Goal: Task Accomplishment & Management: Manage account settings

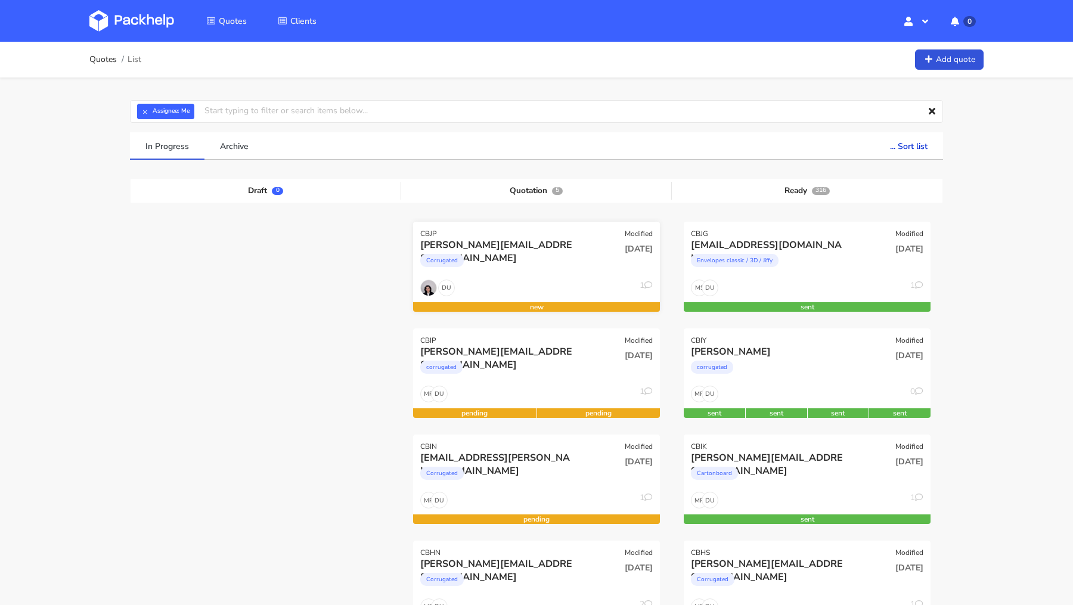
click at [466, 247] on div "k.bauer@medianet.at" at bounding box center [499, 245] width 158 height 13
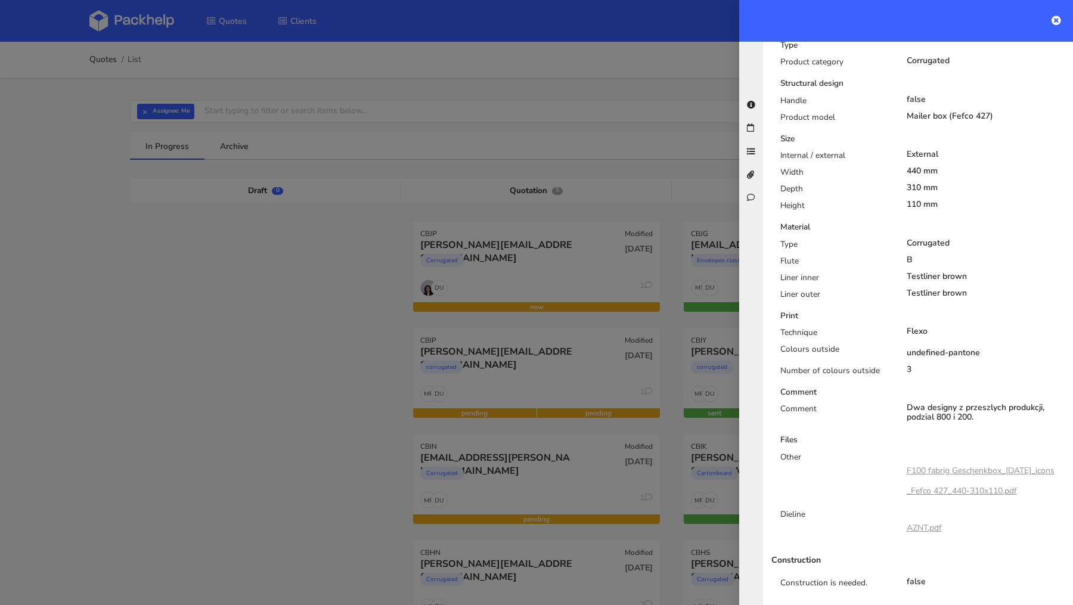
scroll to position [631, 0]
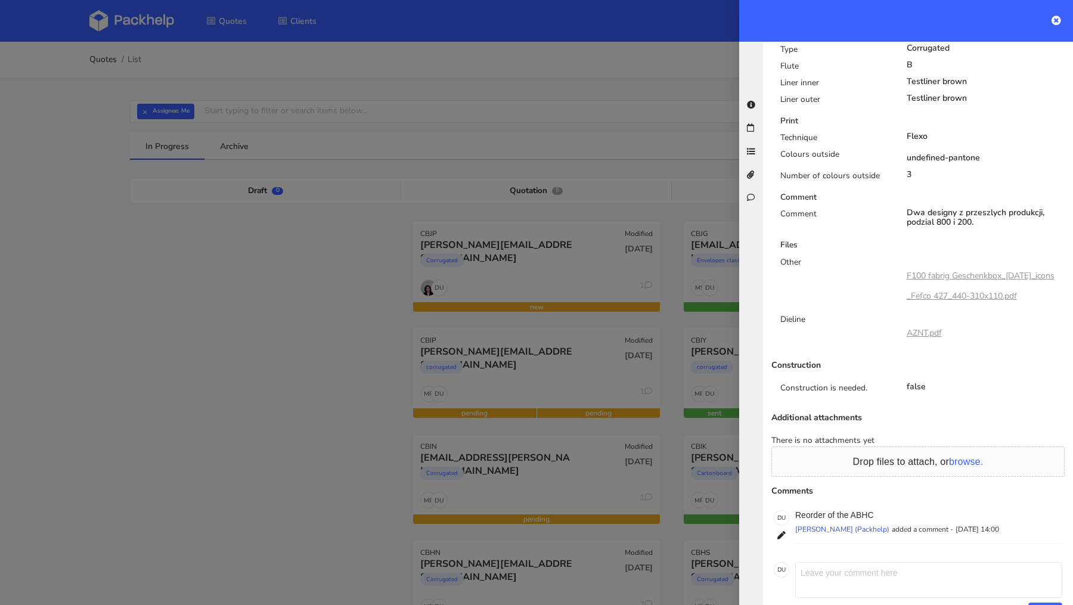
click at [959, 270] on link "F100 fabrig Geschenkbox_Weihnachten_icons_Fefco 427_440-310x110.pdf" at bounding box center [981, 286] width 148 height 32
click at [290, 293] on div at bounding box center [536, 302] width 1073 height 605
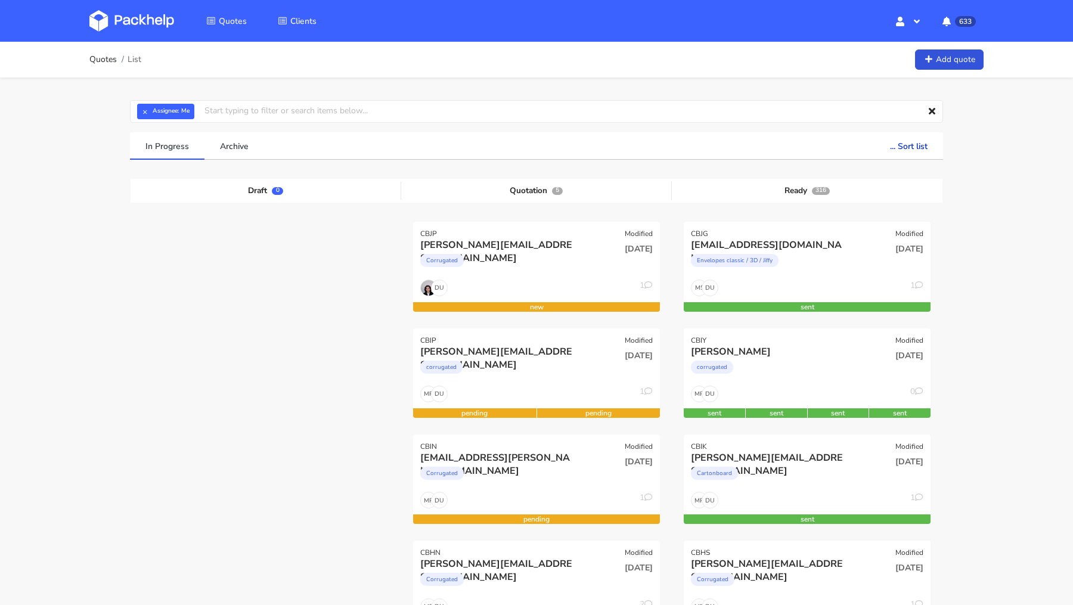
scroll to position [35, 0]
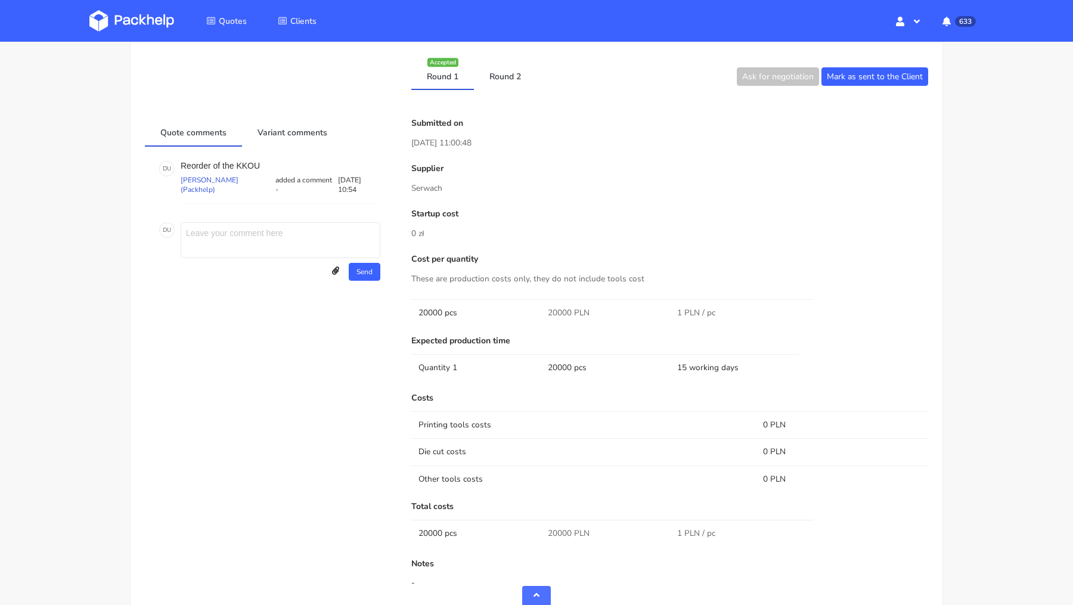
scroll to position [621, 0]
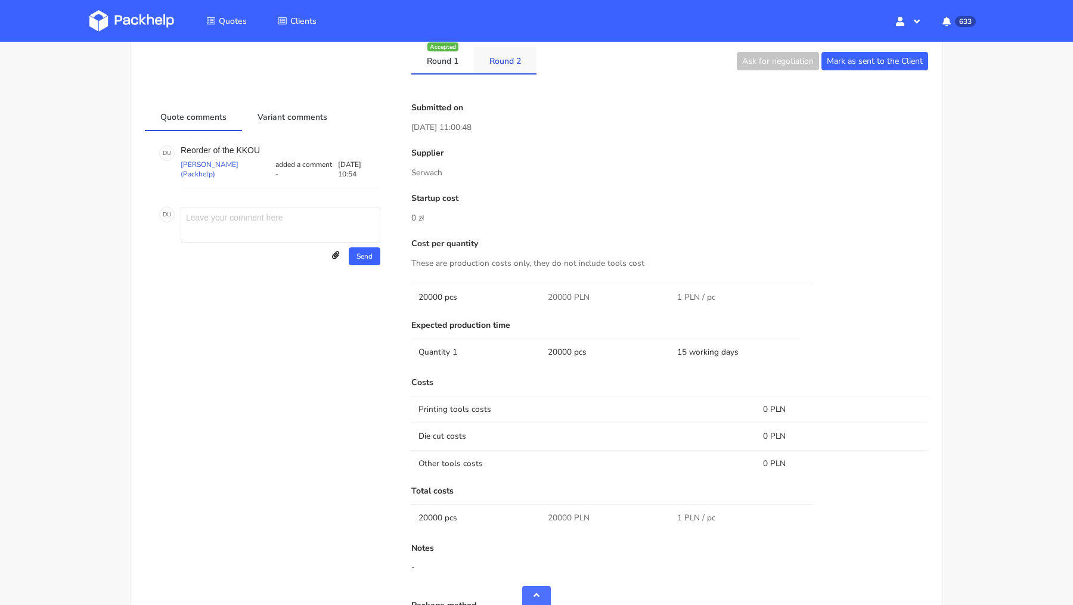
click at [507, 61] on link "Round 2" at bounding box center [505, 60] width 63 height 26
click at [446, 62] on link "Round 1" at bounding box center [442, 60] width 63 height 26
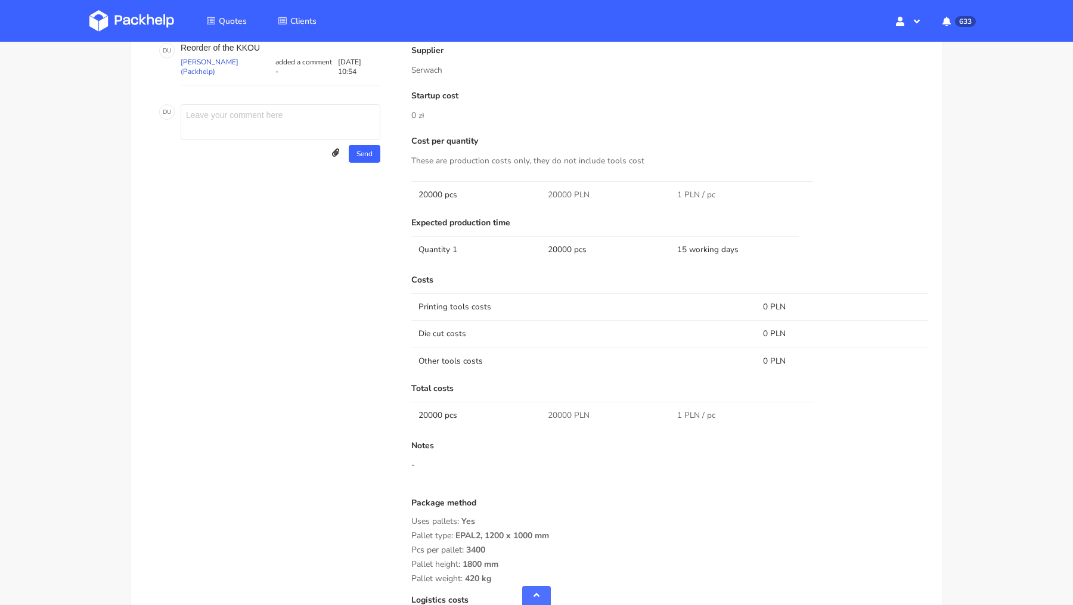
scroll to position [0, 0]
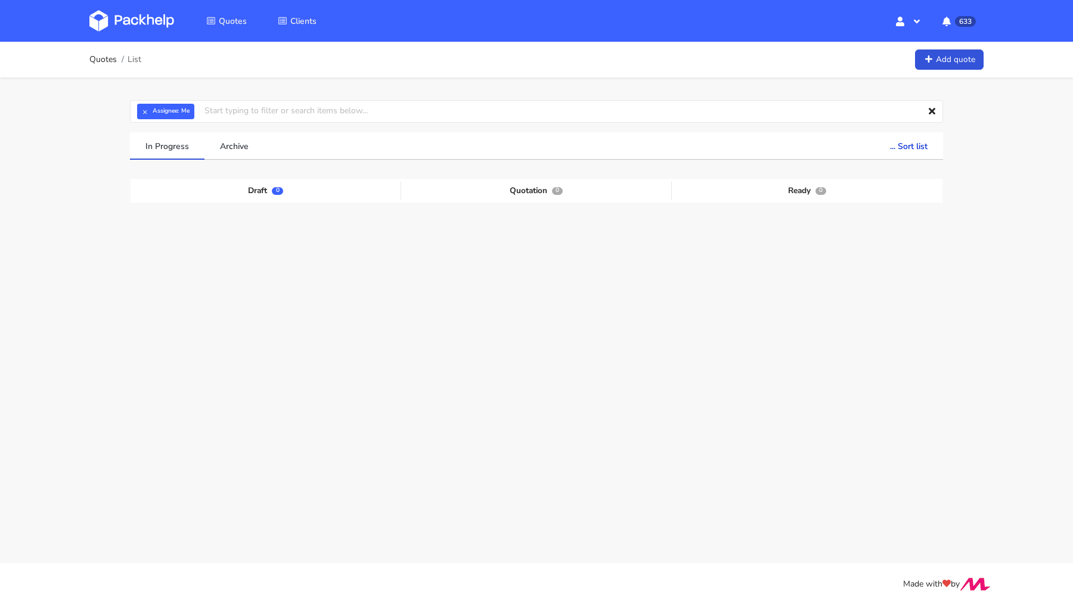
click at [133, 26] on img at bounding box center [131, 20] width 85 height 21
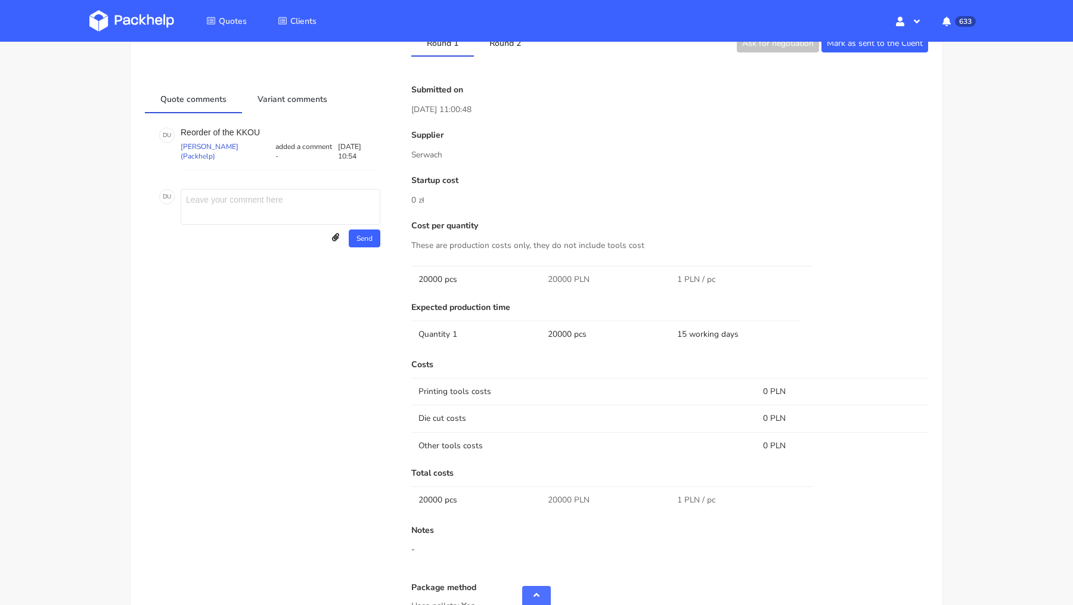
scroll to position [653, 0]
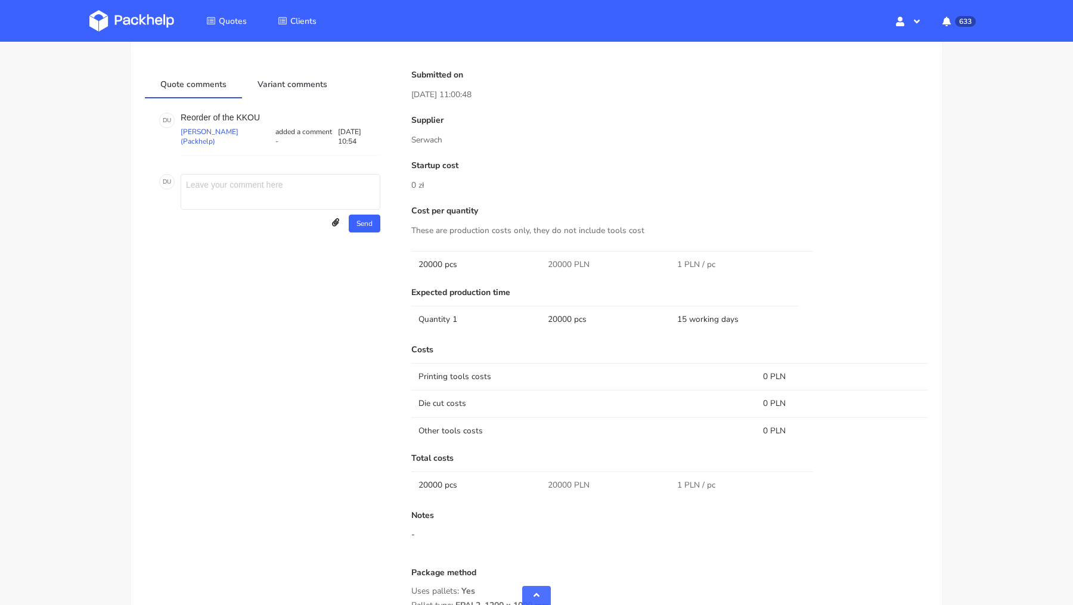
click at [427, 140] on p "Serwach" at bounding box center [669, 140] width 517 height 13
copy p "Serwach"
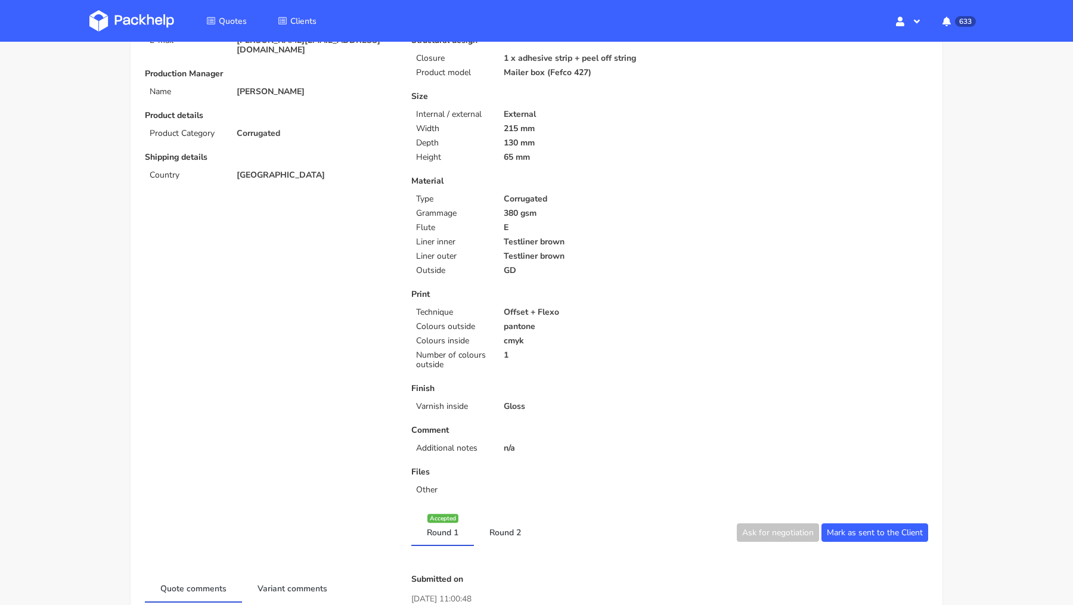
scroll to position [0, 0]
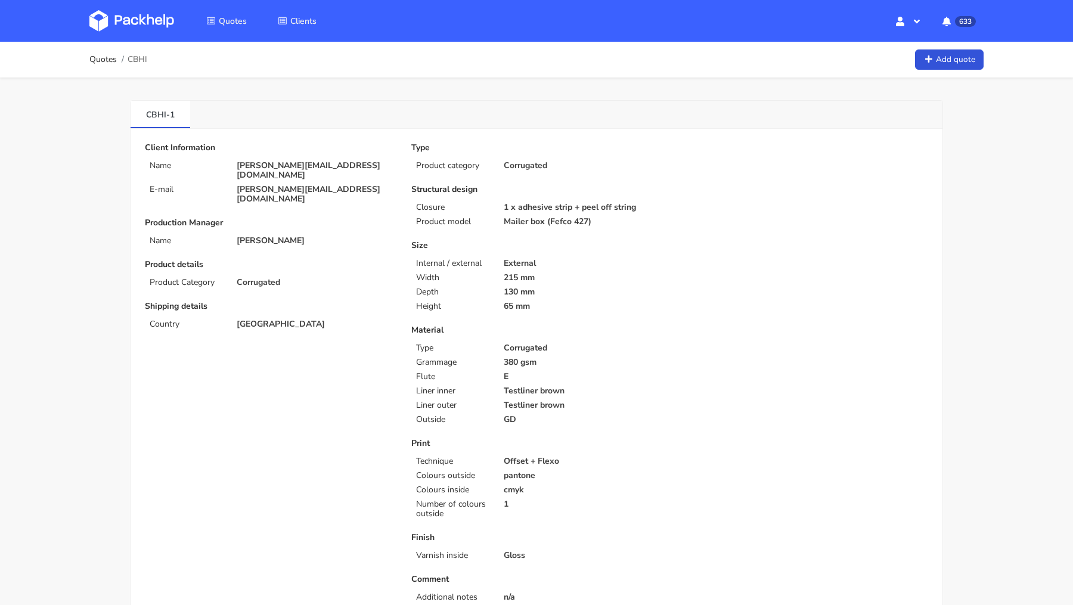
click at [146, 22] on img at bounding box center [131, 20] width 85 height 21
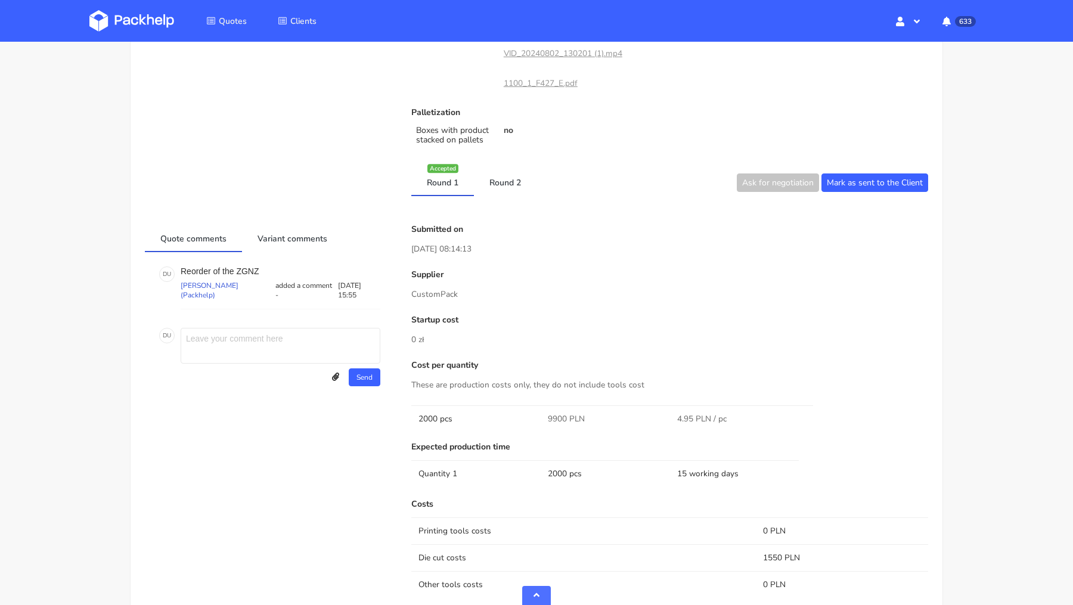
scroll to position [821, 0]
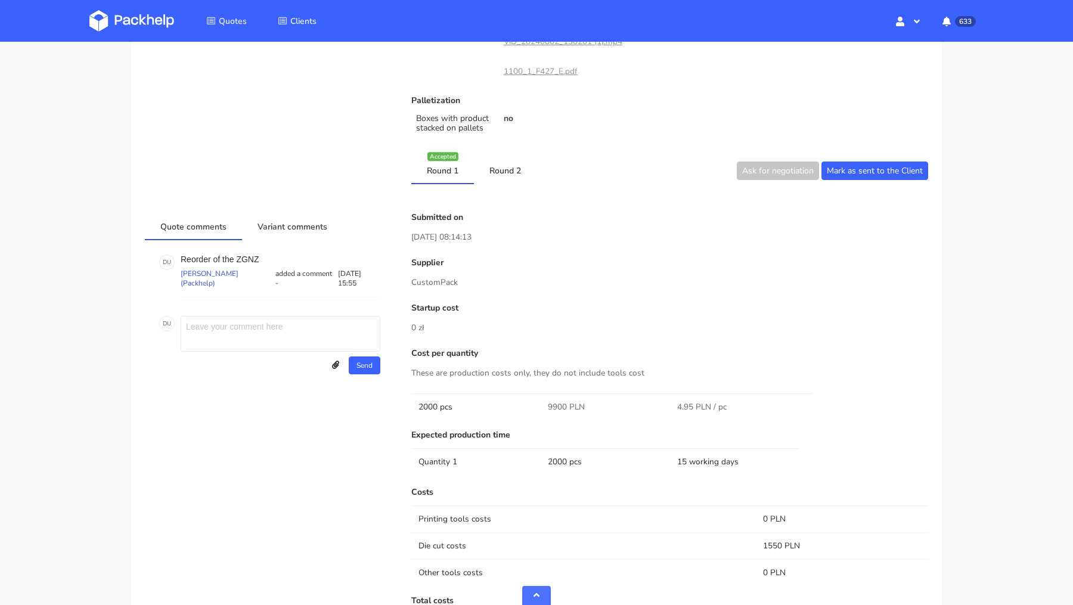
click at [442, 276] on p "CustomPack" at bounding box center [669, 282] width 517 height 13
copy p "CustomPack"
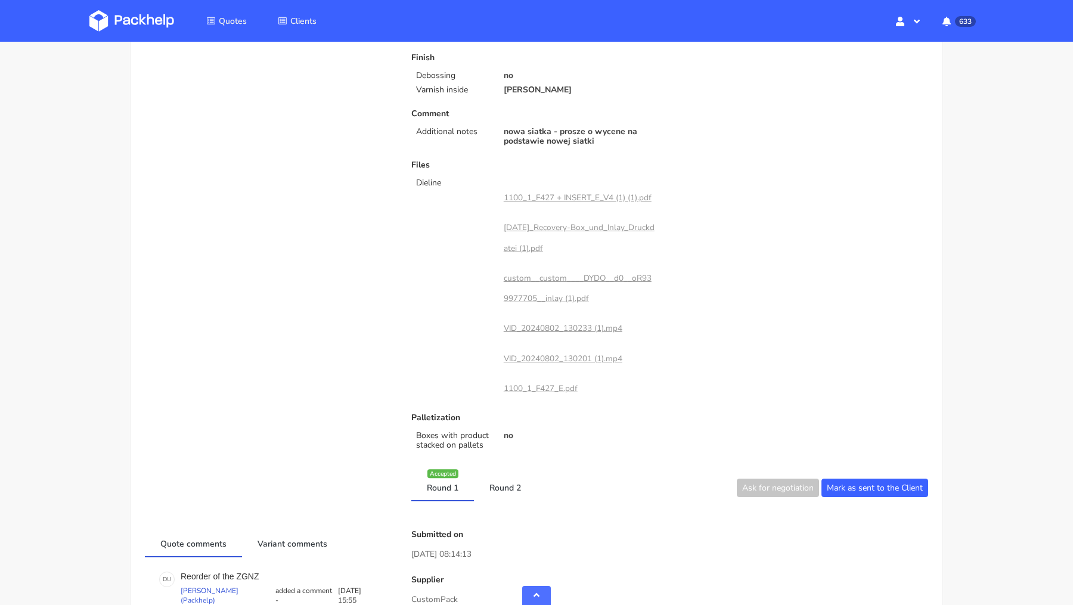
scroll to position [73, 0]
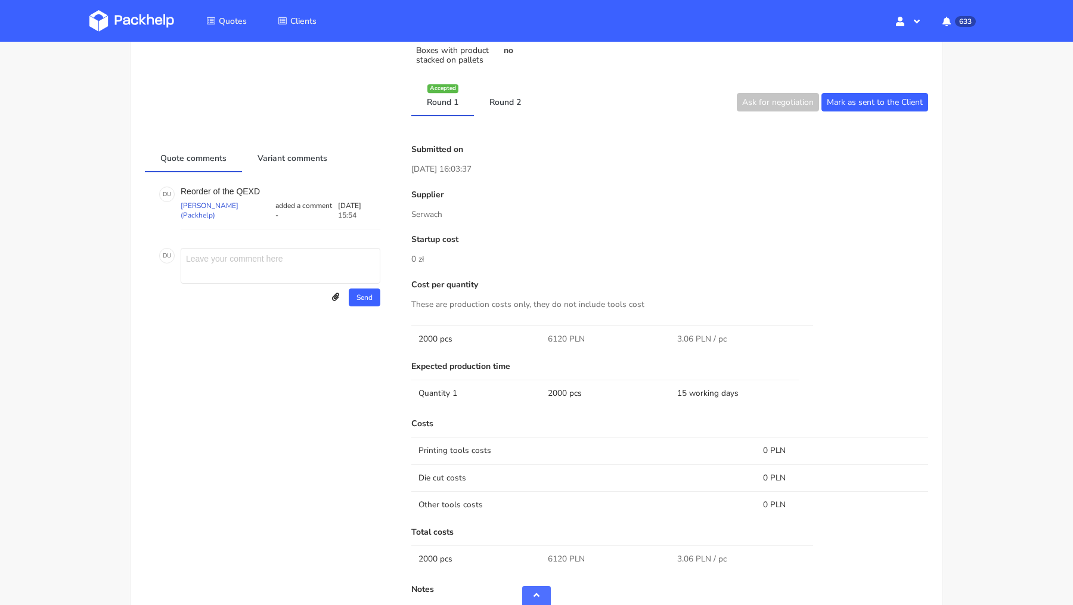
scroll to position [737, 0]
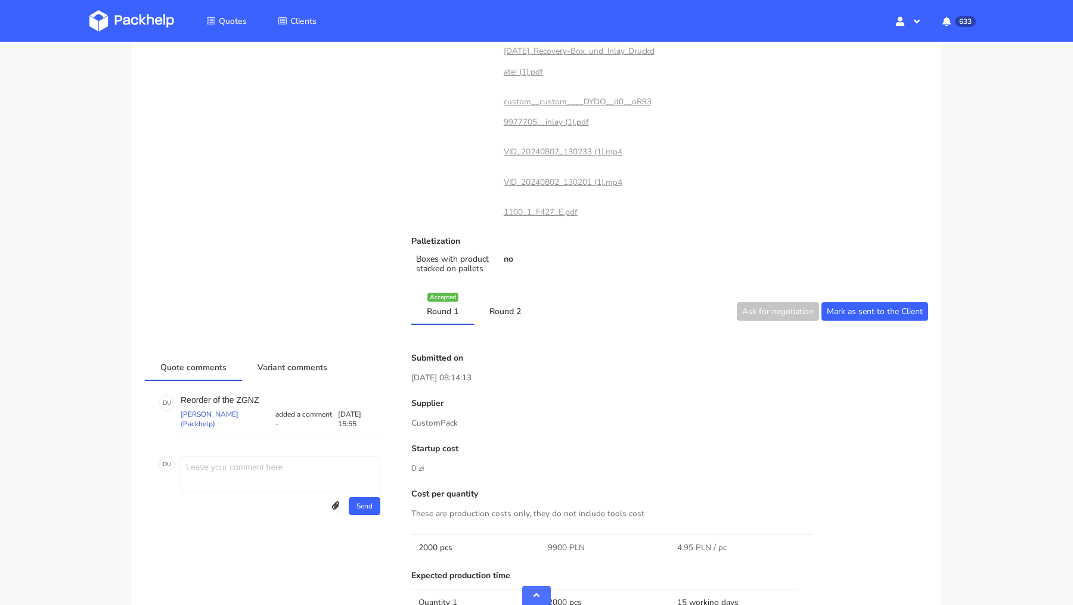
scroll to position [681, 0]
click at [429, 420] on p "CustomPack" at bounding box center [669, 422] width 517 height 13
copy div "CustomPack"
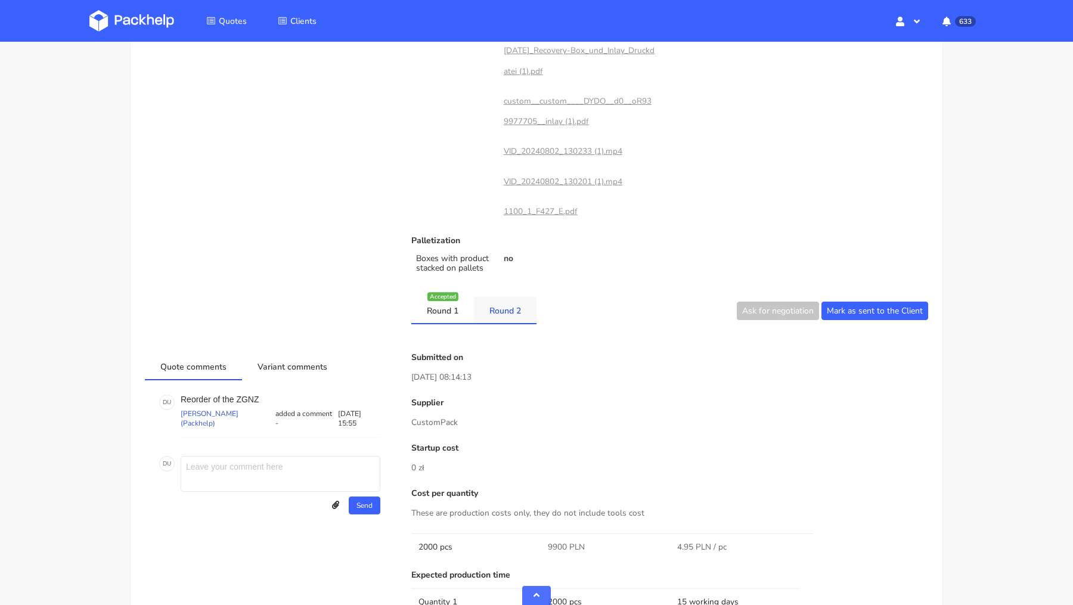
click at [498, 303] on link "Round 2" at bounding box center [505, 310] width 63 height 26
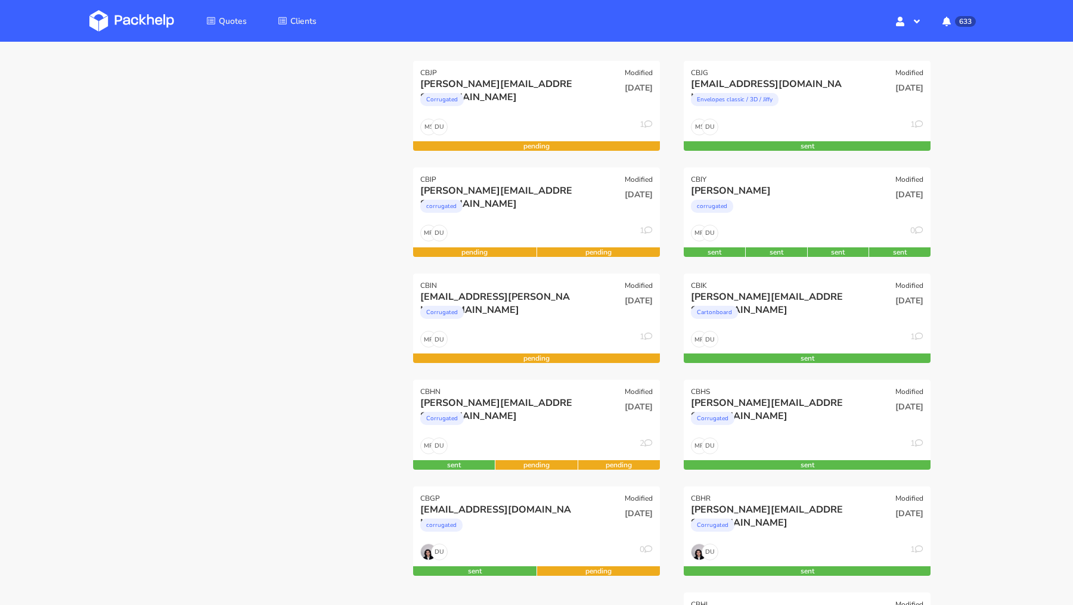
scroll to position [160, 0]
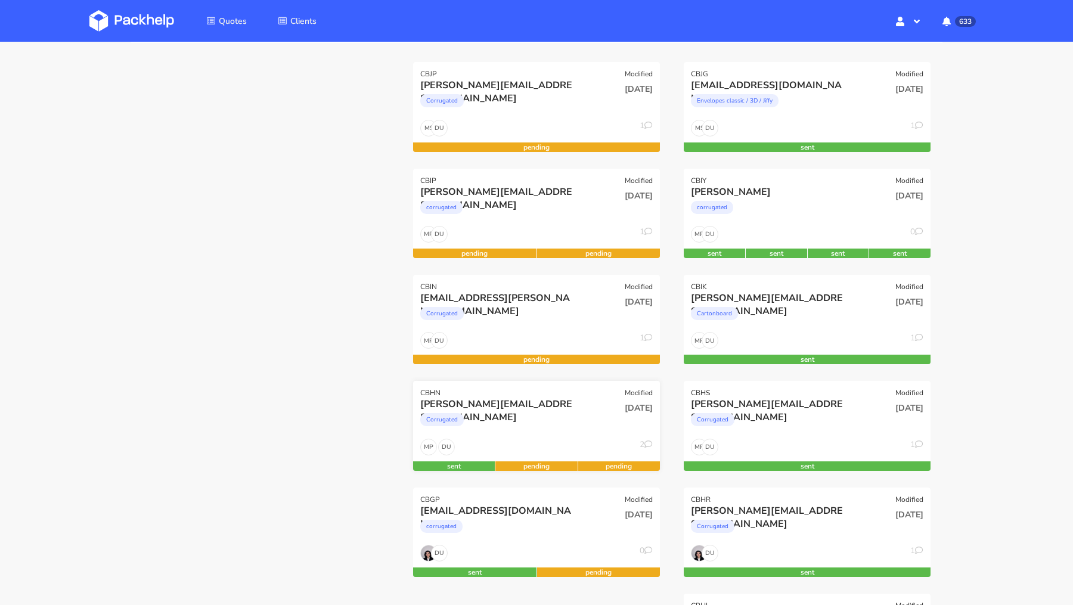
click at [472, 411] on div "Corrugated" at bounding box center [499, 423] width 158 height 24
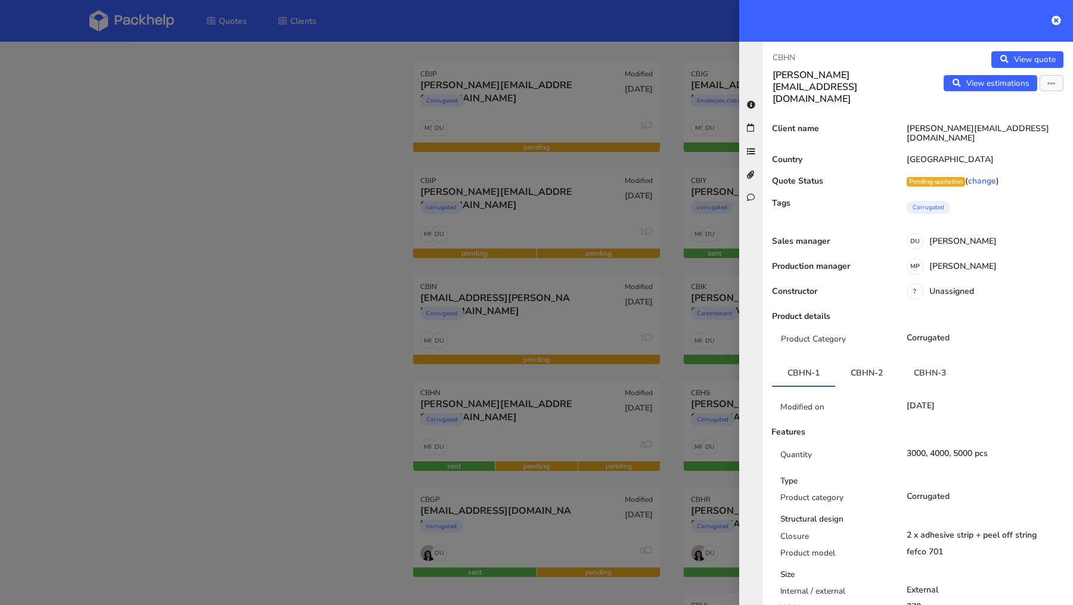
click at [187, 324] on div at bounding box center [536, 302] width 1073 height 605
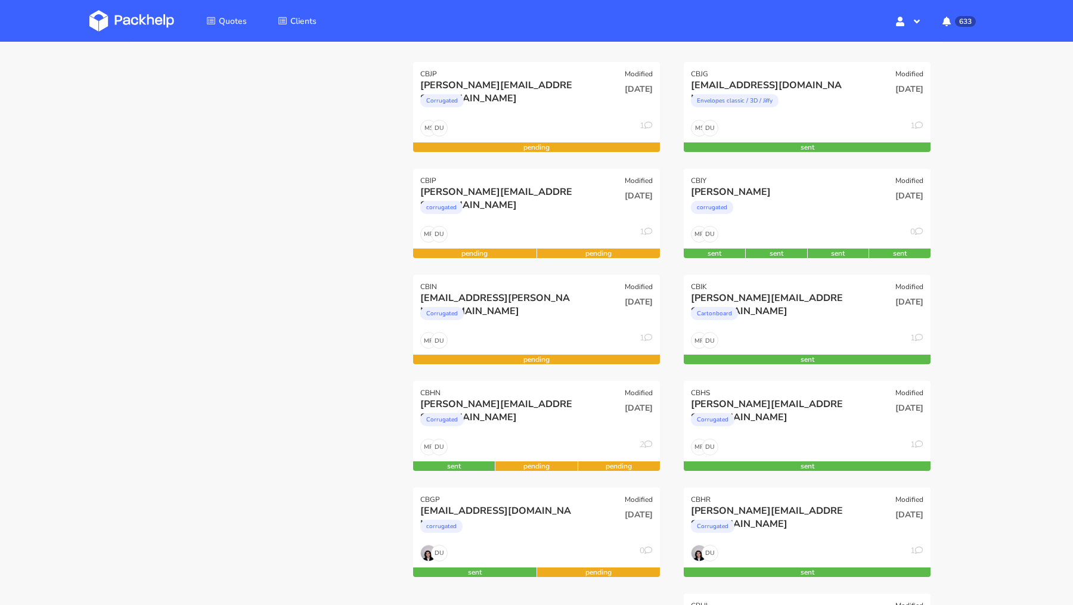
scroll to position [0, 0]
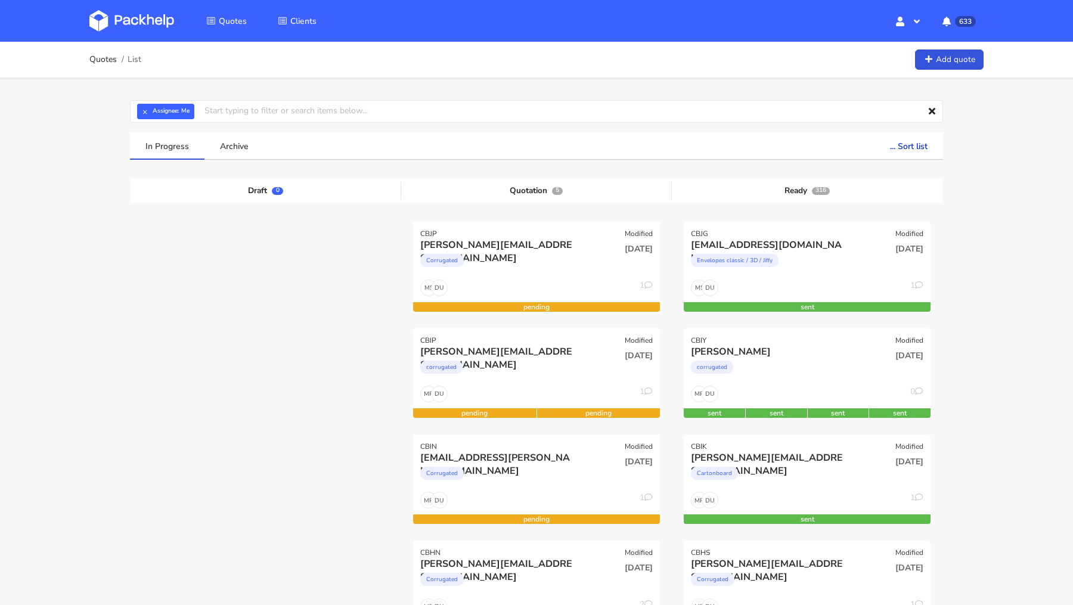
click at [145, 19] on img at bounding box center [131, 20] width 85 height 21
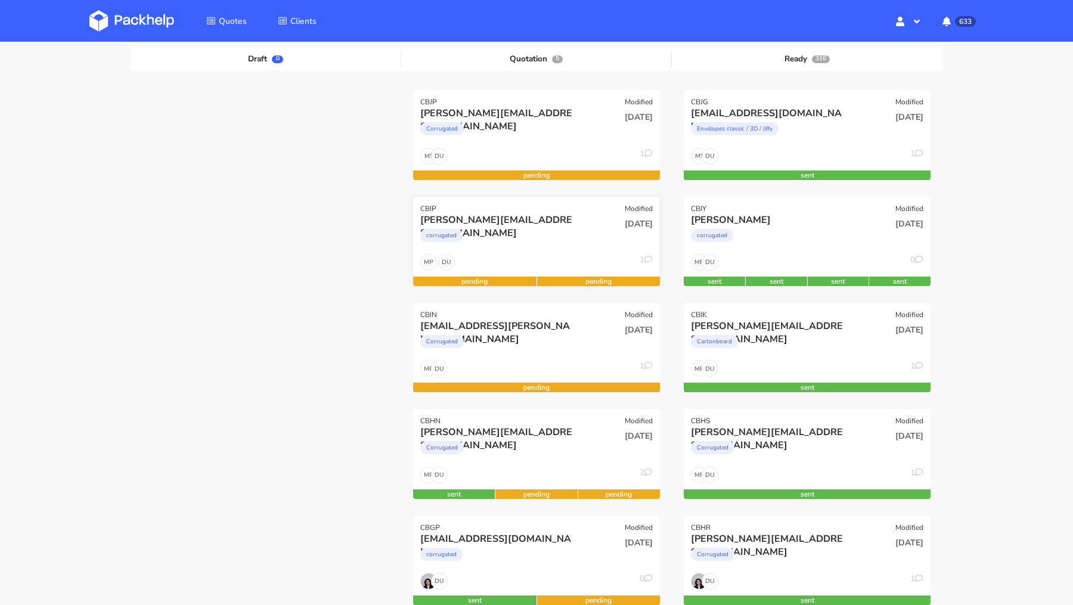
scroll to position [117, 0]
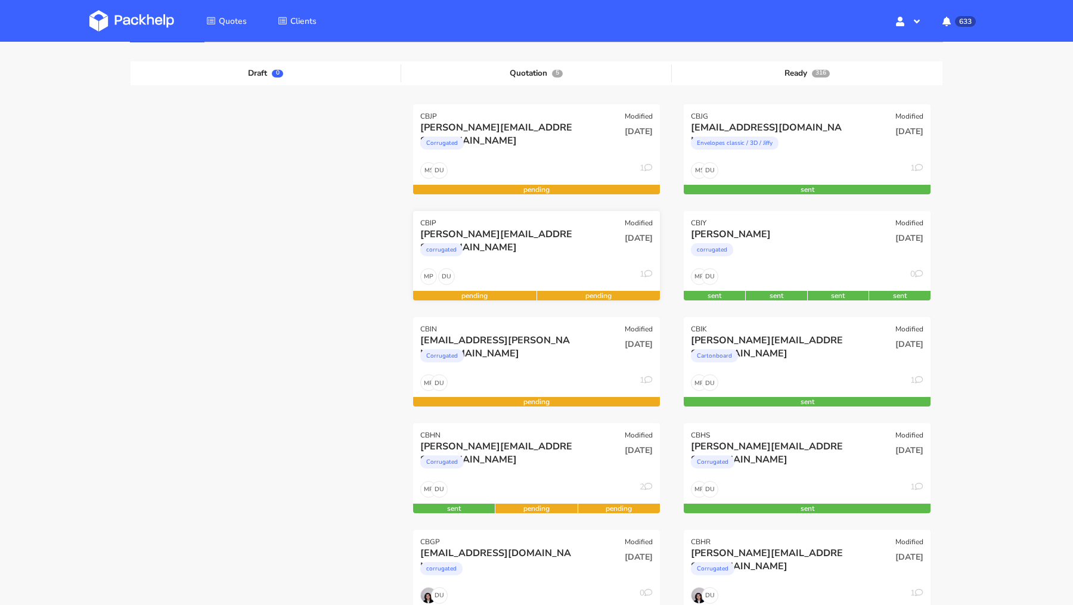
click at [476, 233] on div "tobias@decus-gmbh.com" at bounding box center [499, 234] width 158 height 13
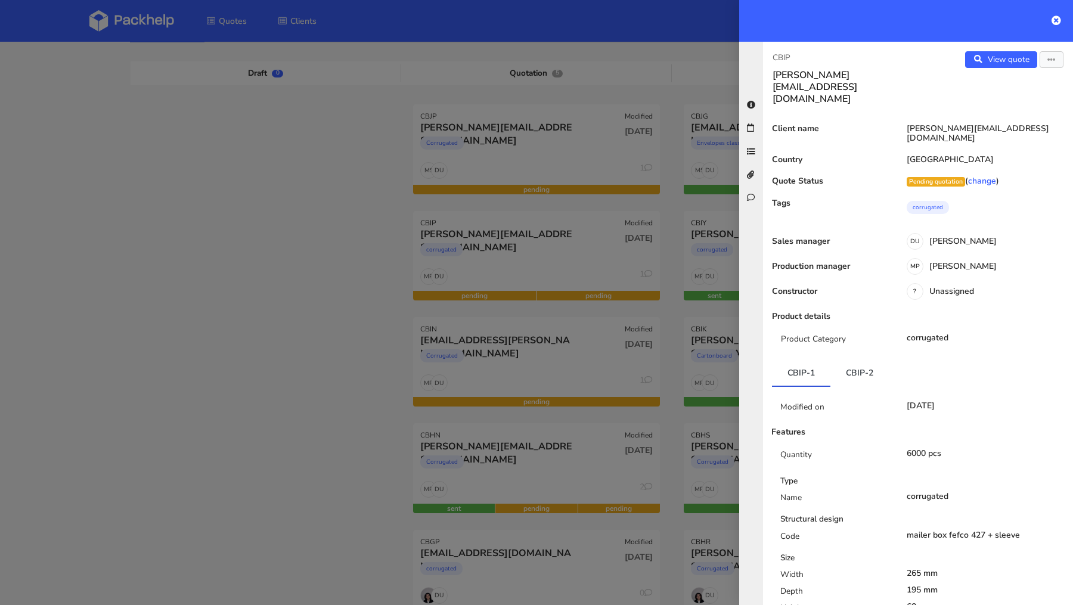
click at [783, 56] on p "CBIP" at bounding box center [841, 57] width 136 height 13
copy p "CBIP"
click at [207, 322] on div at bounding box center [536, 302] width 1073 height 605
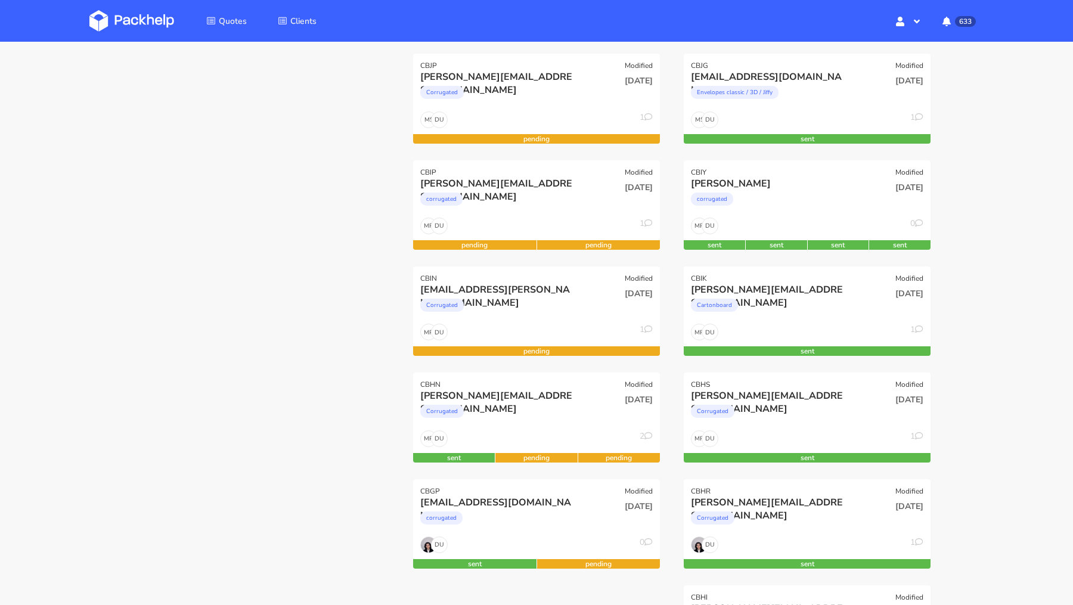
scroll to position [170, 0]
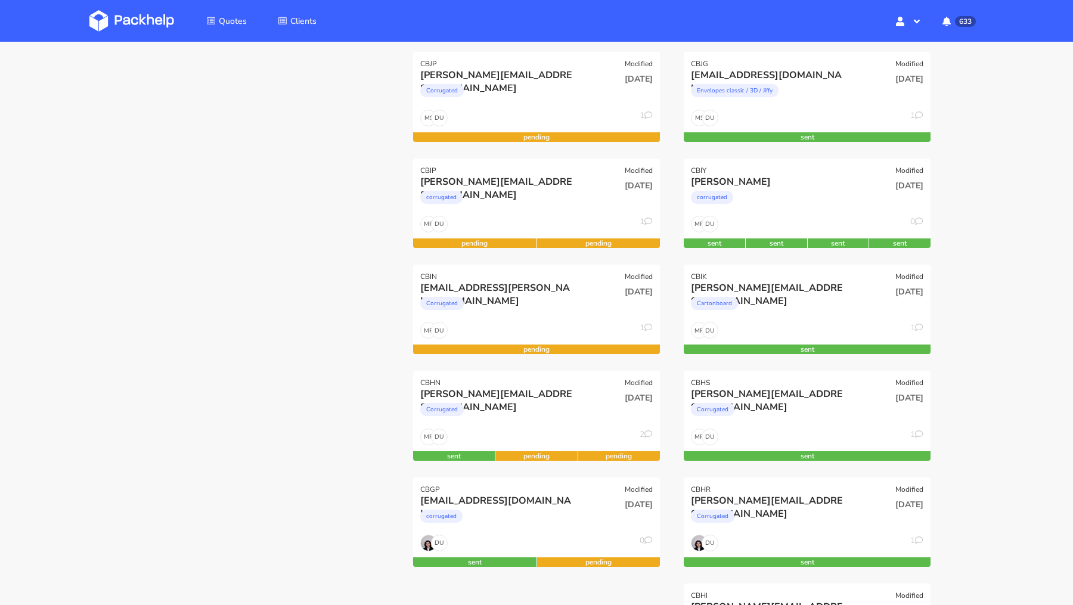
click at [96, 16] on img at bounding box center [131, 20] width 85 height 21
click at [126, 26] on img at bounding box center [131, 20] width 85 height 21
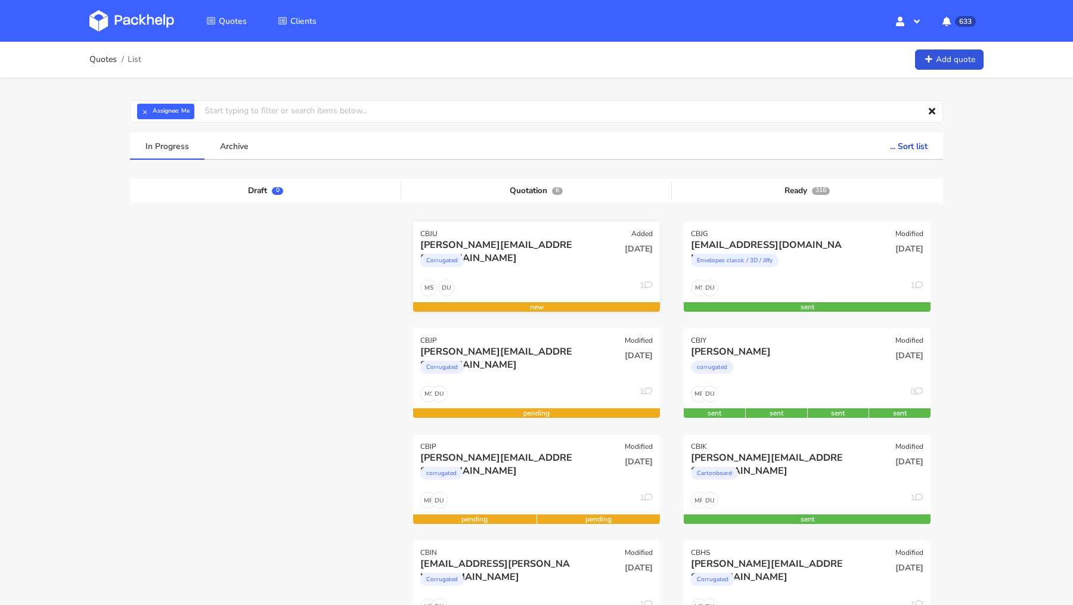
click at [504, 237] on div "CBJU Added" at bounding box center [536, 230] width 247 height 17
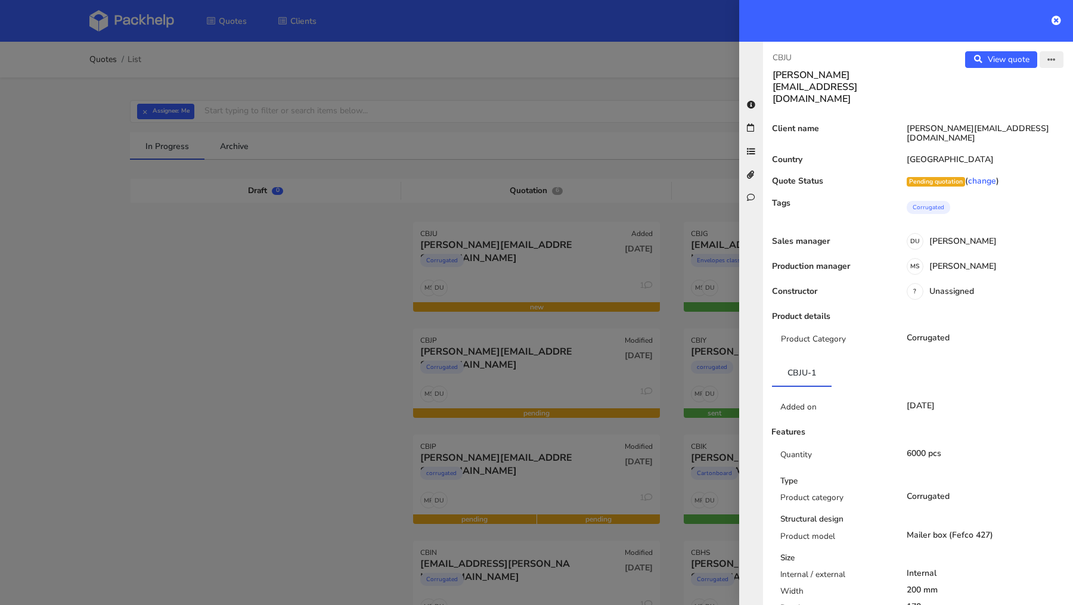
click at [1054, 67] on button "button" at bounding box center [1052, 59] width 24 height 17
click at [1024, 89] on link "Edit quote" at bounding box center [1012, 84] width 105 height 20
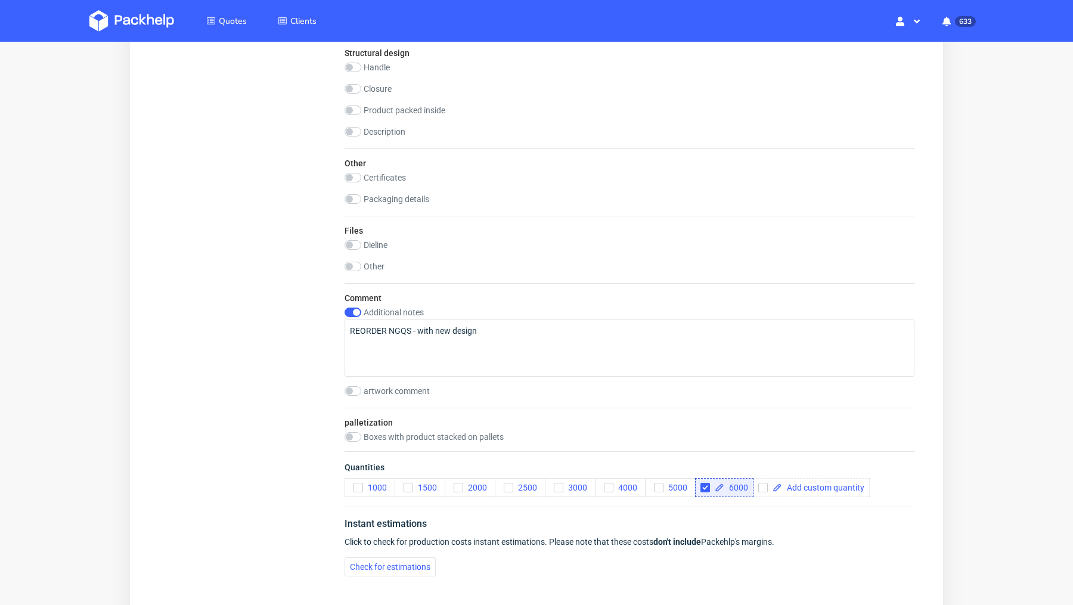
scroll to position [1425, 0]
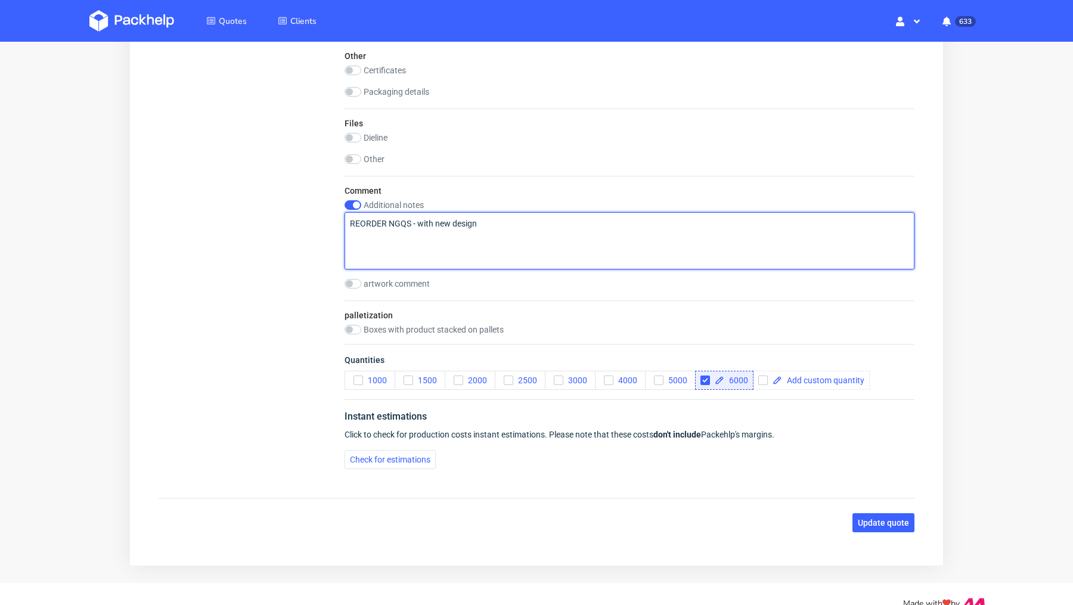
drag, startPoint x: 488, startPoint y: 219, endPoint x: 284, endPoint y: 218, distance: 203.9
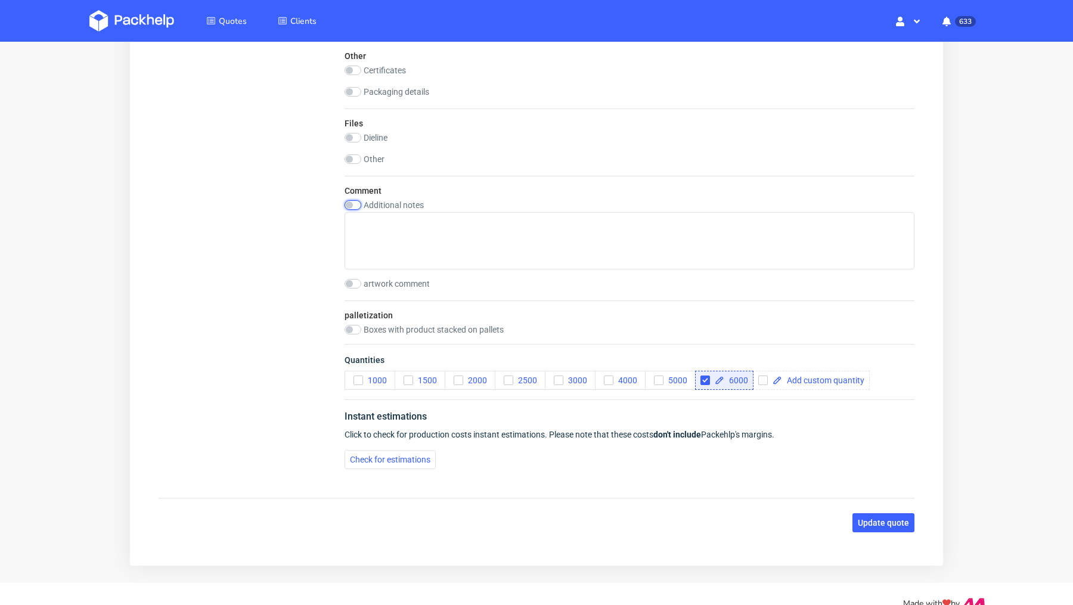
click at [361, 202] on input "checkbox" at bounding box center [353, 205] width 17 height 10
click at [351, 207] on input "checkbox" at bounding box center [353, 205] width 17 height 10
checkbox input "false"
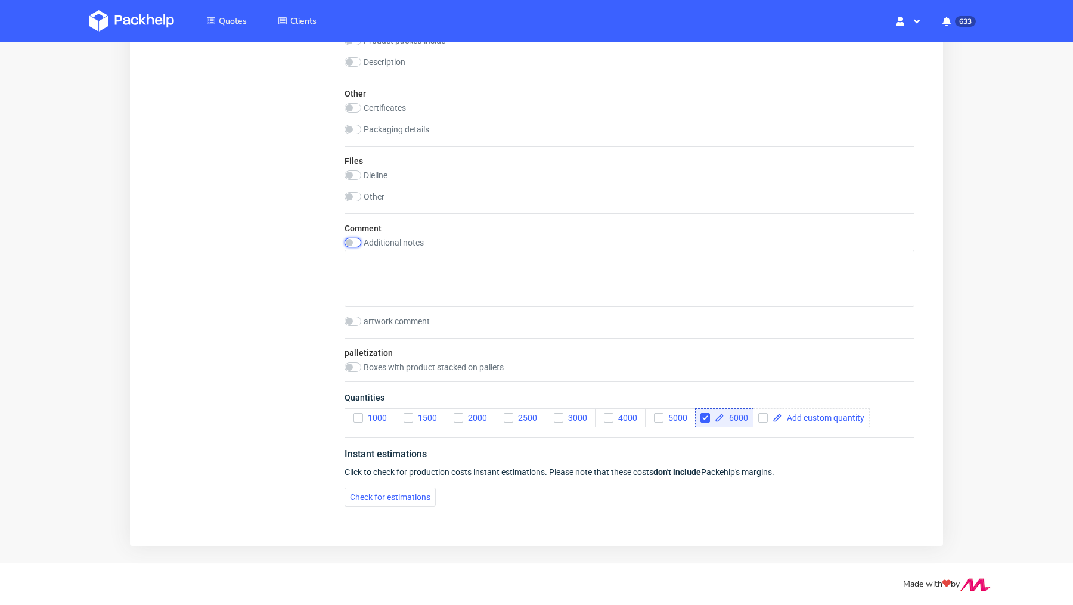
scroll to position [1387, 0]
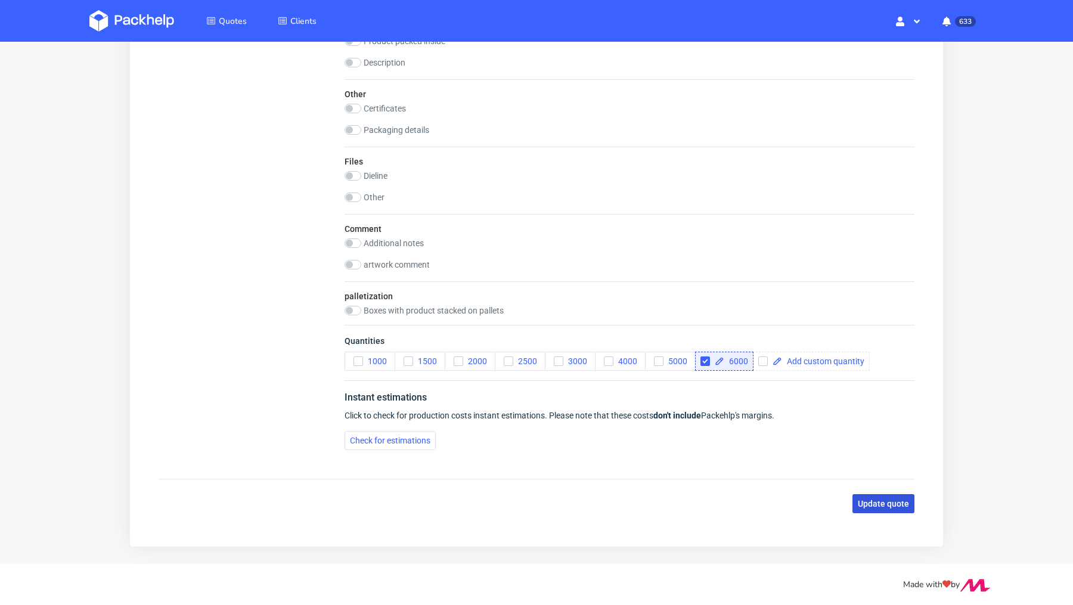
click at [867, 506] on button "Update quote" at bounding box center [884, 503] width 62 height 19
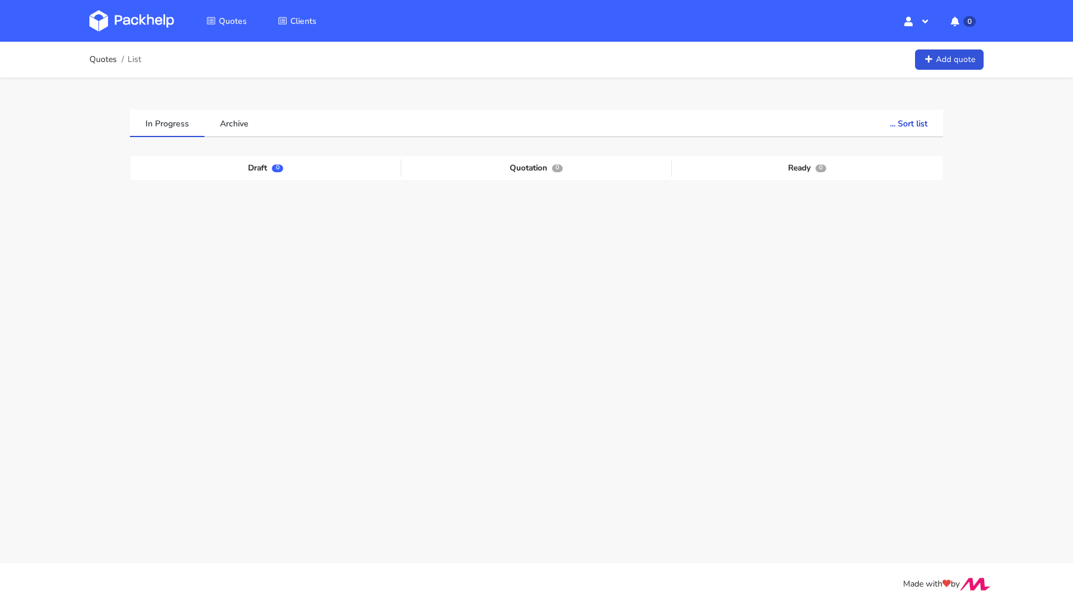
click at [126, 17] on img at bounding box center [131, 20] width 85 height 21
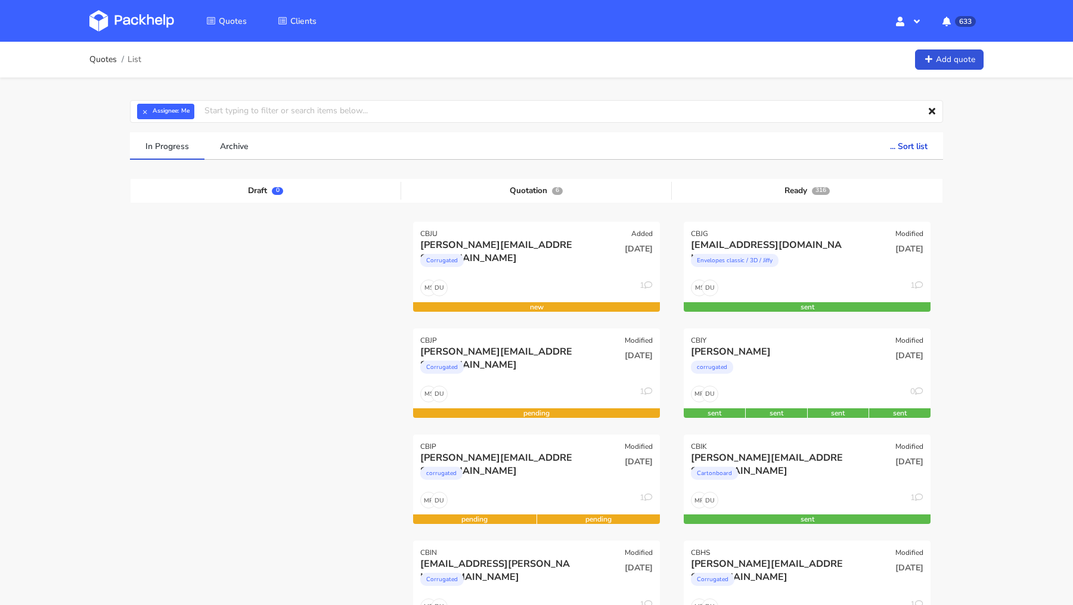
click at [238, 114] on input "text" at bounding box center [536, 111] width 813 height 23
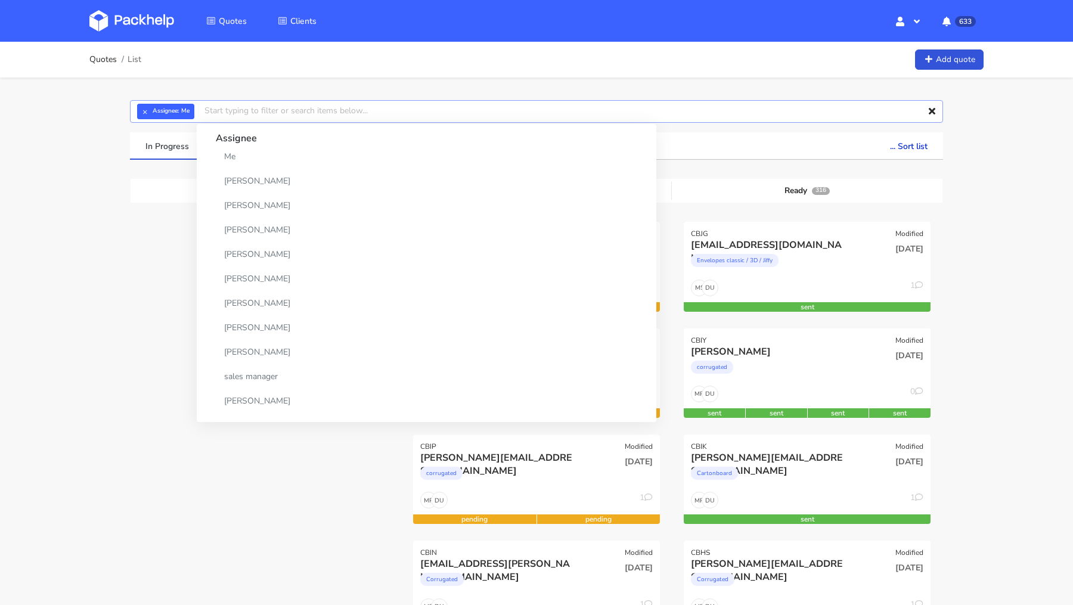
paste input "CACM-2"
type input "CACM-2"
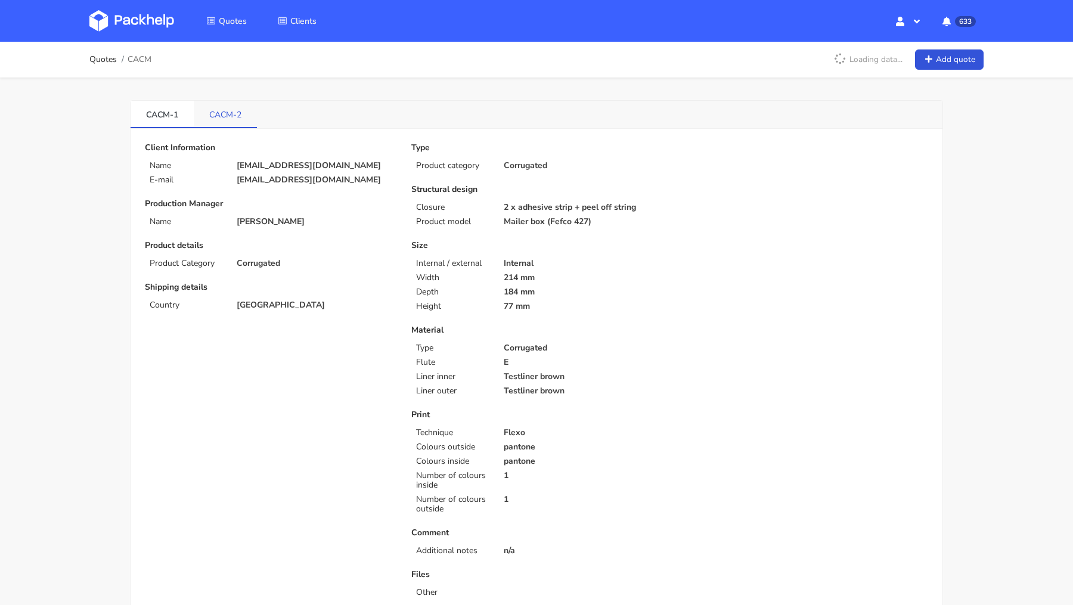
click at [231, 119] on link "CACM-2" at bounding box center [225, 114] width 63 height 26
click at [156, 117] on link "CACM-1" at bounding box center [162, 114] width 63 height 26
click at [239, 108] on link "CACM-2" at bounding box center [225, 114] width 63 height 26
click at [146, 24] on img at bounding box center [131, 20] width 85 height 21
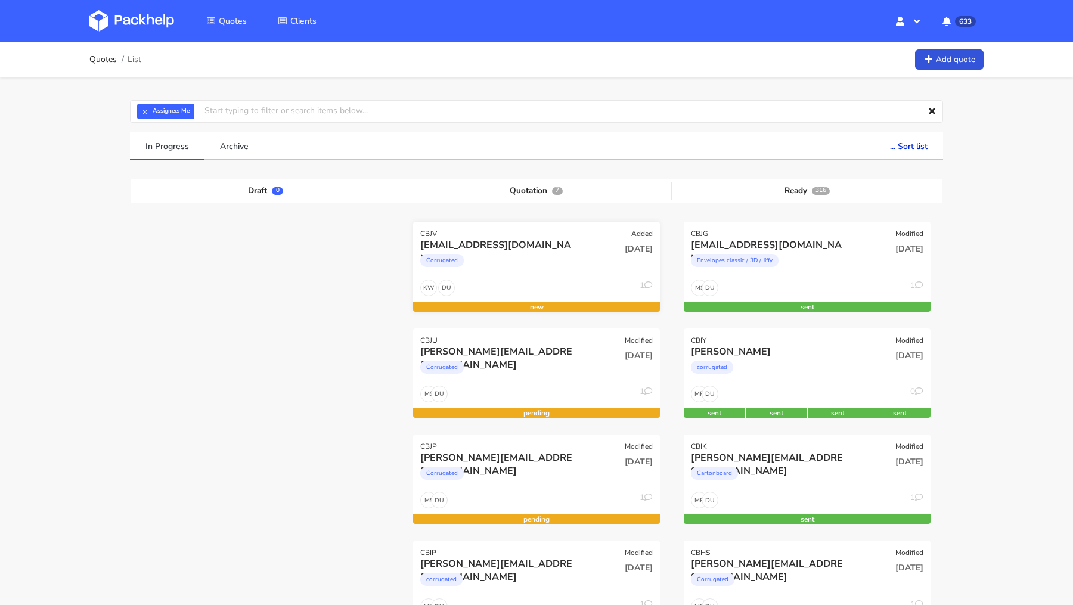
click at [488, 239] on div "[EMAIL_ADDRESS][DOMAIN_NAME]" at bounding box center [499, 245] width 158 height 13
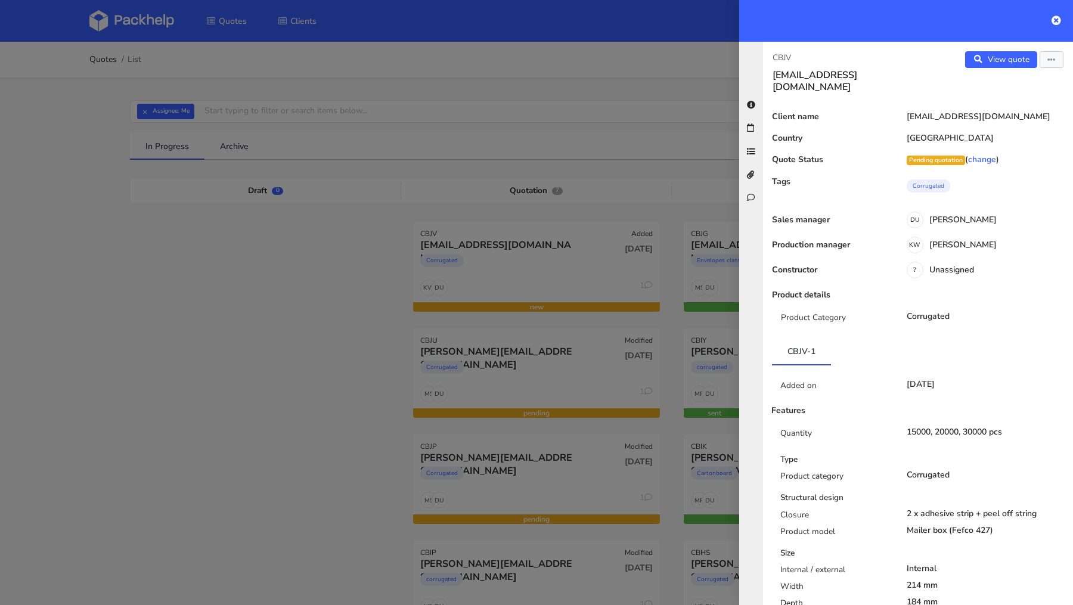
click at [775, 49] on div "CBJV ds@goldkindchen.de View quote Edit quote Client name ds@goldkindchen.de Co…" at bounding box center [918, 323] width 310 height 563
click at [781, 54] on p "CBJV" at bounding box center [841, 57] width 136 height 13
copy p "CBJV"
click at [270, 283] on div at bounding box center [536, 302] width 1073 height 605
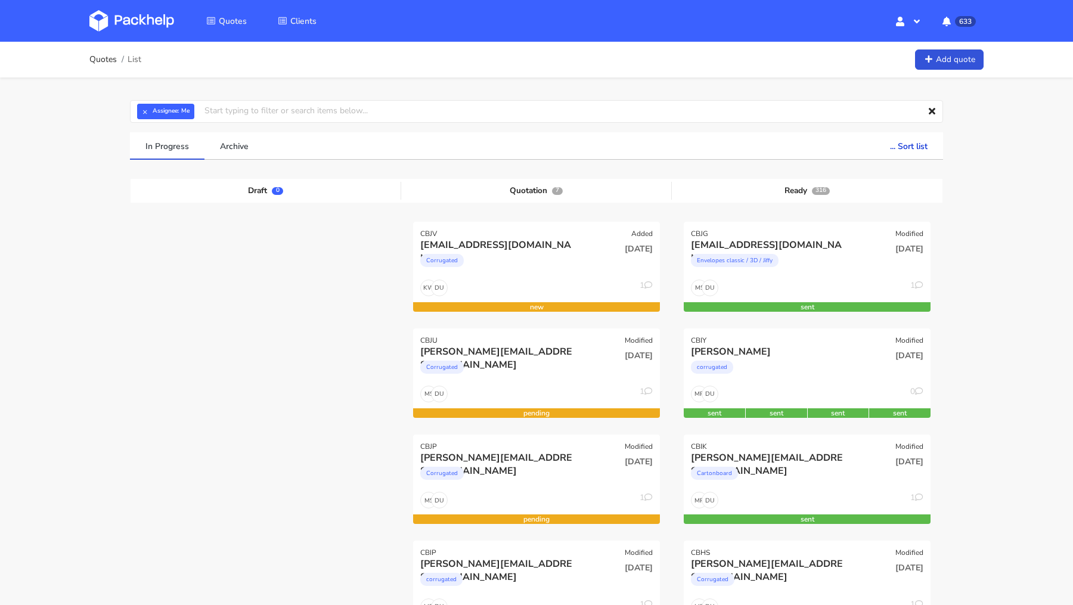
click at [134, 26] on img at bounding box center [131, 20] width 85 height 21
click at [134, 24] on img at bounding box center [131, 20] width 85 height 21
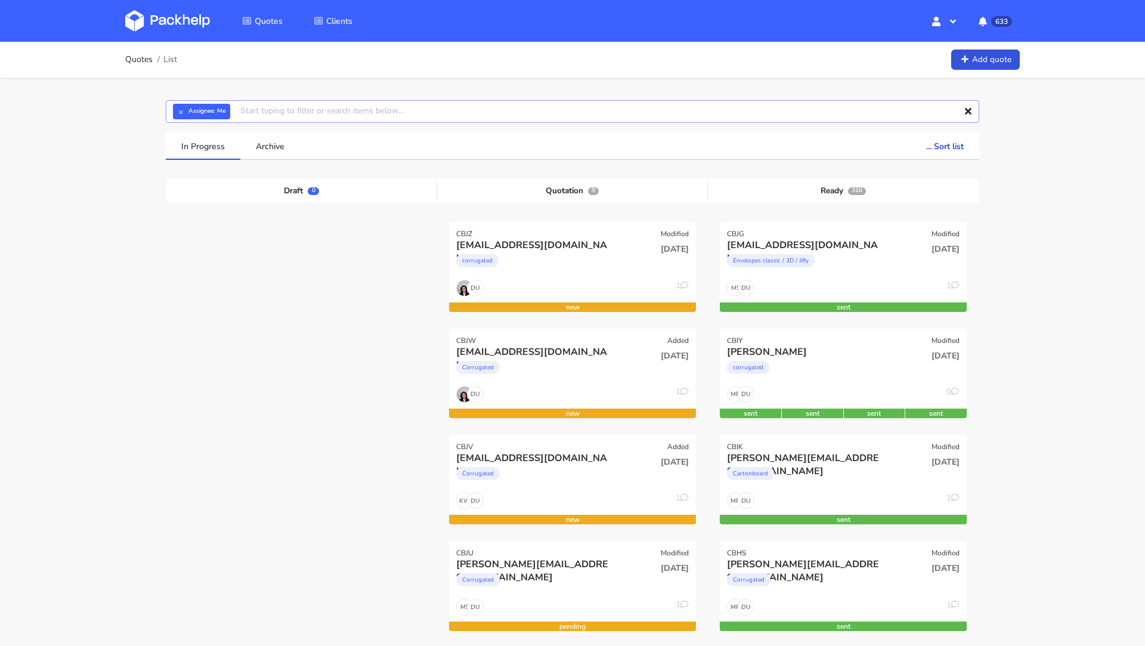
click at [280, 108] on input "text" at bounding box center [572, 111] width 813 height 23
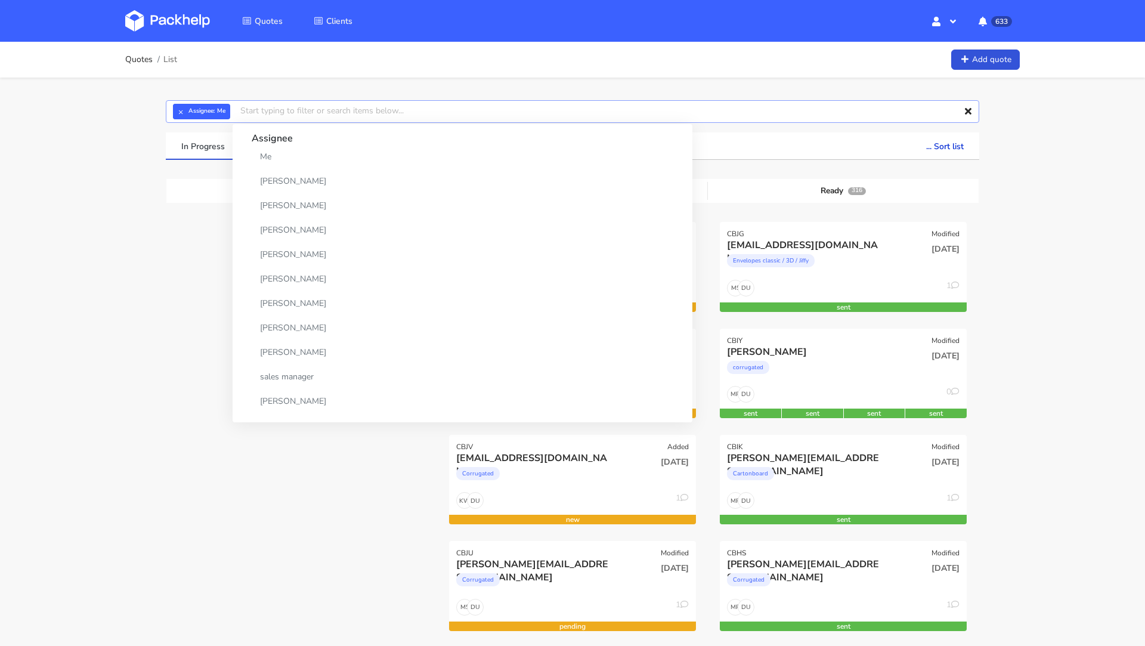
paste input "CBJG"
type input "CBJG"
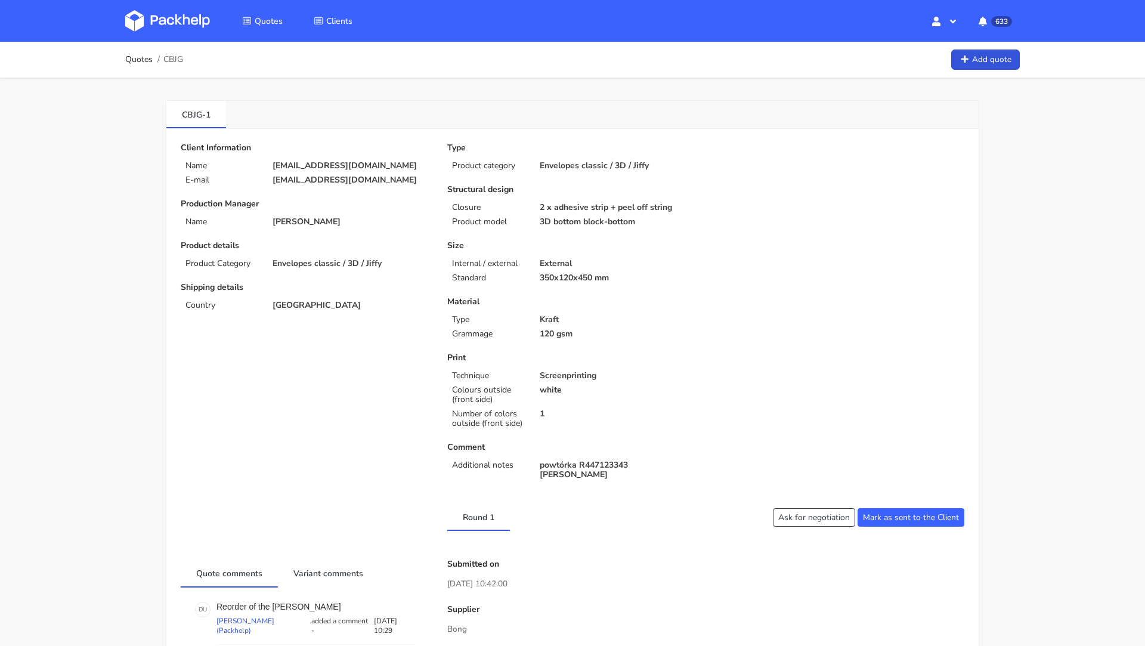
click at [184, 10] on img at bounding box center [167, 20] width 85 height 21
click at [165, 21] on img at bounding box center [167, 20] width 85 height 21
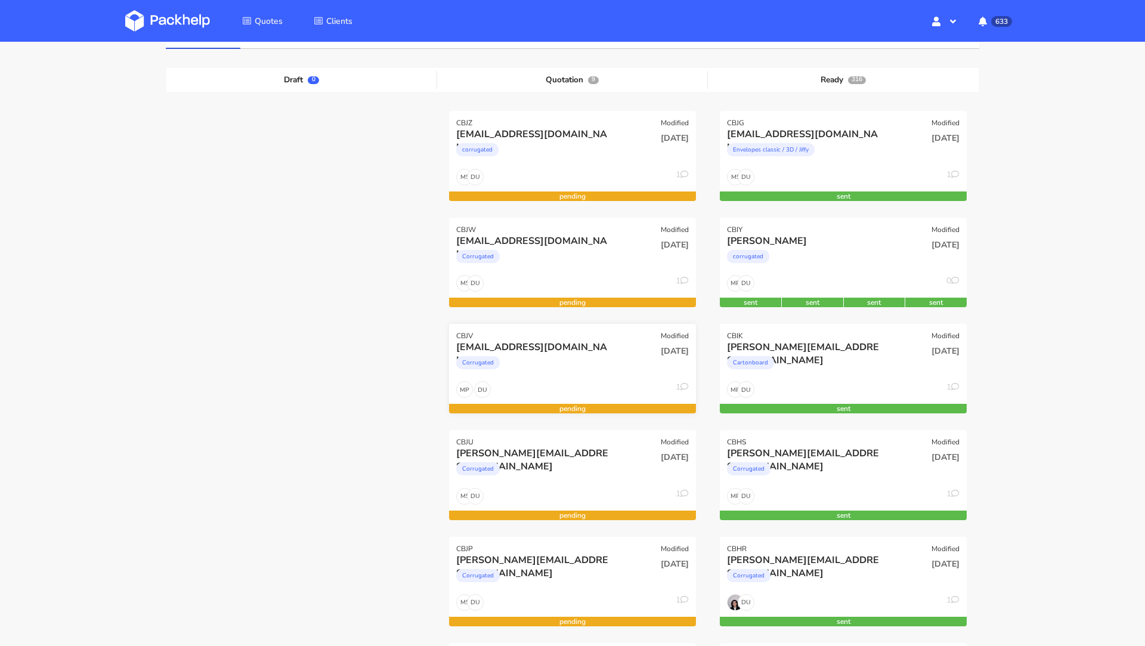
scroll to position [98, 0]
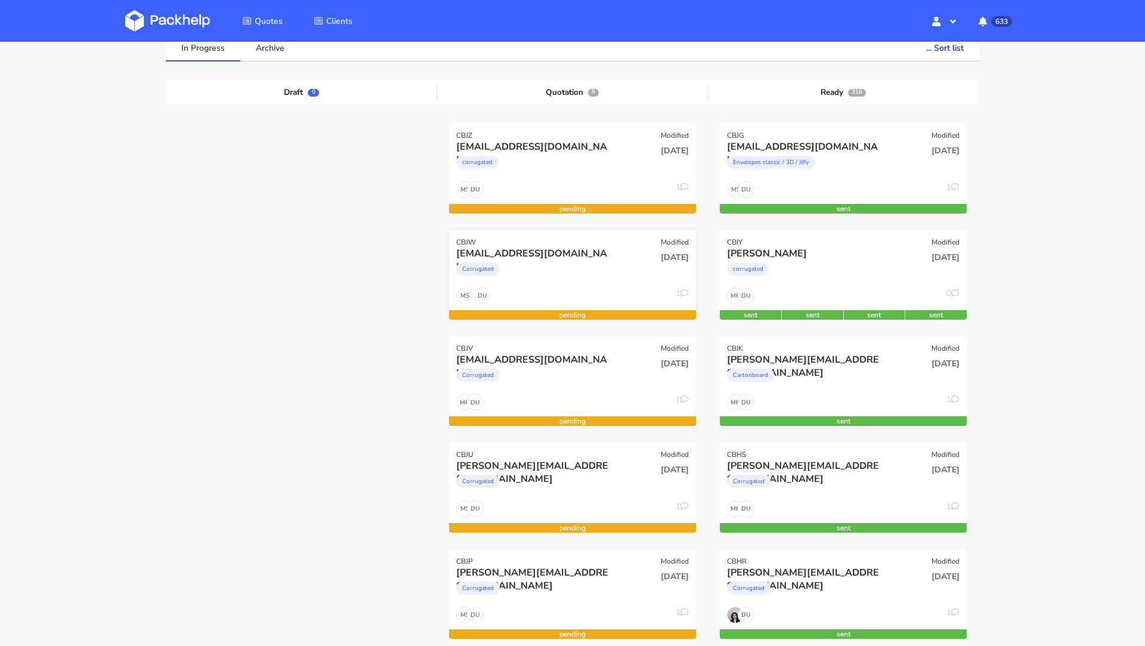
click at [540, 258] on div "[EMAIL_ADDRESS][DOMAIN_NAME]" at bounding box center [535, 253] width 158 height 13
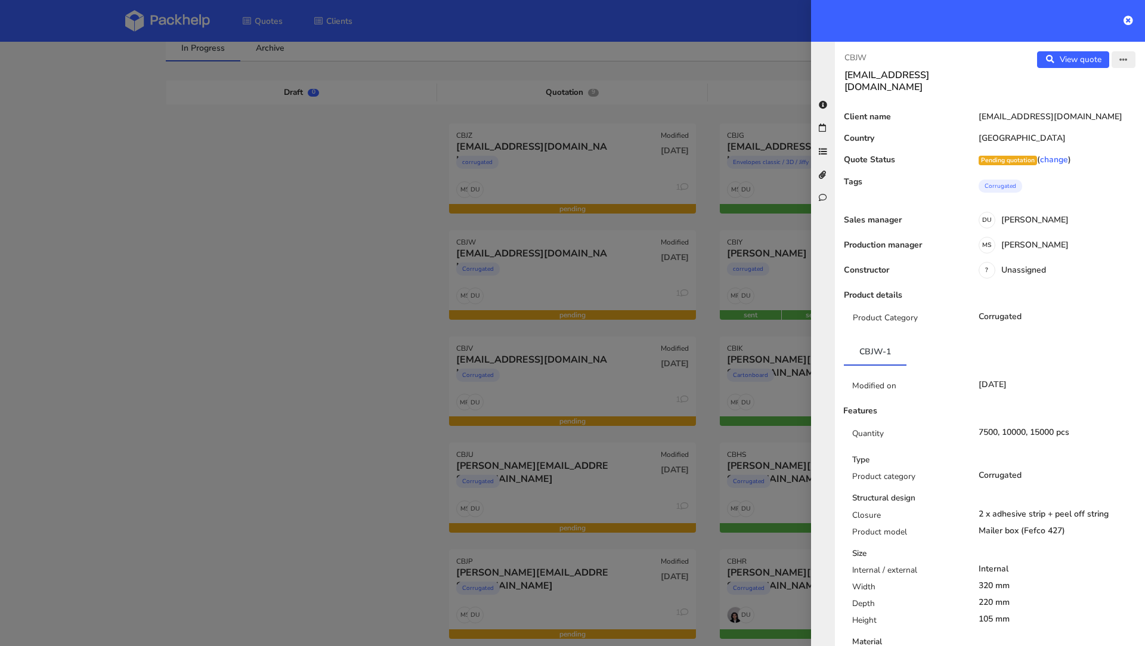
click at [1117, 58] on button "button" at bounding box center [1123, 59] width 24 height 17
click at [1115, 78] on link "Edit quote" at bounding box center [1084, 83] width 105 height 20
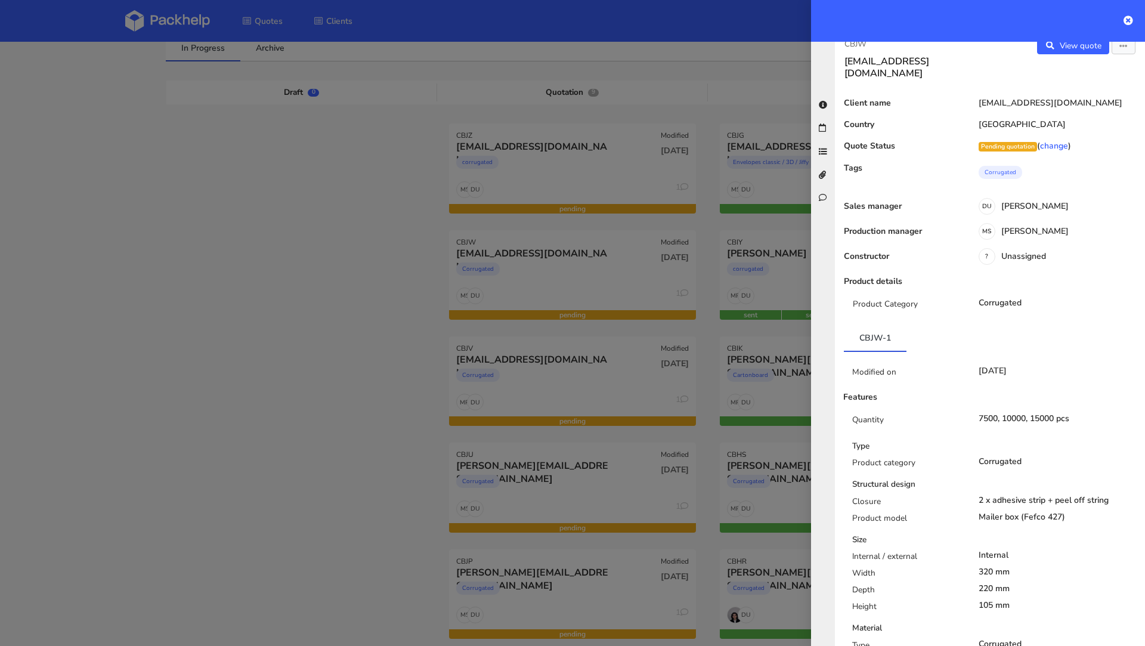
scroll to position [0, 0]
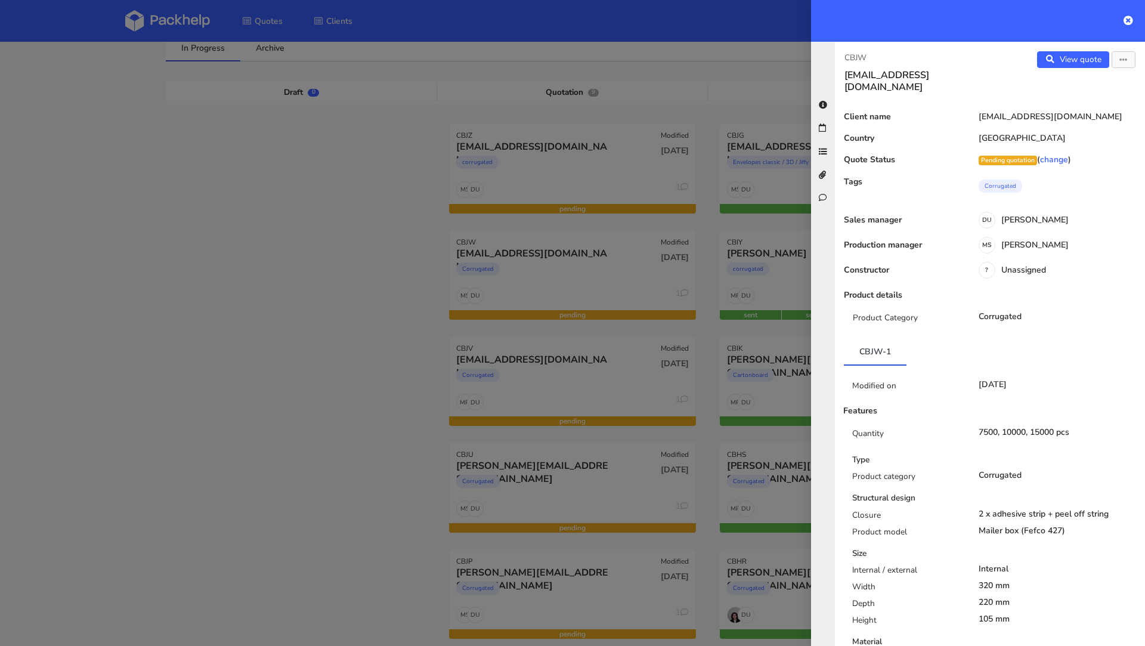
click at [852, 54] on p "CBJW" at bounding box center [912, 57] width 136 height 13
copy p "CBJW"
click at [336, 312] on div at bounding box center [572, 323] width 1145 height 646
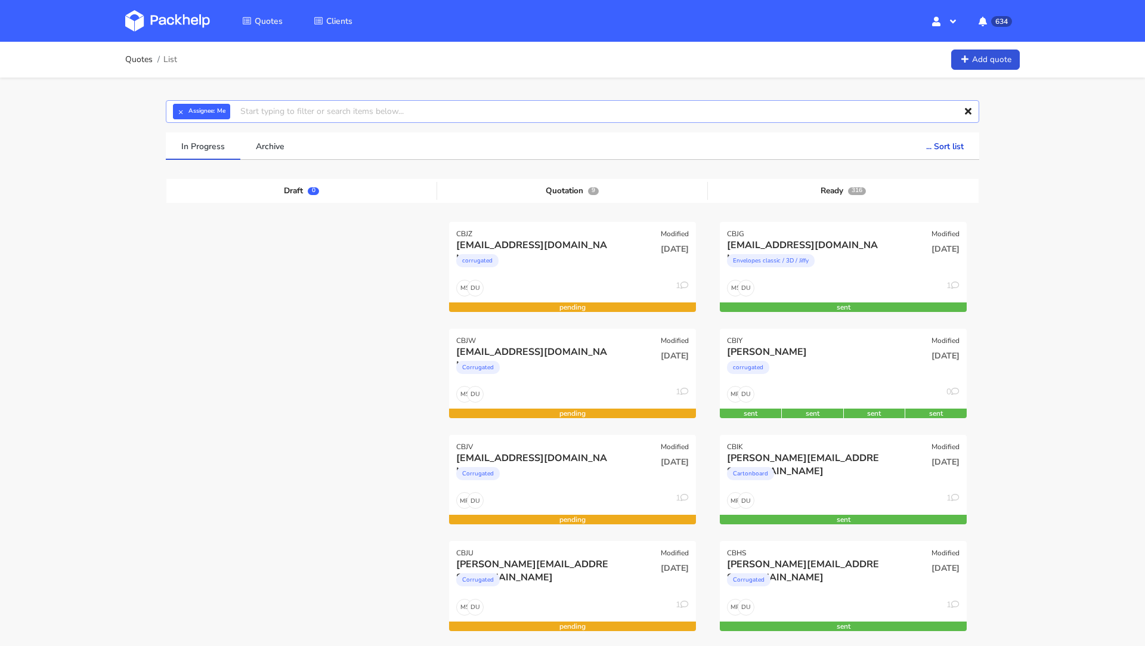
click at [269, 107] on input "text" at bounding box center [572, 111] width 813 height 23
paste input "CBJG"
type input "CBJG"
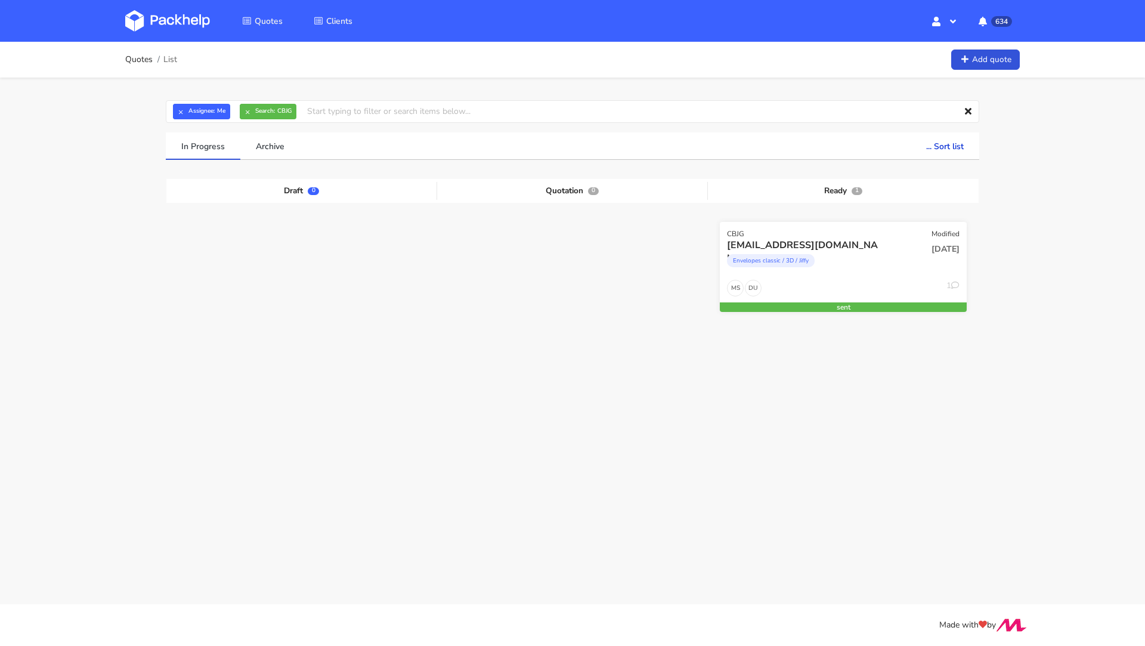
click at [757, 274] on div "Envelopes classic / 3D / Jiffy" at bounding box center [806, 264] width 158 height 24
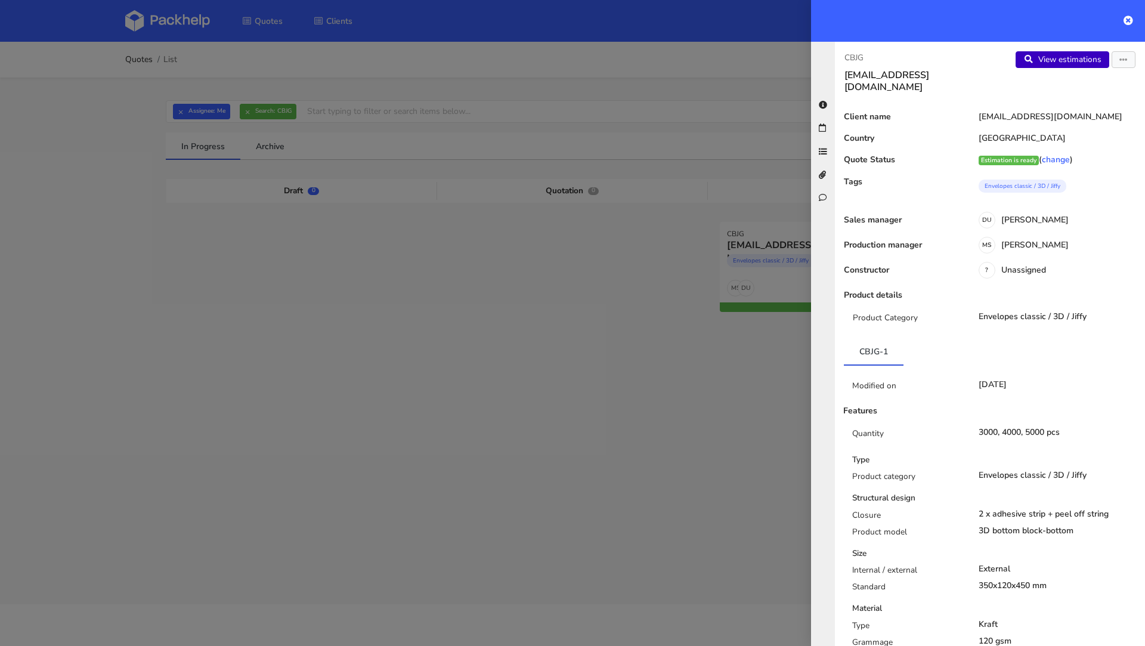
click at [1061, 58] on link "View estimations" at bounding box center [1062, 59] width 94 height 17
click at [615, 397] on div at bounding box center [572, 323] width 1145 height 646
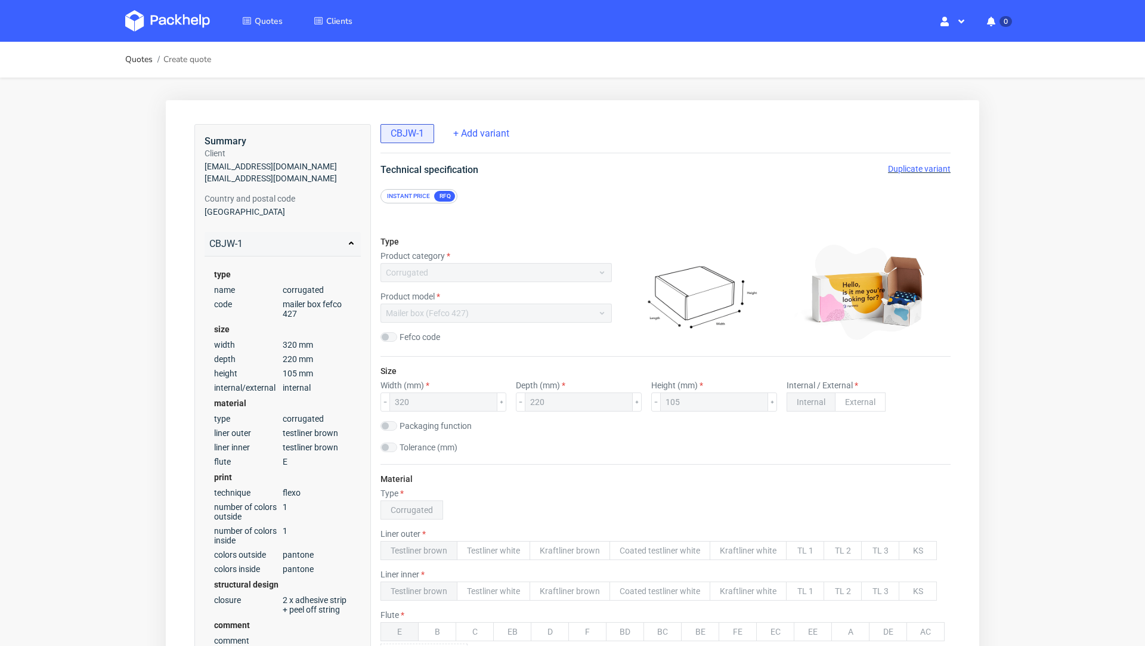
scroll to position [3, 0]
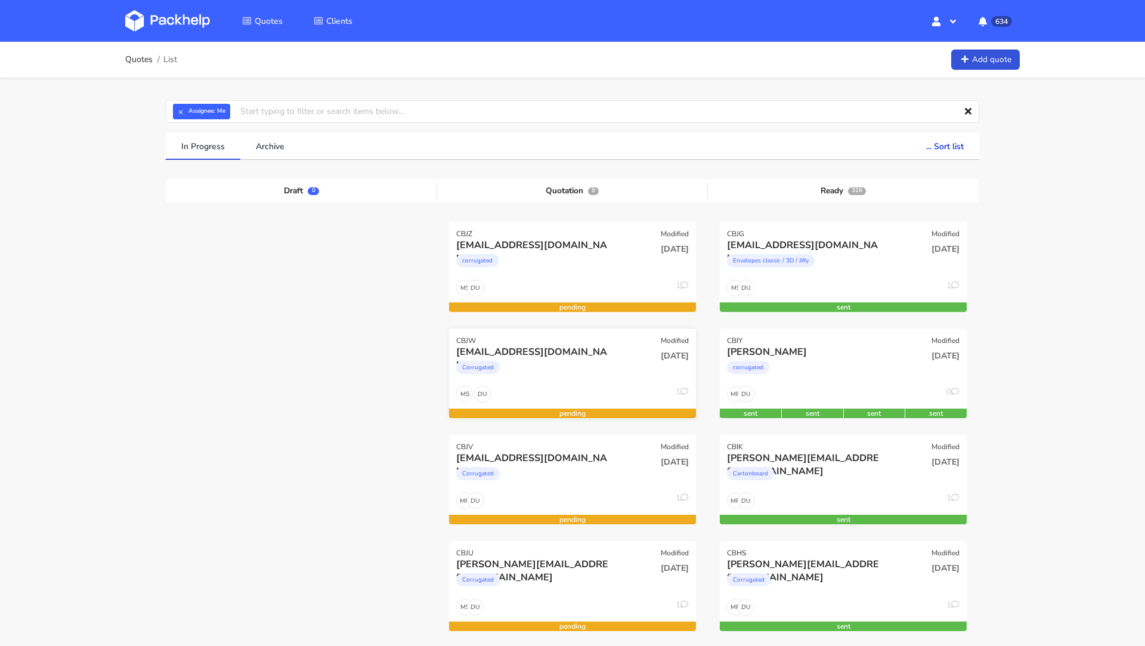
click at [506, 355] on div "[EMAIL_ADDRESS][DOMAIN_NAME]" at bounding box center [535, 351] width 158 height 13
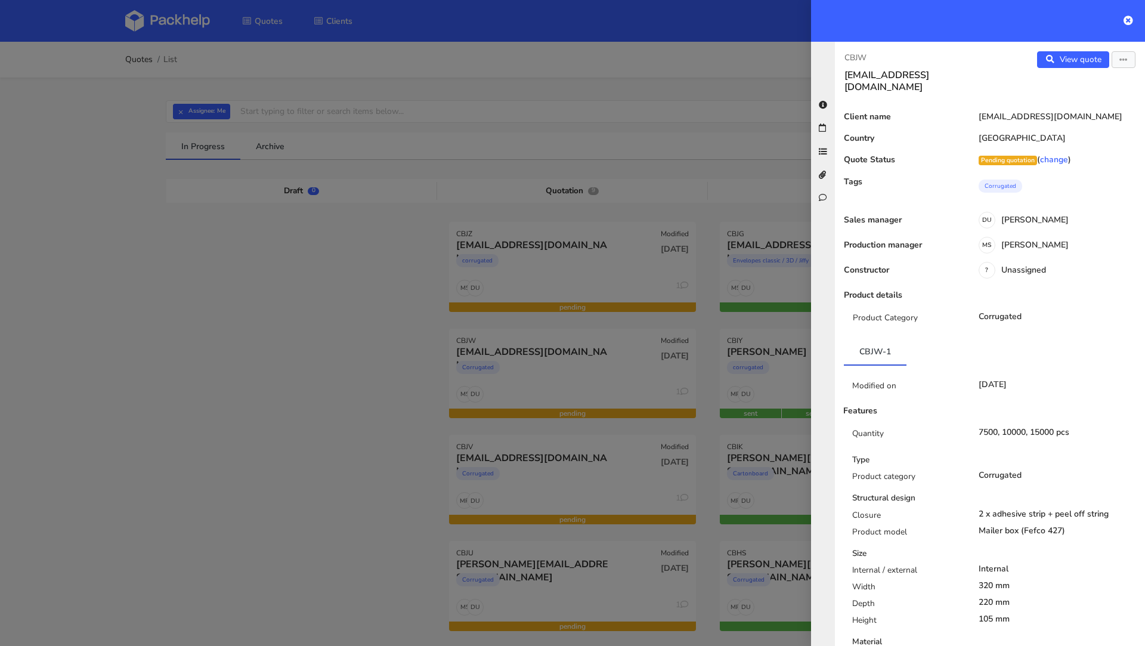
click at [854, 60] on p "CBJW" at bounding box center [912, 57] width 136 height 13
copy p "CBJW"
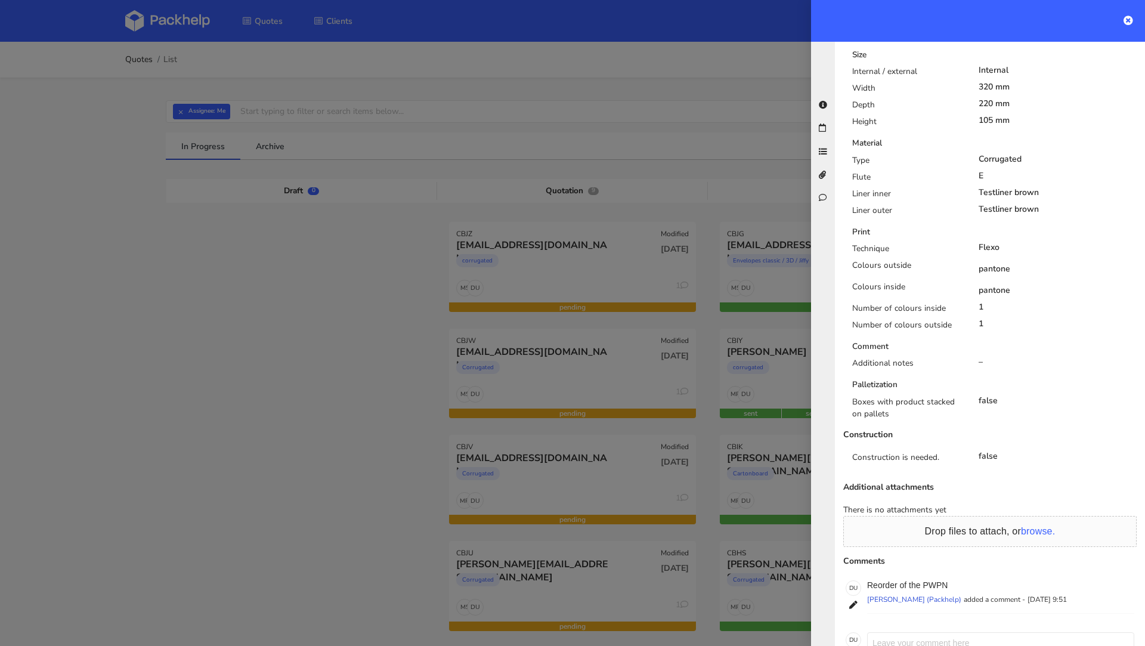
scroll to position [417, 0]
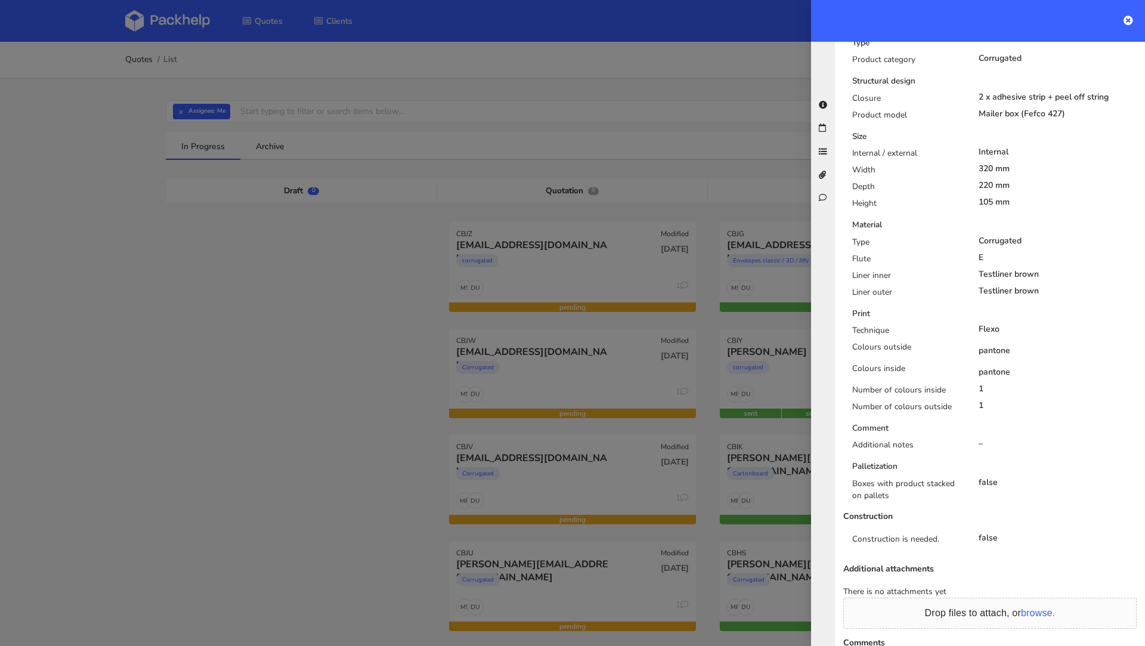
click at [68, 342] on div at bounding box center [572, 323] width 1145 height 646
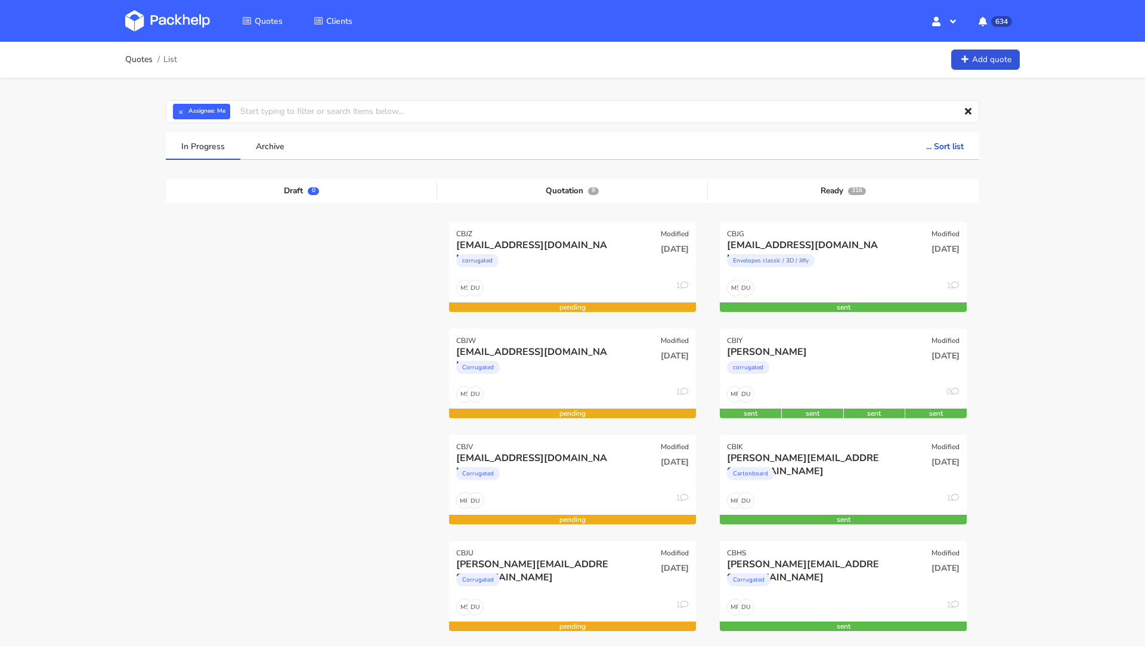
click at [489, 466] on div "Corrugated" at bounding box center [535, 476] width 158 height 24
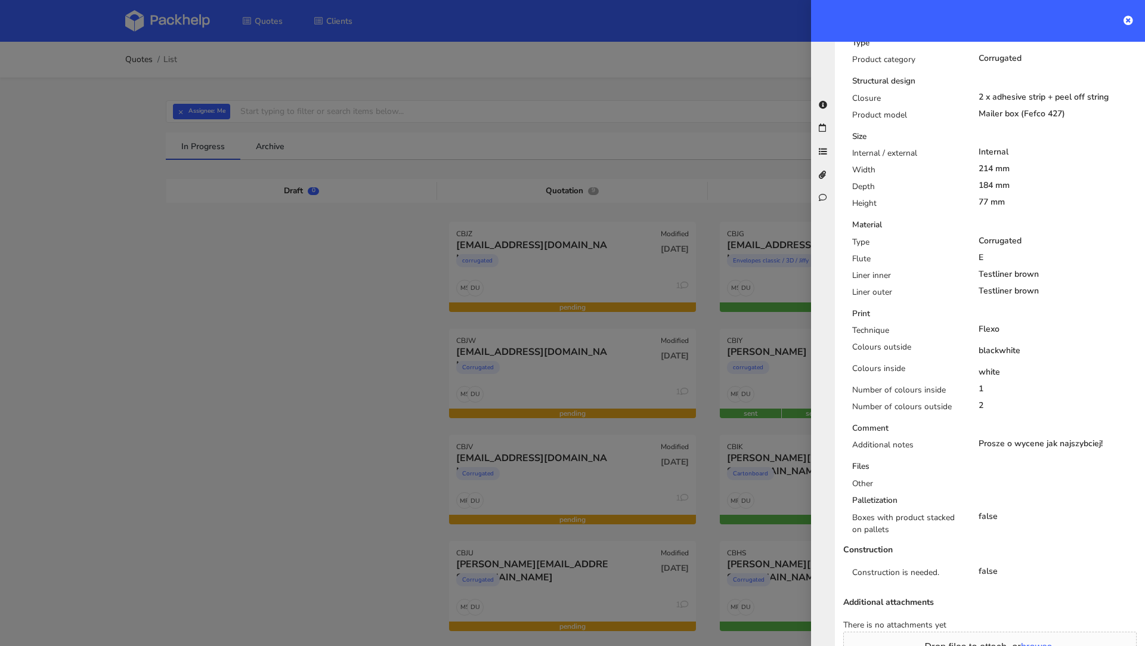
scroll to position [0, 0]
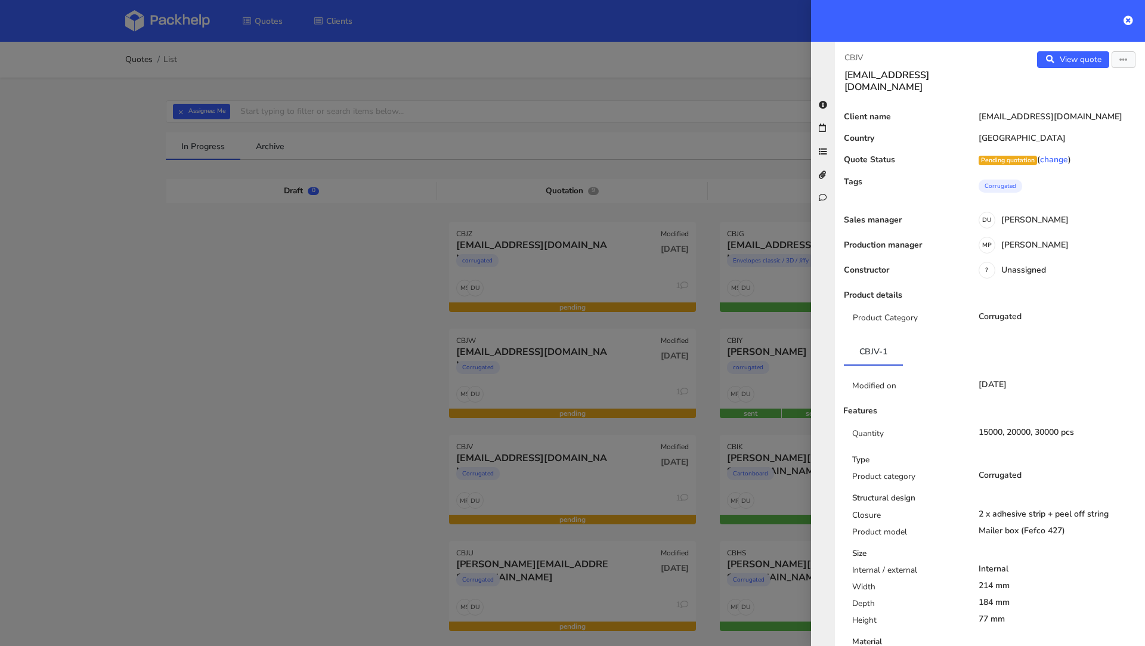
click at [857, 58] on p "CBJV" at bounding box center [912, 57] width 136 height 13
copy p "CBJV"
click at [289, 161] on div at bounding box center [572, 323] width 1145 height 646
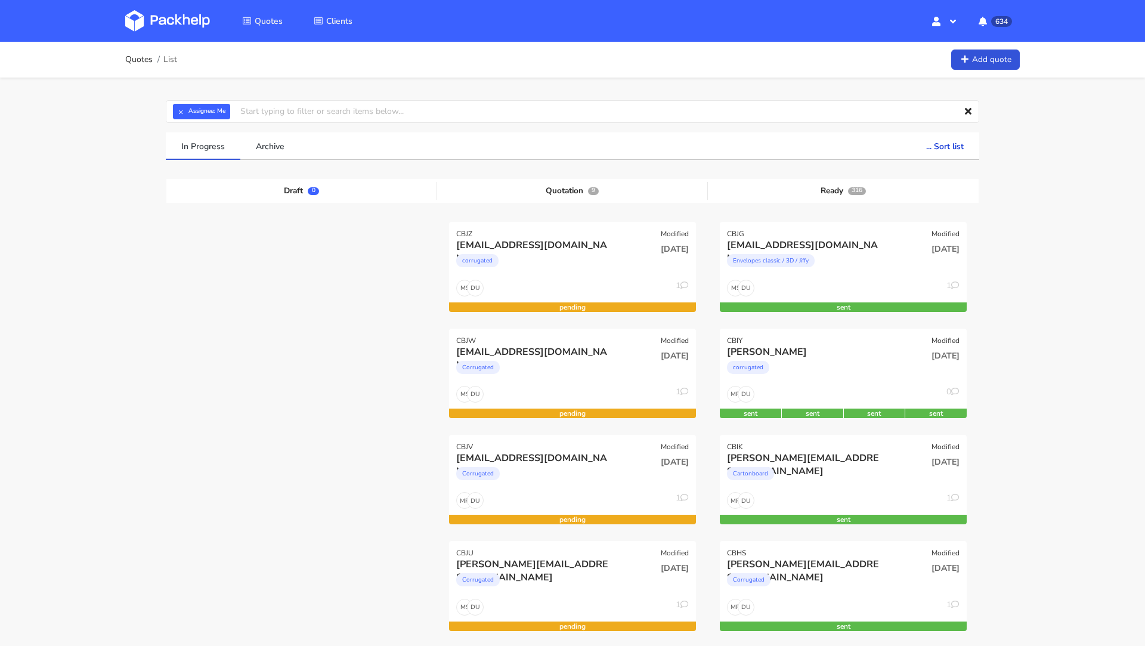
click at [150, 12] on img at bounding box center [167, 20] width 85 height 21
click at [474, 348] on div "[EMAIL_ADDRESS][DOMAIN_NAME]" at bounding box center [535, 351] width 158 height 13
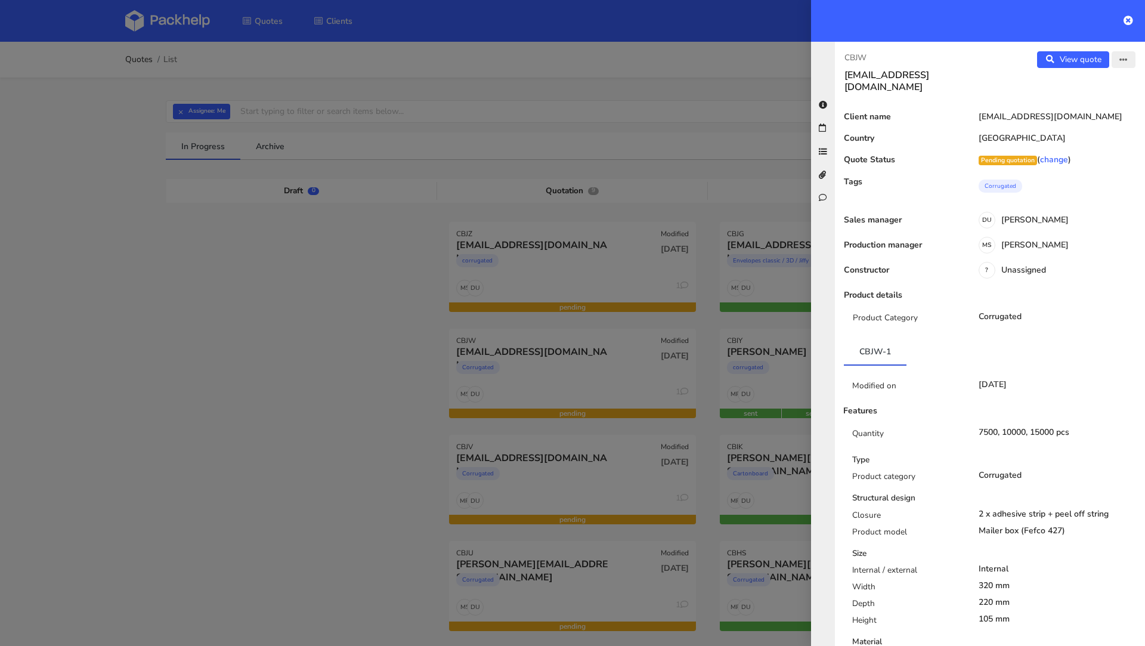
click at [1120, 63] on icon "button" at bounding box center [1123, 60] width 8 height 8
click at [1097, 89] on link "Edit quote" at bounding box center [1084, 83] width 105 height 20
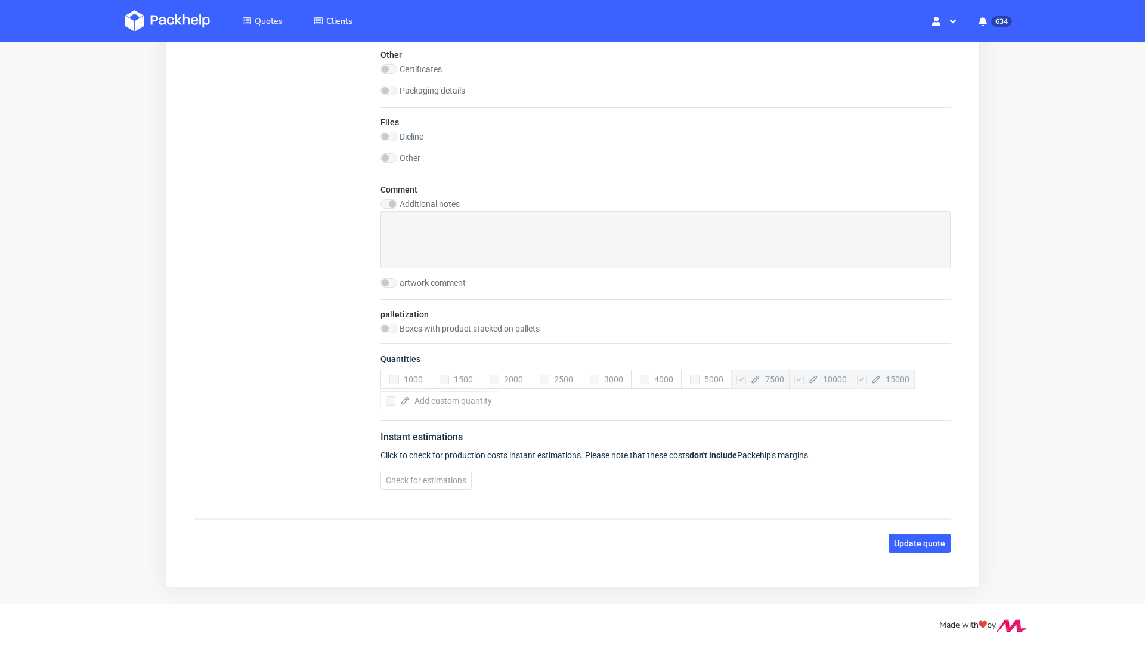
scroll to position [1235, 0]
click at [144, 22] on img at bounding box center [167, 20] width 85 height 21
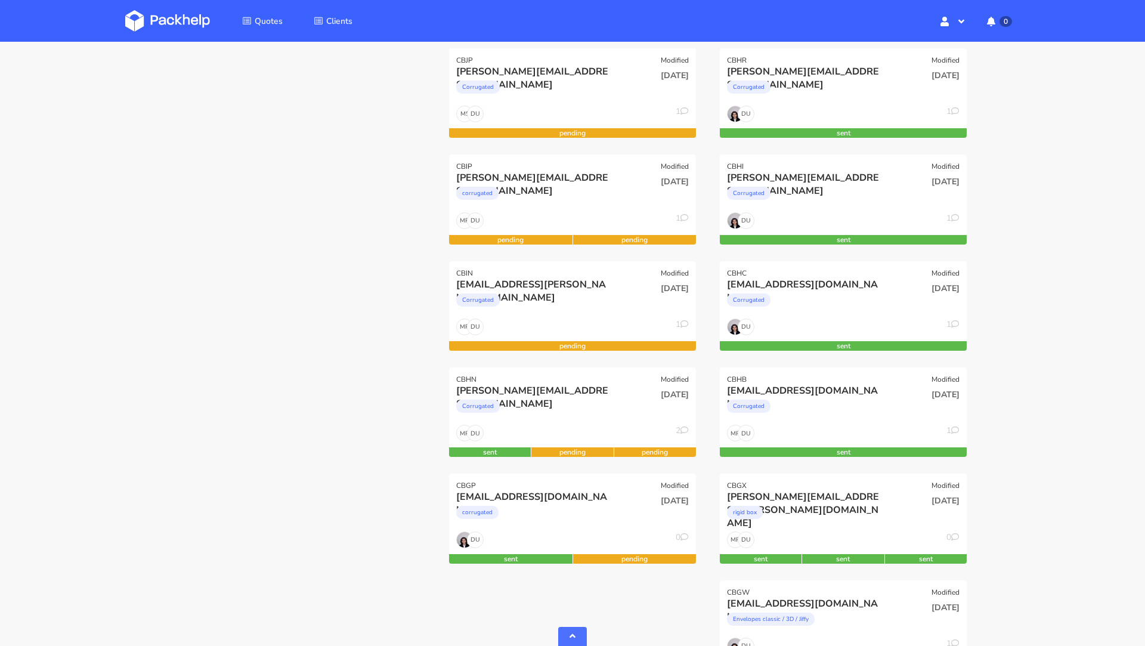
scroll to position [590, 0]
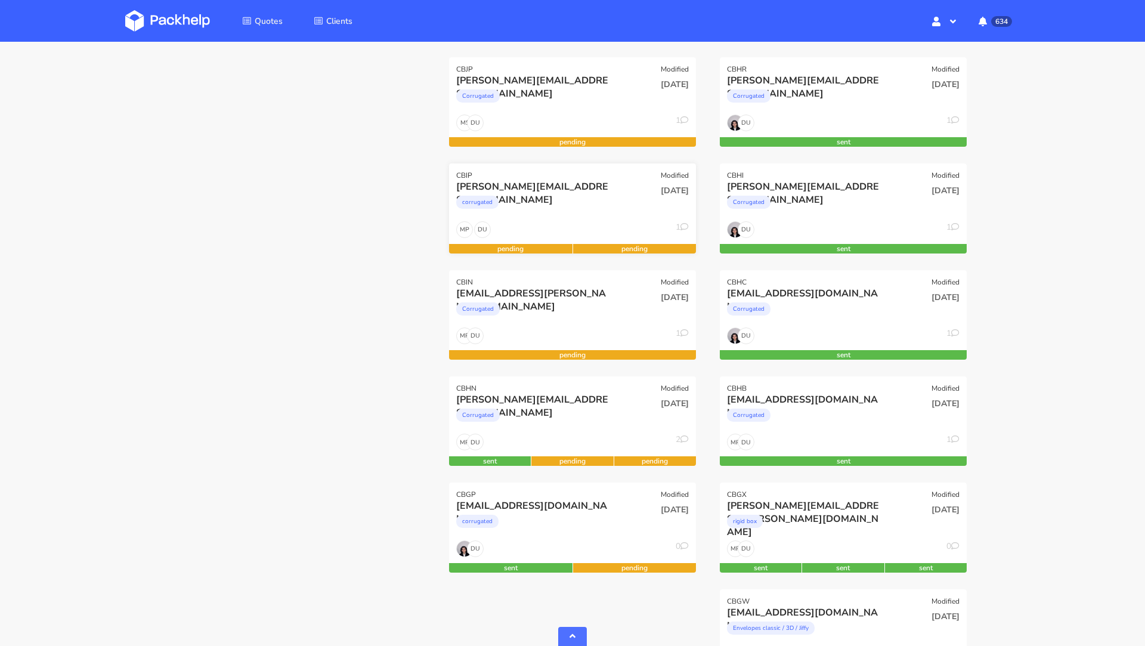
click at [526, 182] on div "[PERSON_NAME][EMAIL_ADDRESS][DOMAIN_NAME]" at bounding box center [535, 186] width 158 height 13
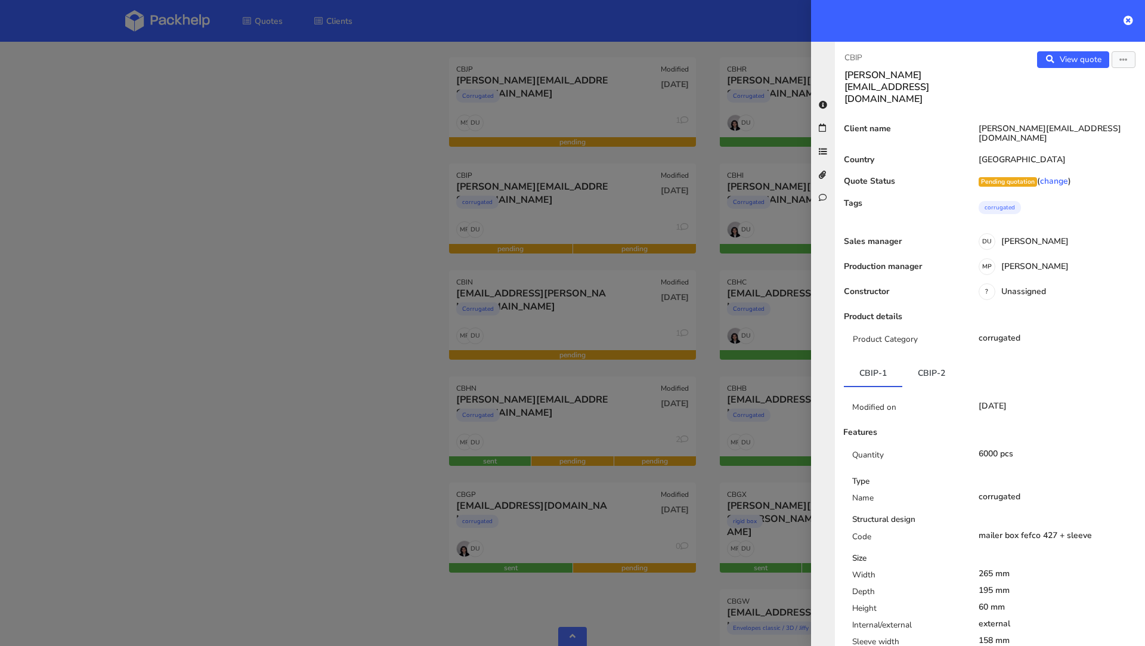
click at [853, 61] on p "CBIP" at bounding box center [912, 57] width 136 height 13
copy p "CBIP"
click at [149, 195] on div at bounding box center [572, 323] width 1145 height 646
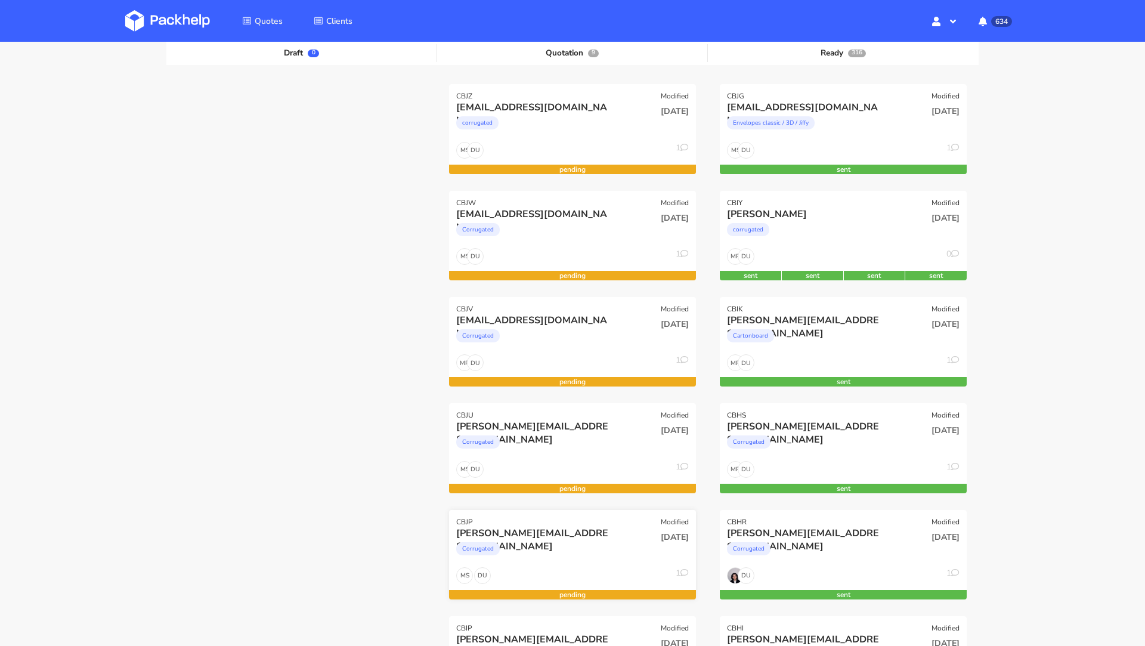
scroll to position [154, 0]
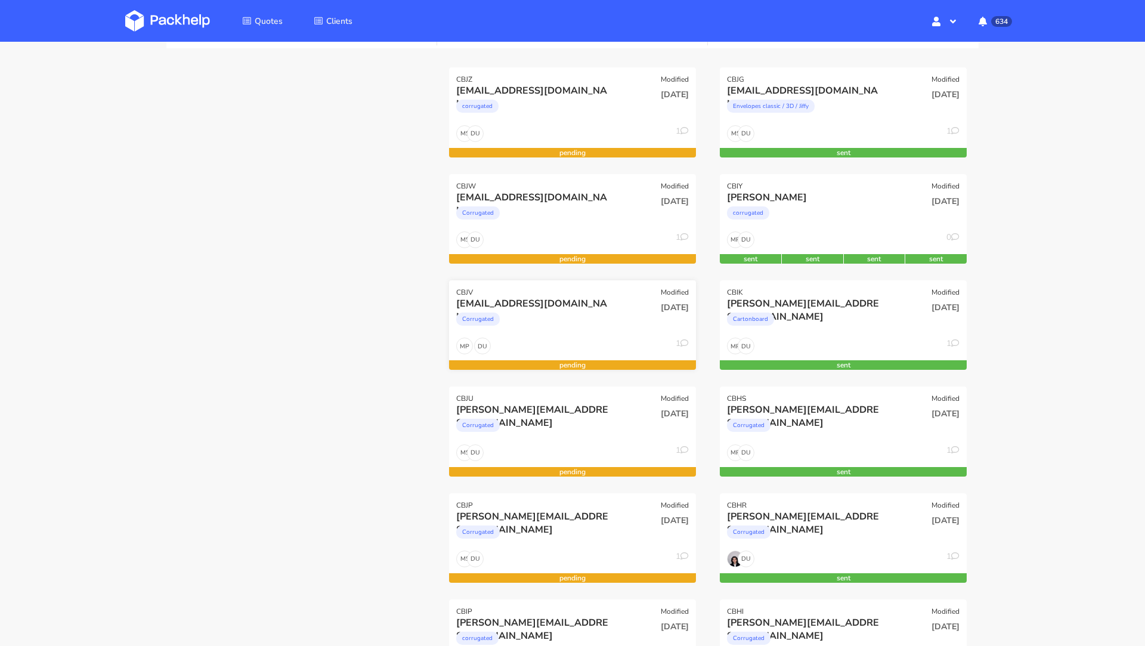
click at [524, 291] on div "CBJV Modified" at bounding box center [572, 288] width 247 height 17
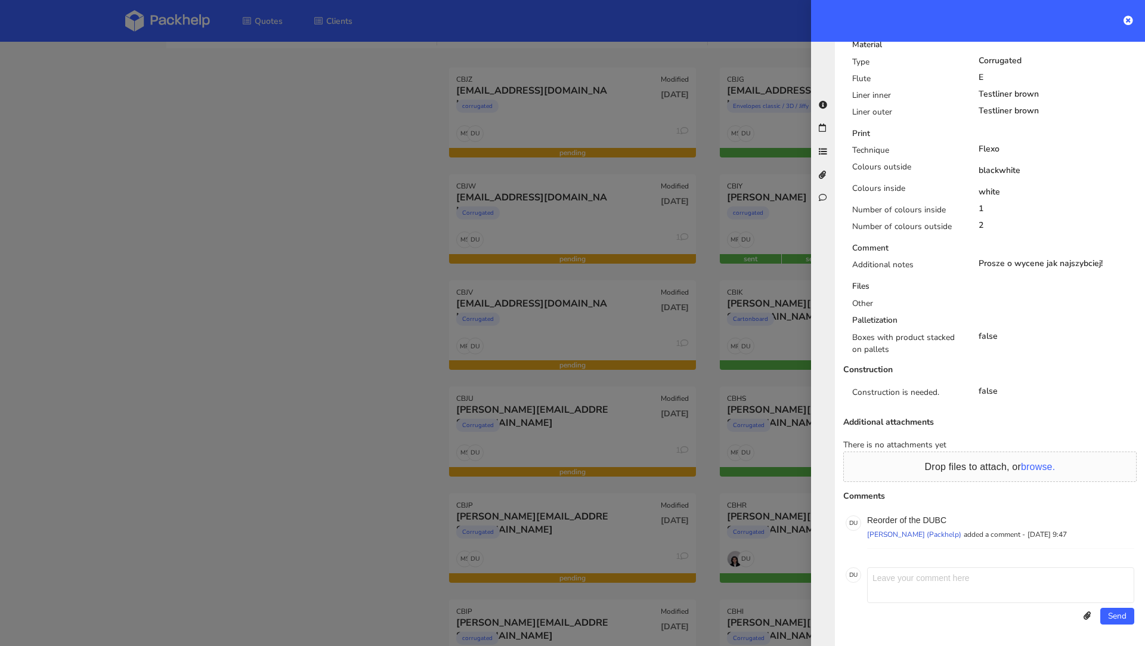
scroll to position [584, 0]
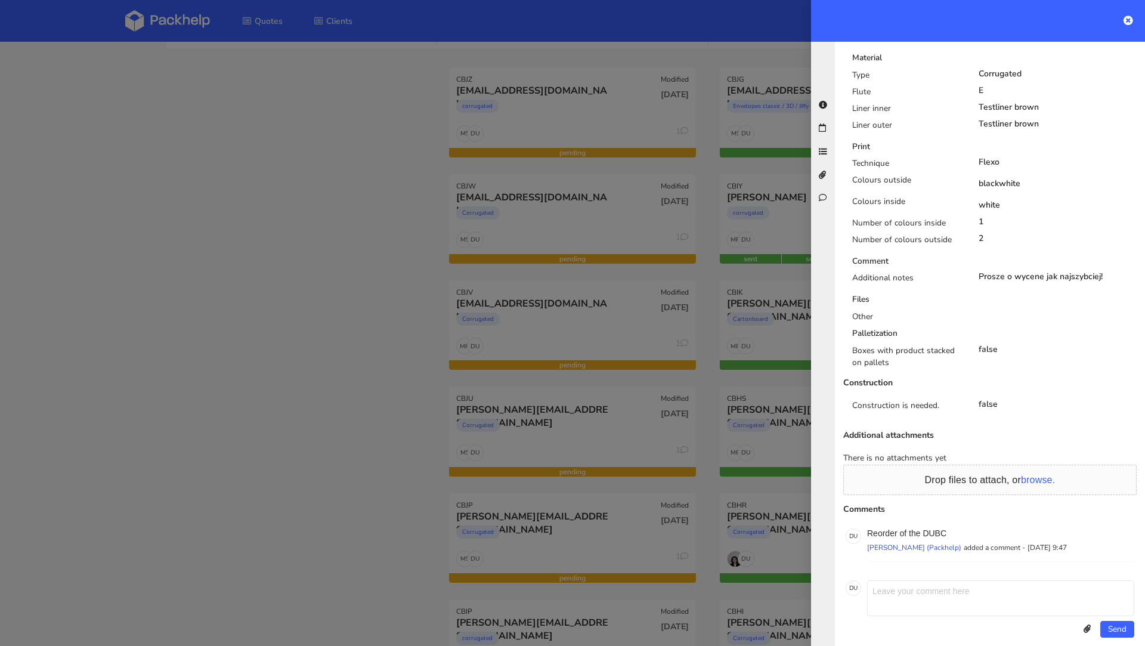
click at [228, 295] on div at bounding box center [572, 323] width 1145 height 646
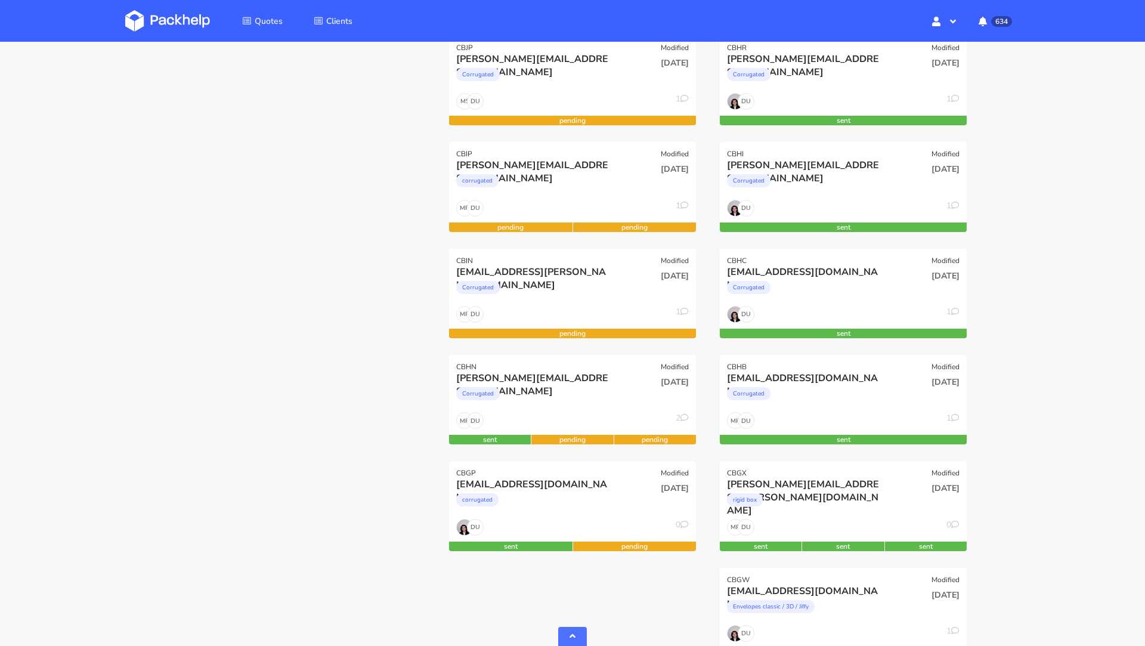
scroll to position [615, 0]
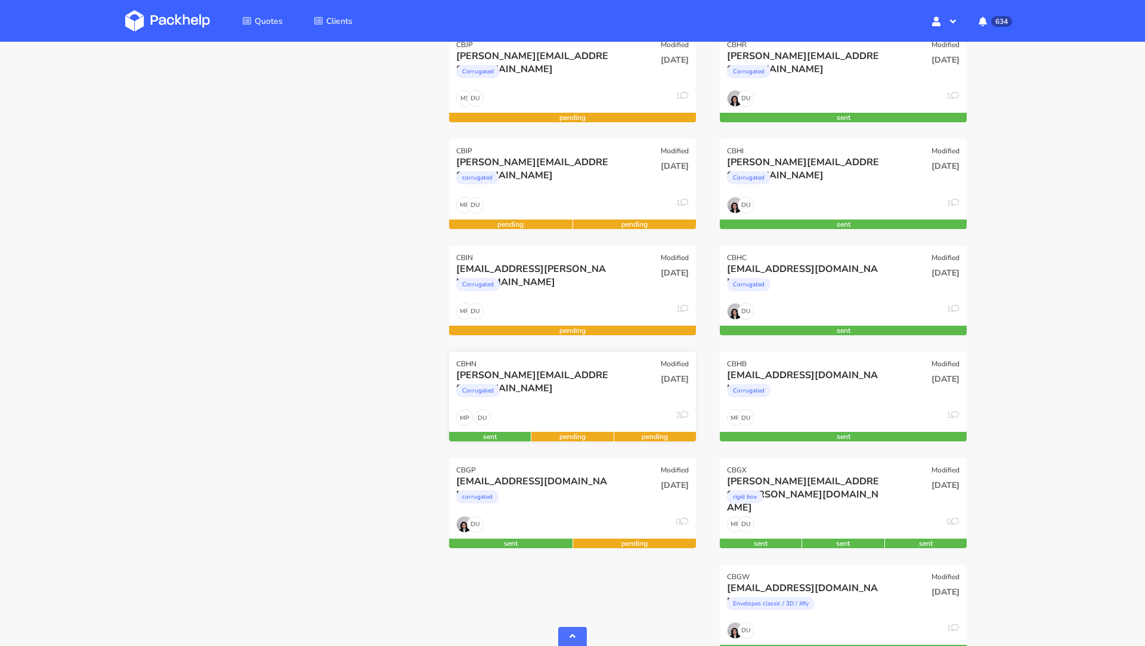
click at [550, 376] on div "[PERSON_NAME][EMAIL_ADDRESS][DOMAIN_NAME]" at bounding box center [535, 374] width 158 height 13
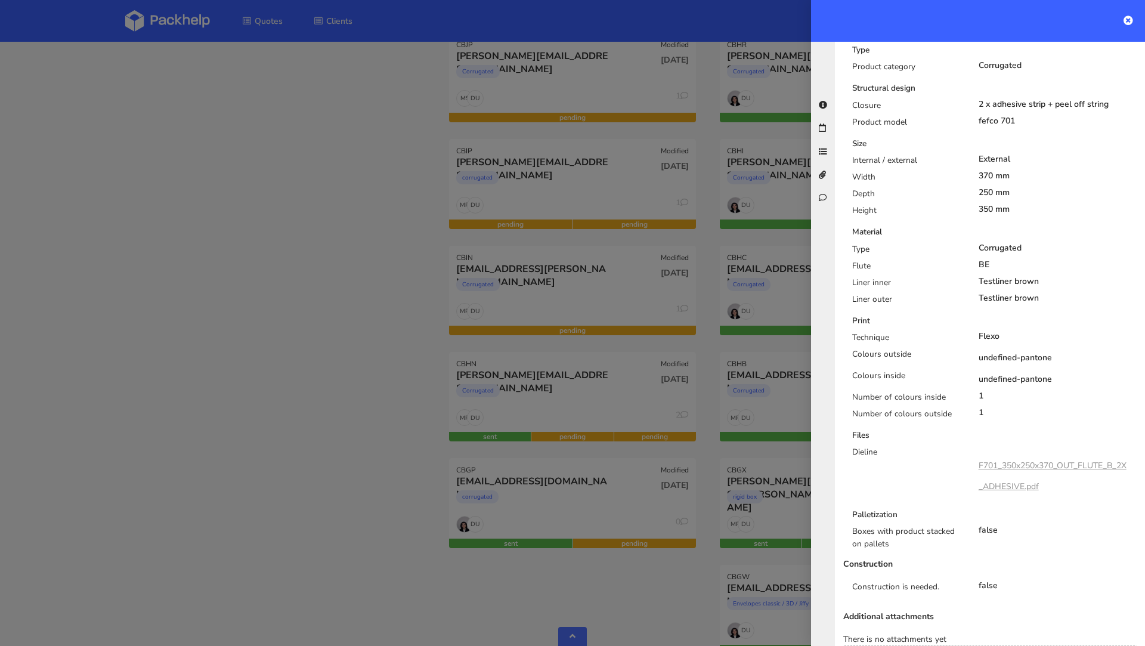
scroll to position [0, 0]
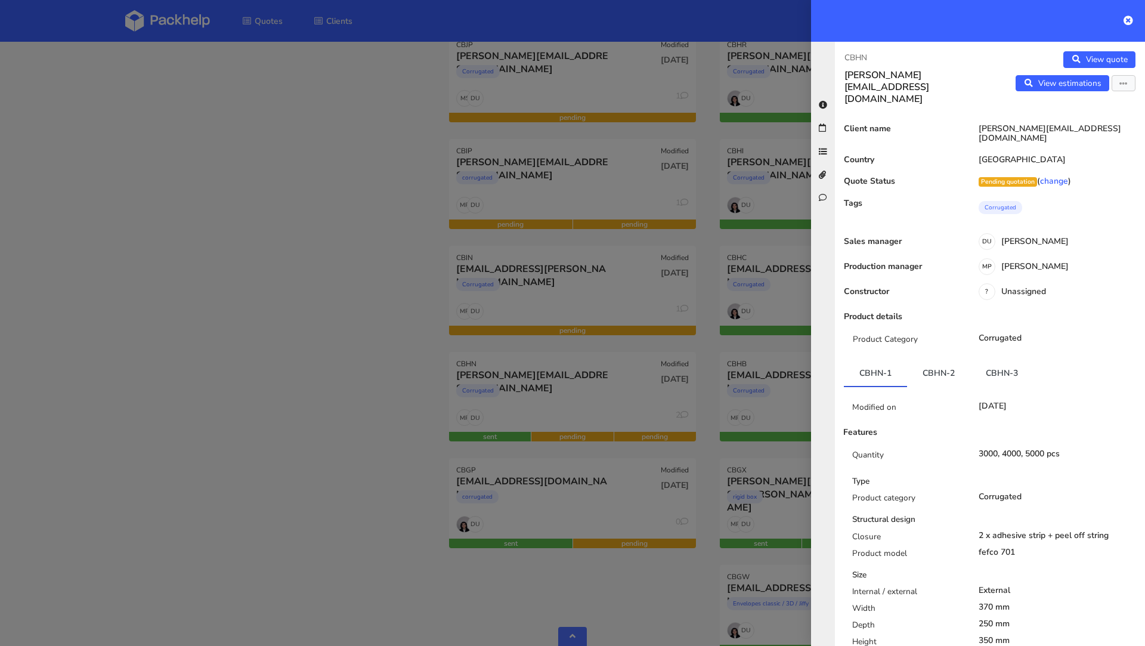
click at [862, 56] on p "CBHN" at bounding box center [912, 57] width 136 height 13
copy p "CBHN"
click at [323, 342] on div at bounding box center [572, 323] width 1145 height 646
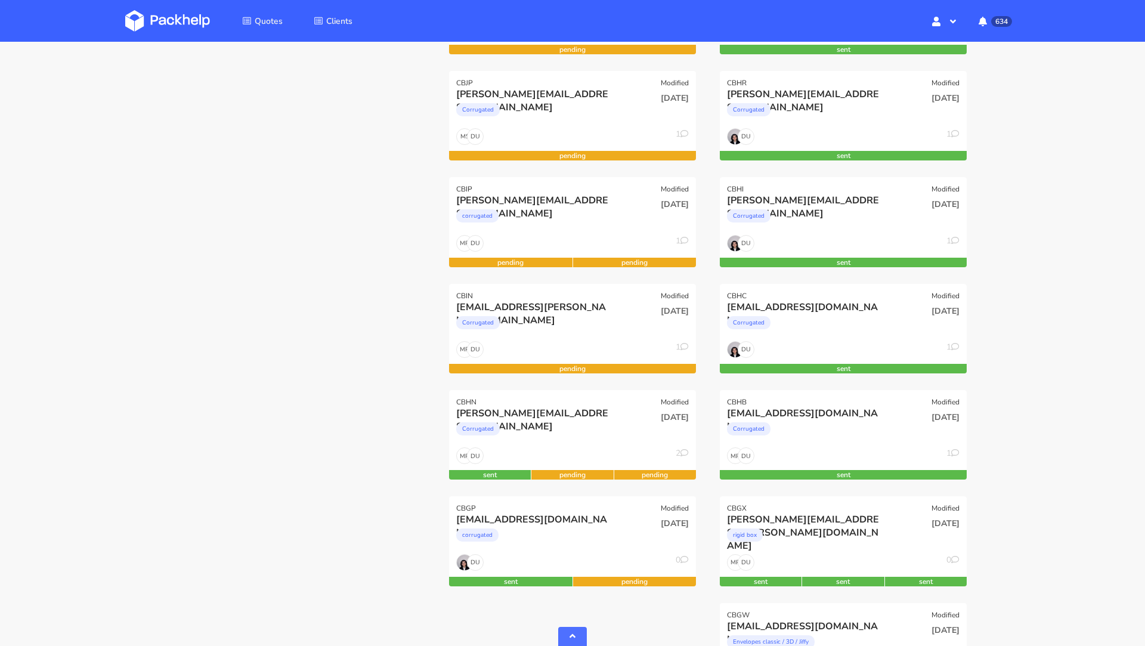
scroll to position [574, 0]
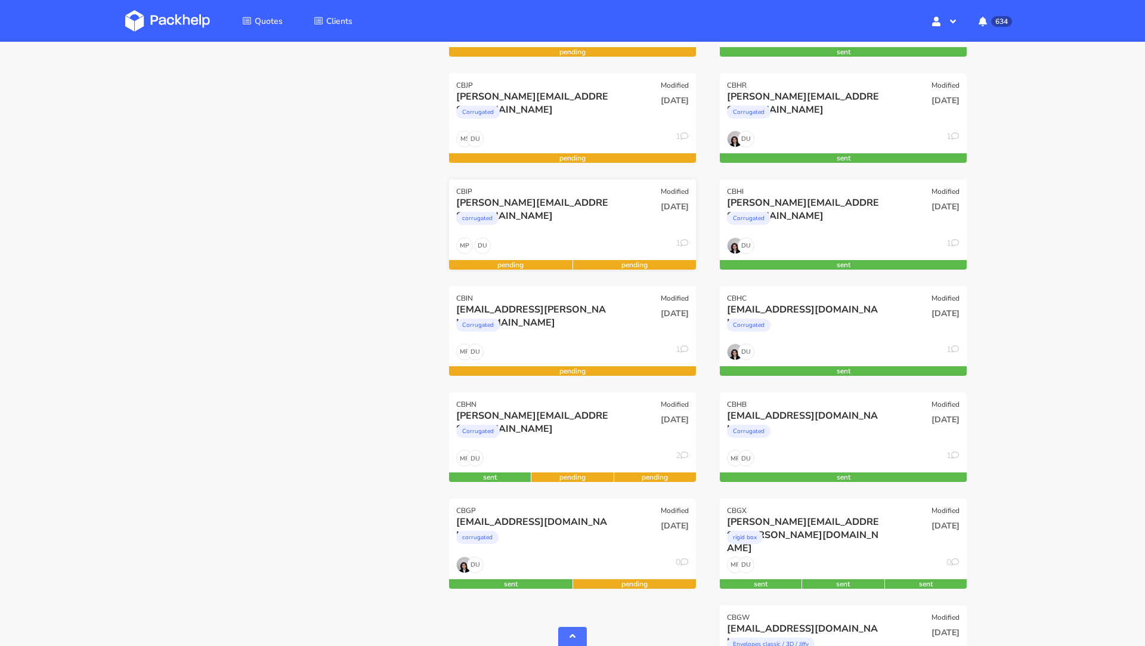
click at [529, 210] on div "corrugated" at bounding box center [535, 221] width 158 height 24
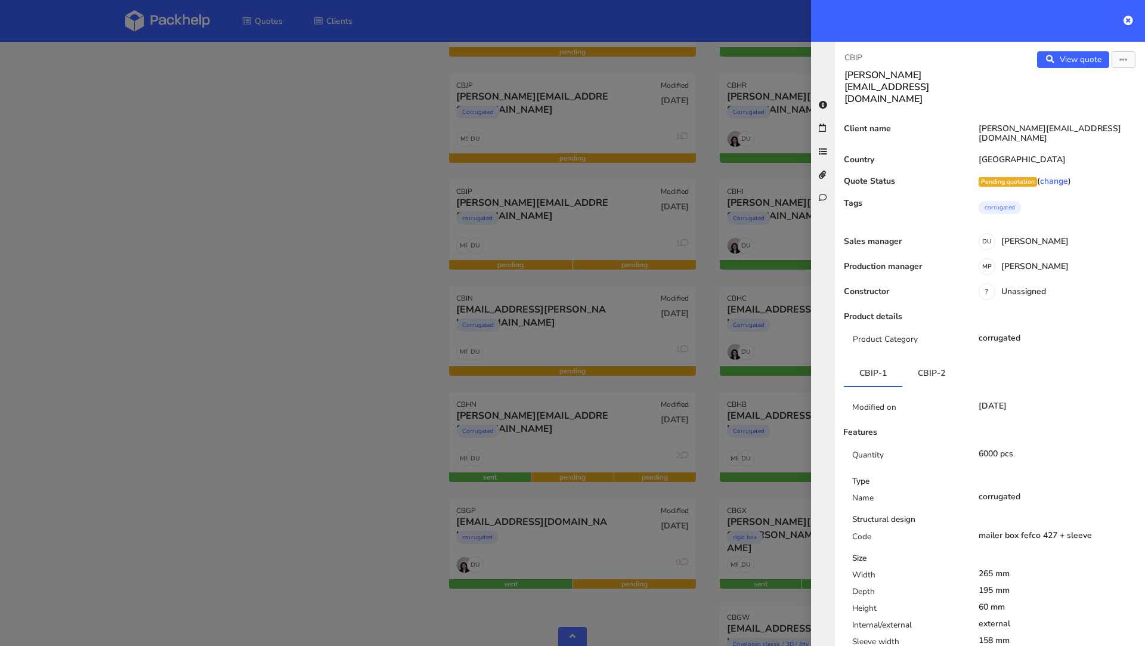
click at [854, 54] on p "CBIP" at bounding box center [912, 57] width 136 height 13
copy p "CBIP"
click at [442, 192] on div at bounding box center [572, 323] width 1145 height 646
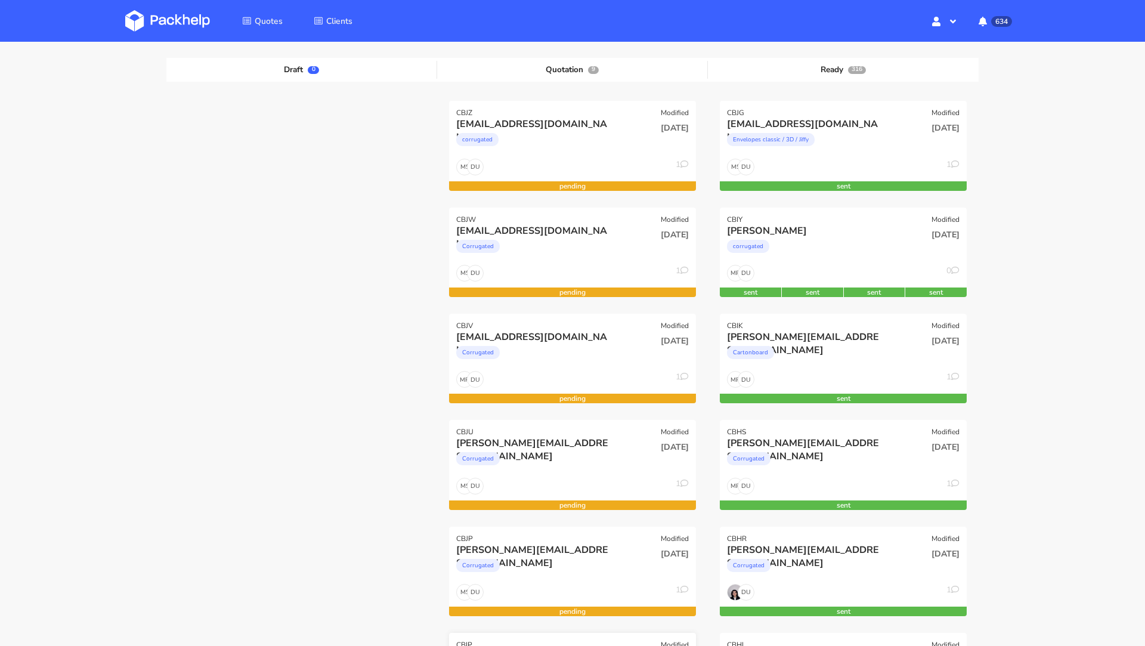
scroll to position [131, 0]
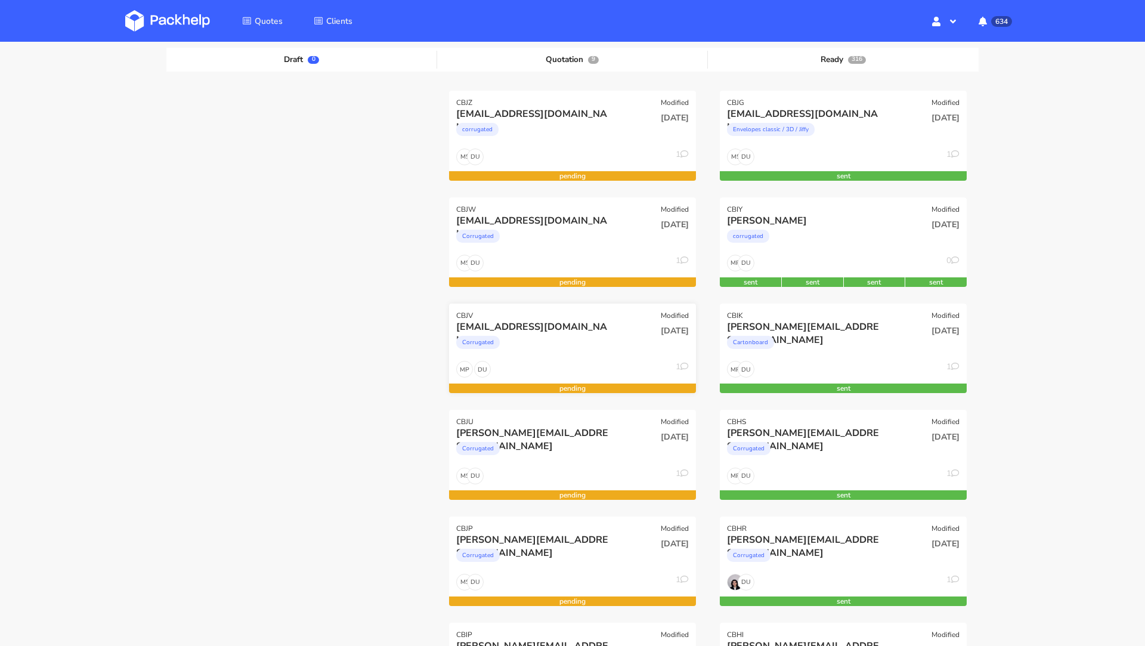
click at [495, 324] on div "[EMAIL_ADDRESS][DOMAIN_NAME]" at bounding box center [535, 326] width 158 height 13
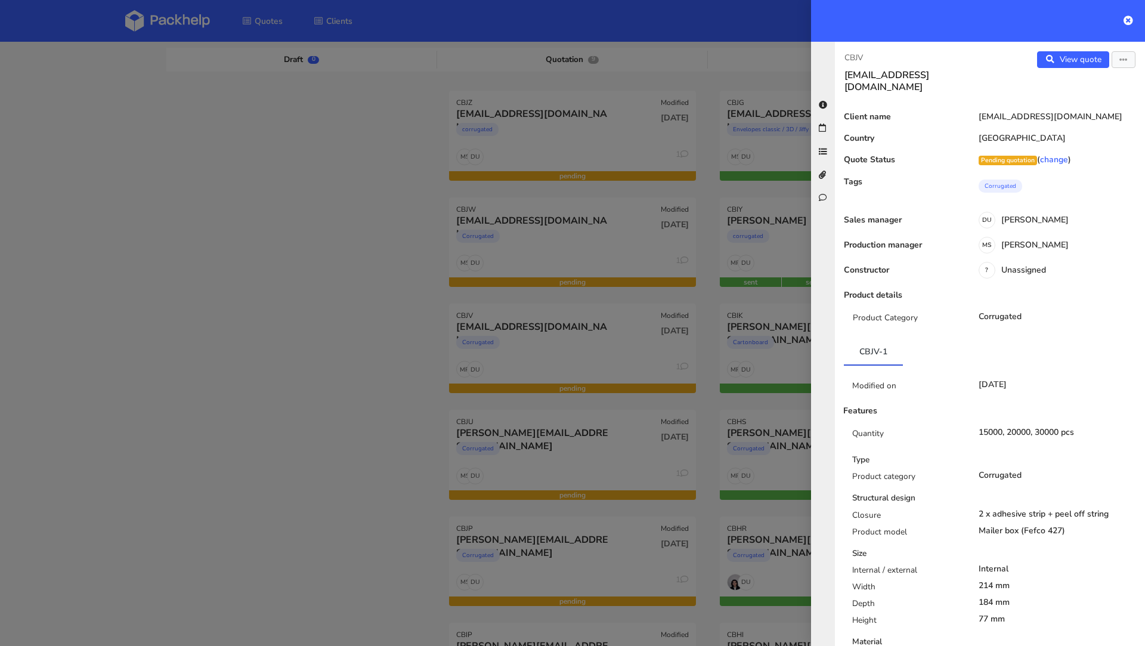
click at [859, 60] on p "CBJV" at bounding box center [912, 57] width 136 height 13
copy p "CBJV"
click at [257, 268] on div at bounding box center [572, 323] width 1145 height 646
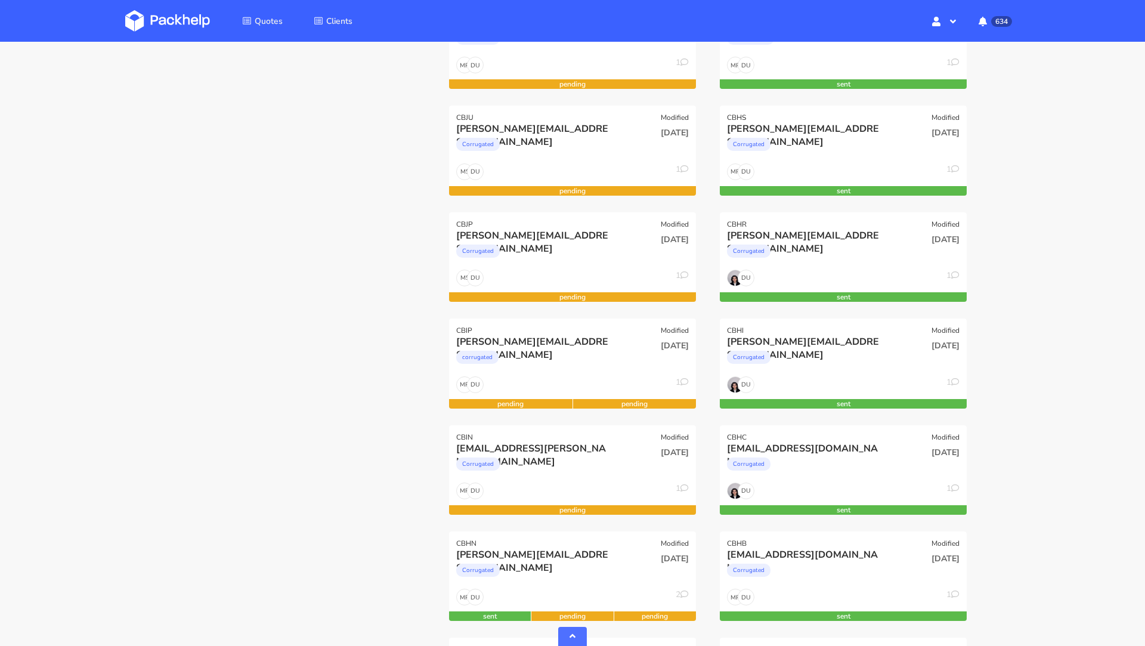
scroll to position [450, 0]
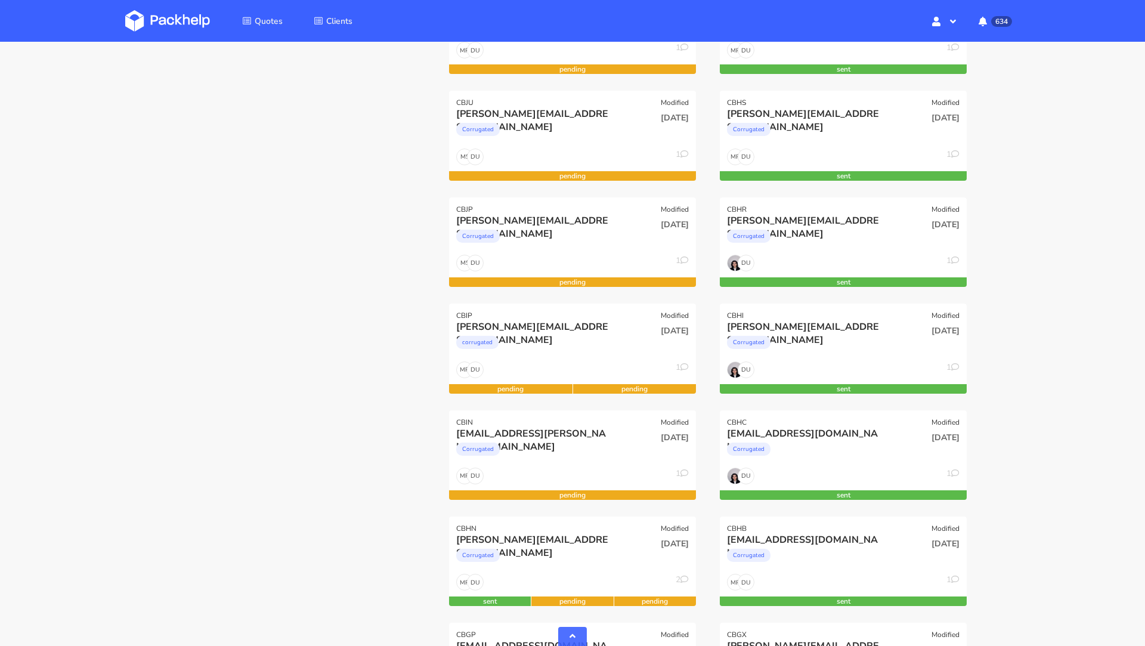
click at [169, 16] on img at bounding box center [167, 20] width 85 height 21
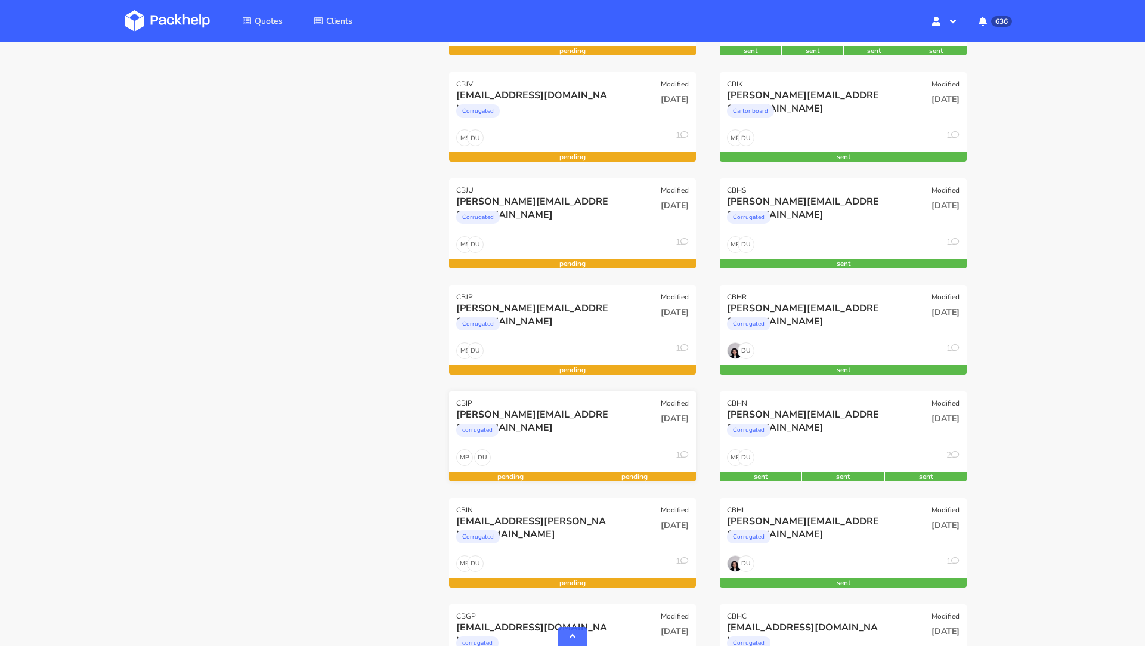
scroll to position [439, 0]
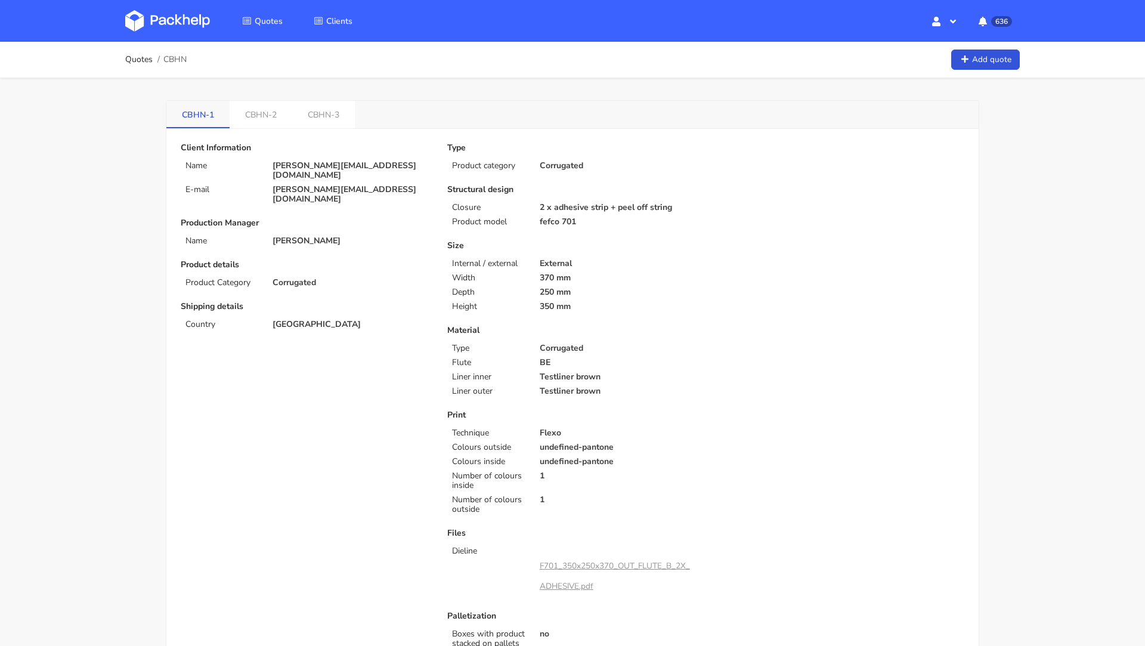
click at [202, 116] on link "CBHN-1" at bounding box center [197, 114] width 63 height 26
copy li "CBHN-1"
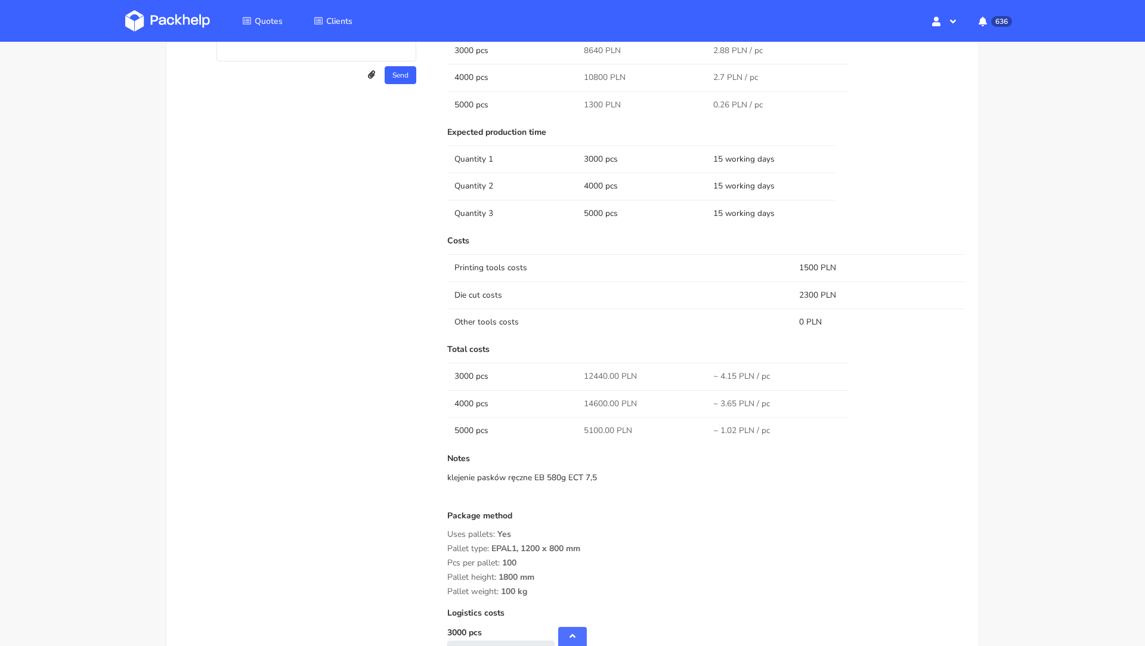
scroll to position [881, 0]
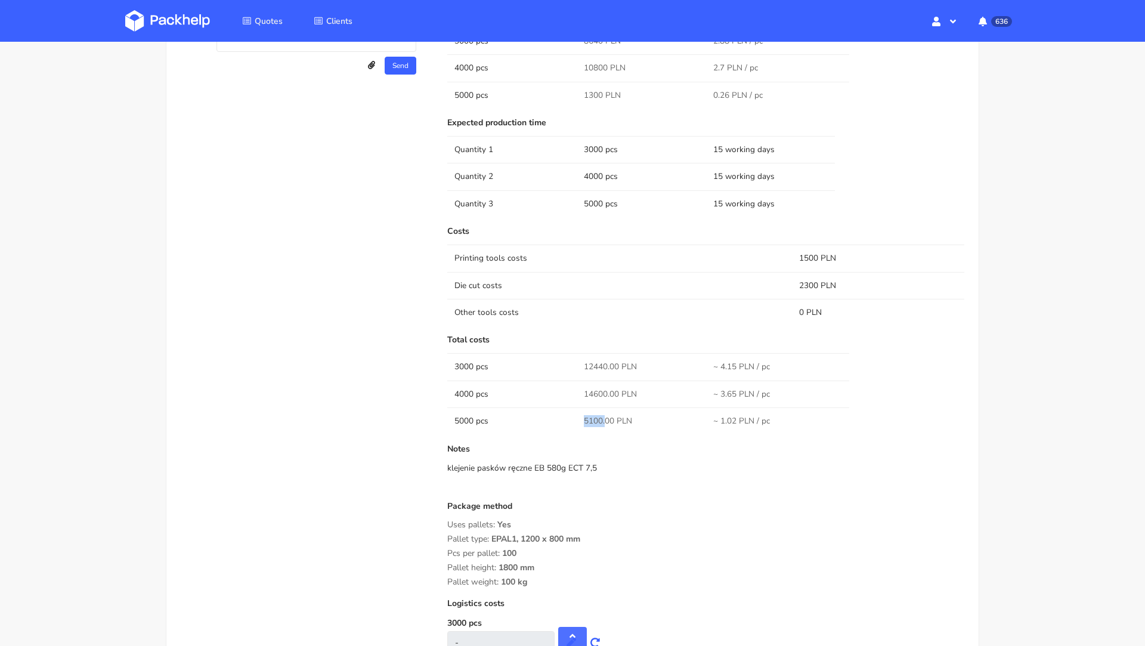
drag, startPoint x: 603, startPoint y: 416, endPoint x: 561, endPoint y: 416, distance: 41.7
click at [561, 416] on tr "5000 pcs 5100.00 PLN ~ 1.02 PLN / pc" at bounding box center [705, 420] width 517 height 27
copy tr "5100."
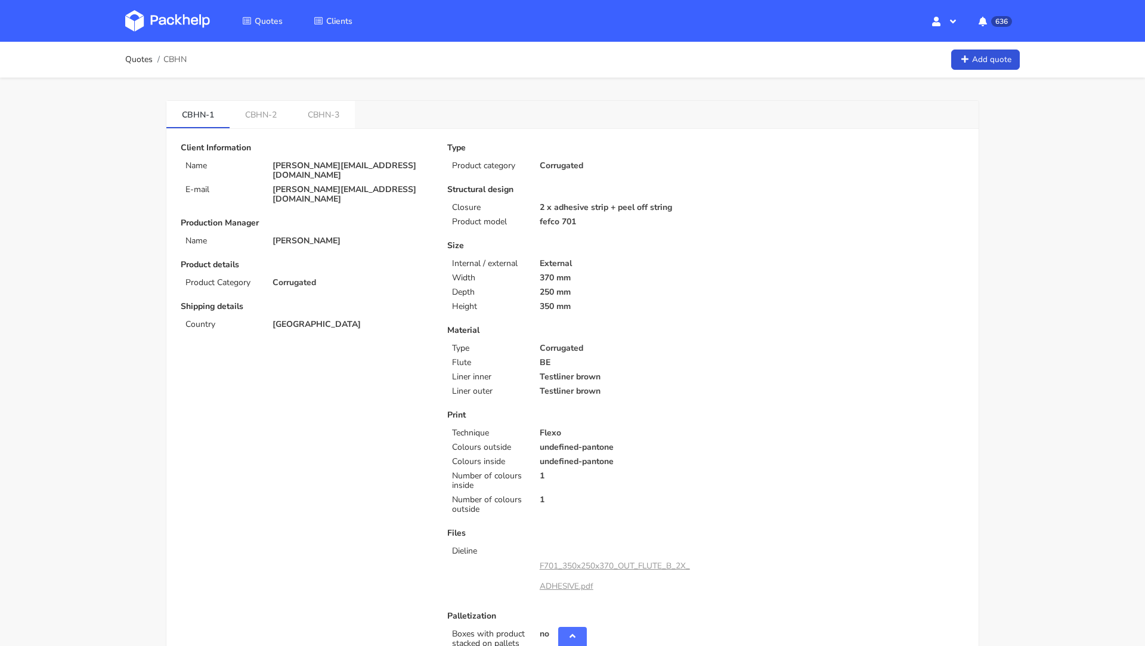
scroll to position [881, 0]
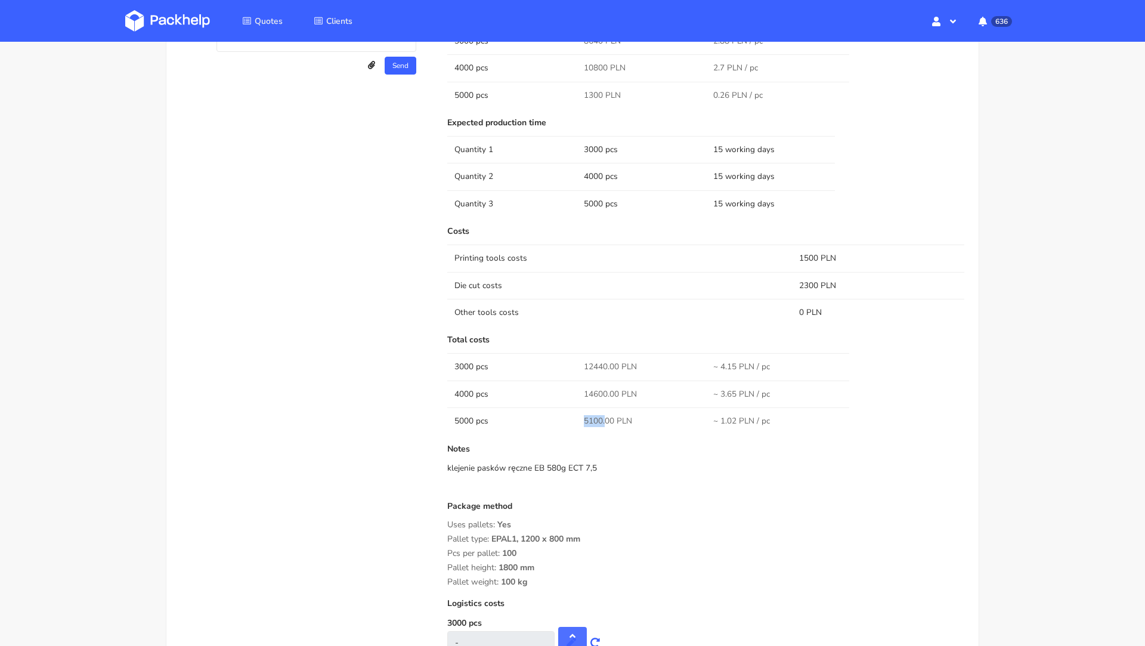
click at [156, 25] on img at bounding box center [167, 20] width 85 height 21
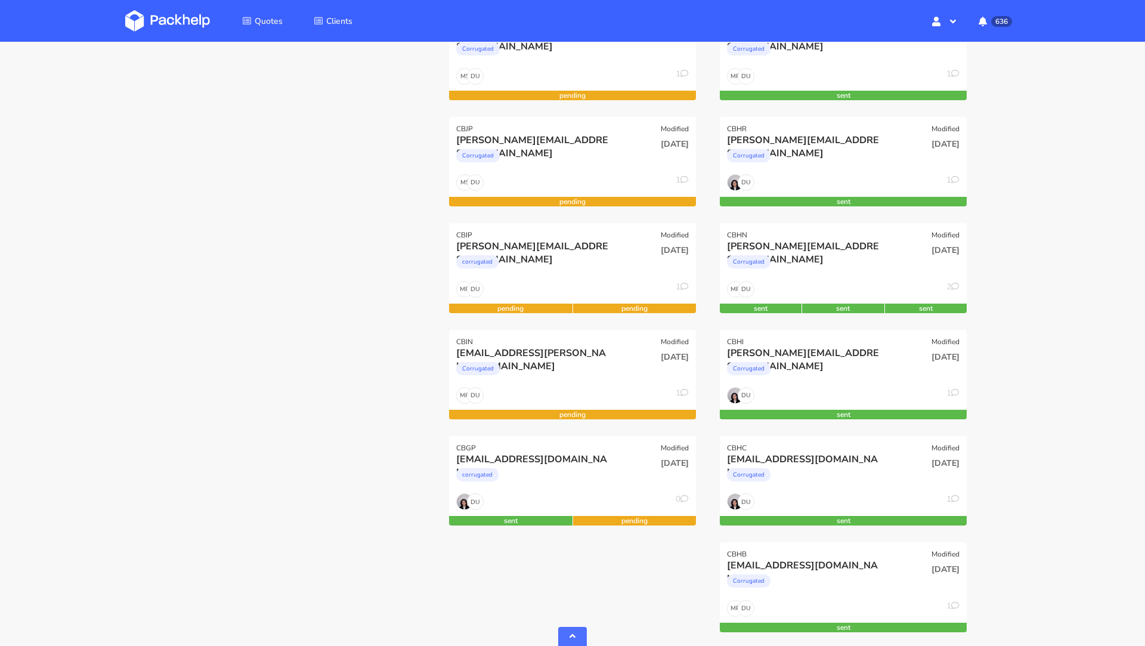
scroll to position [532, 0]
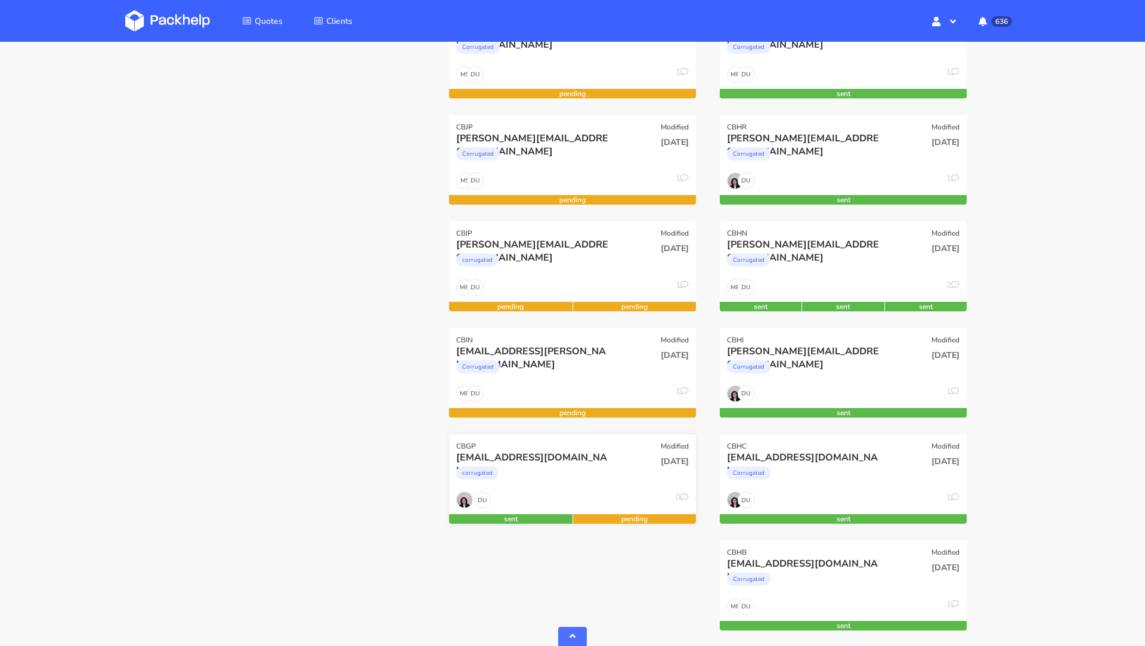
click at [553, 454] on div "[EMAIL_ADDRESS][DOMAIN_NAME]" at bounding box center [535, 457] width 158 height 13
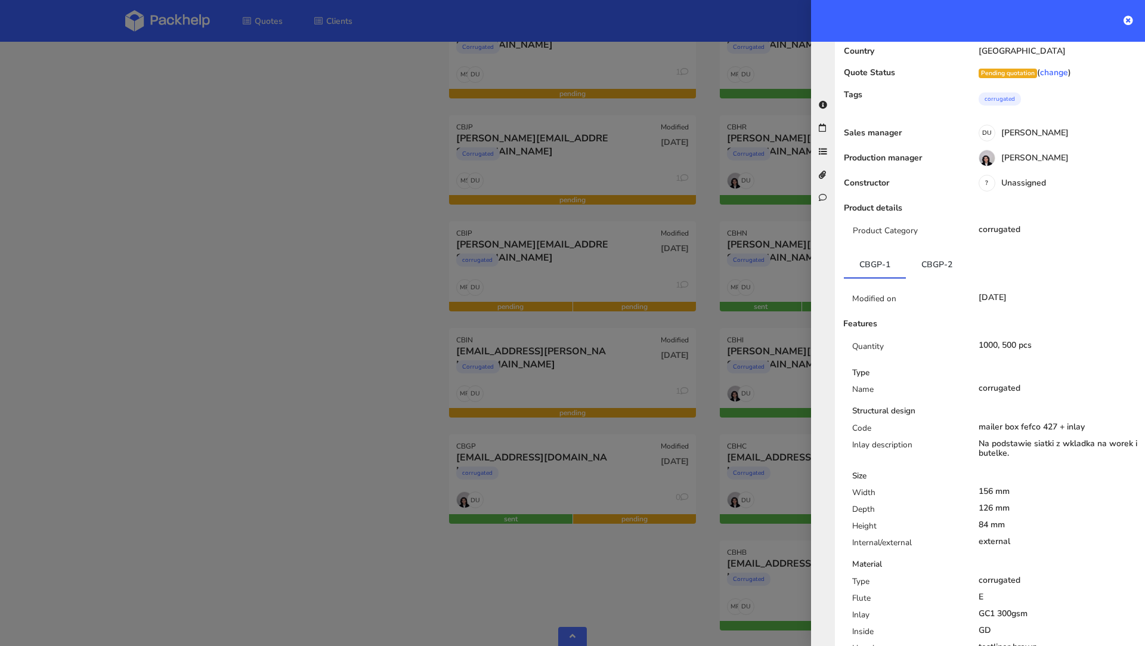
scroll to position [108, 0]
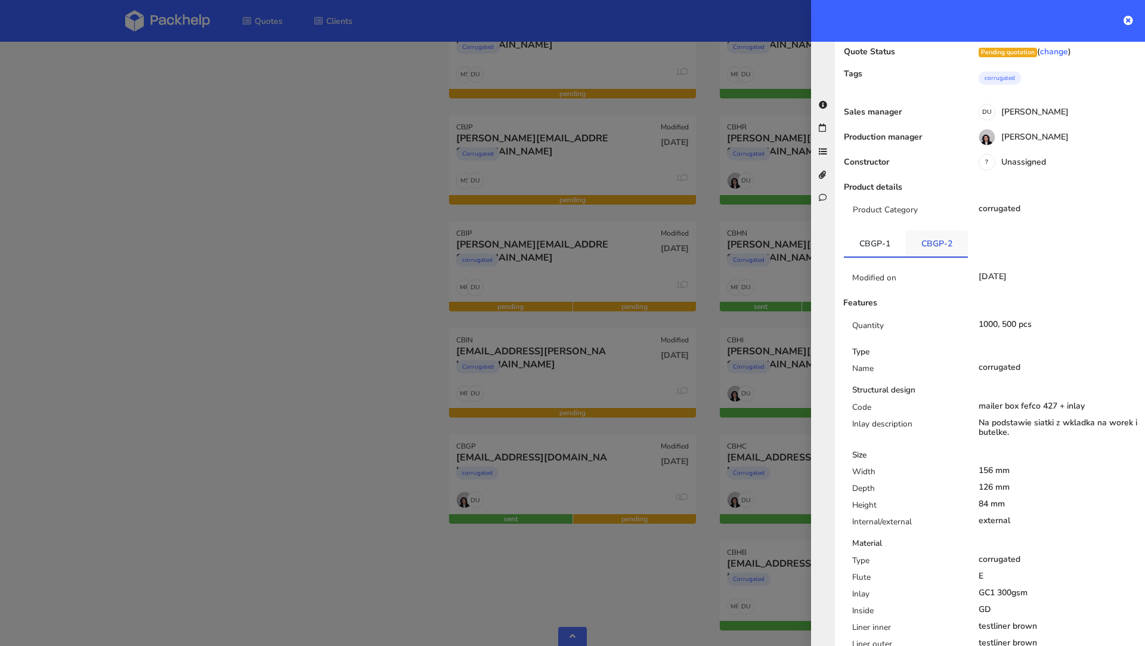
click at [936, 245] on link "CBGP-2" at bounding box center [937, 243] width 62 height 26
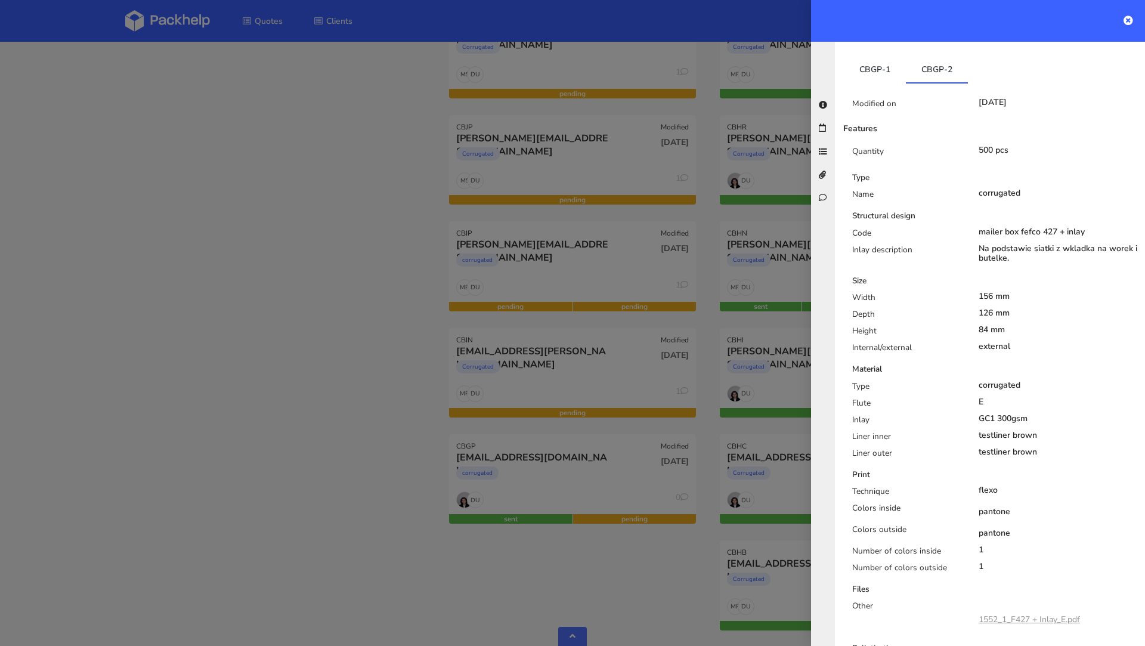
scroll to position [304, 0]
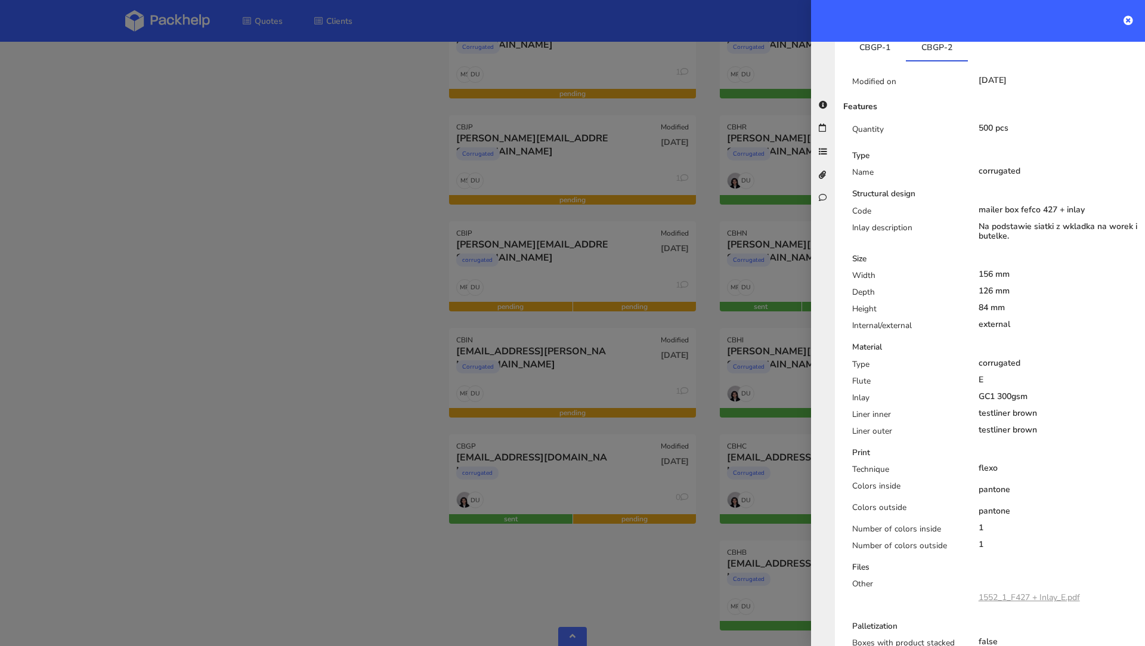
click at [228, 156] on div at bounding box center [572, 323] width 1145 height 646
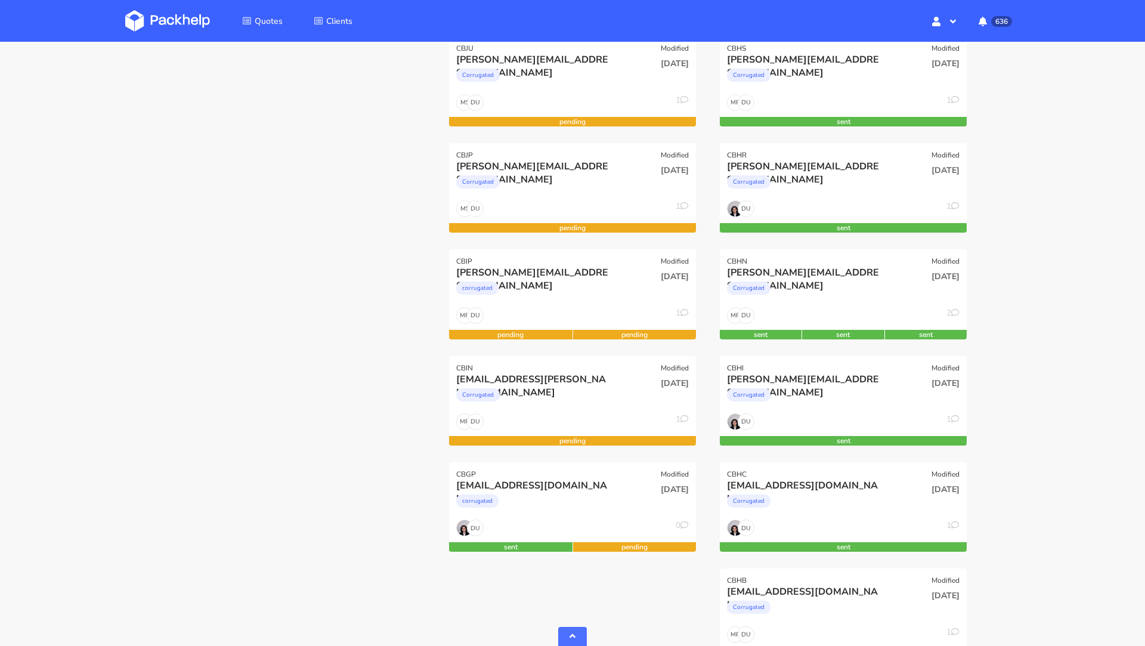
scroll to position [88, 0]
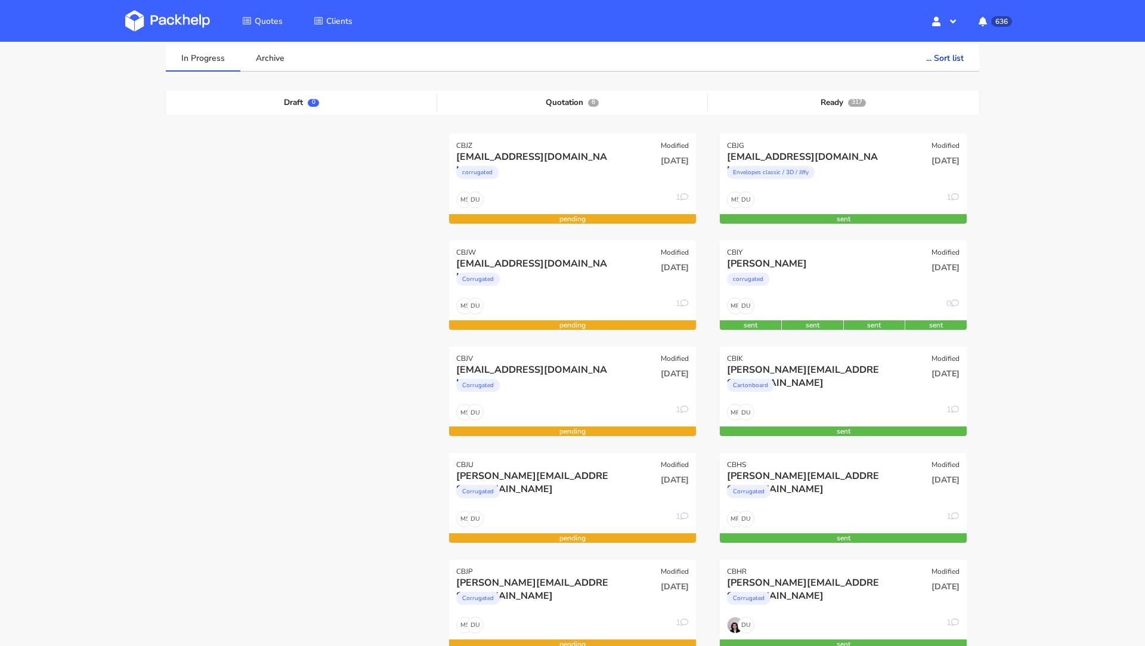
click at [154, 5] on link at bounding box center [176, 21] width 103 height 35
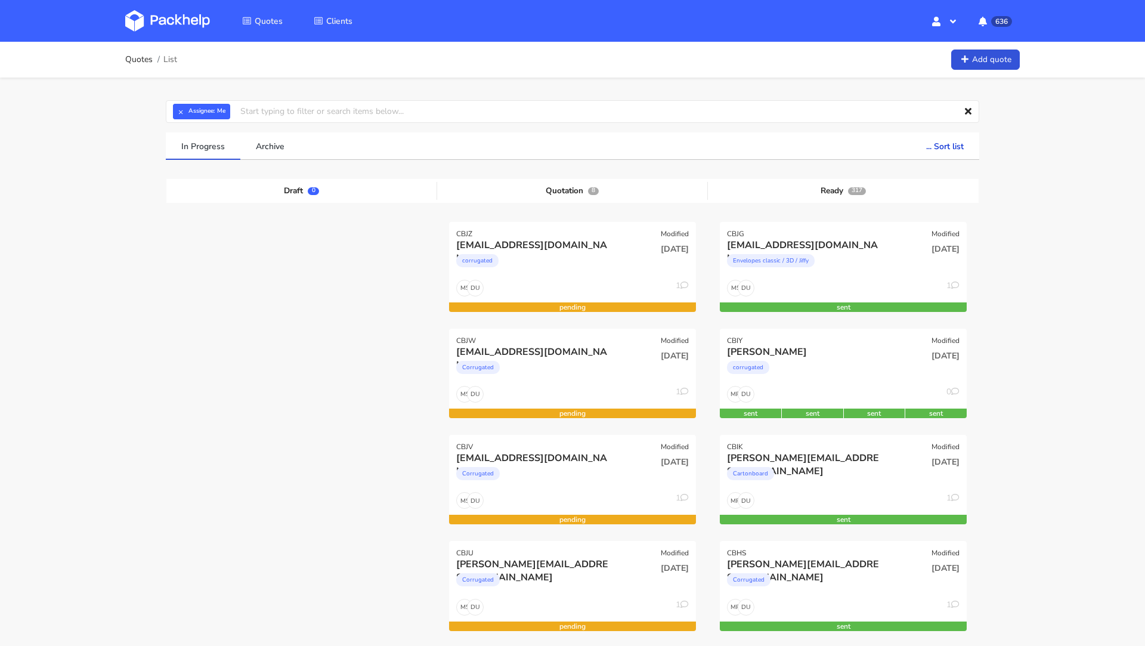
click at [160, 15] on img at bounding box center [167, 20] width 85 height 21
